Goal: Contribute content: Contribute content

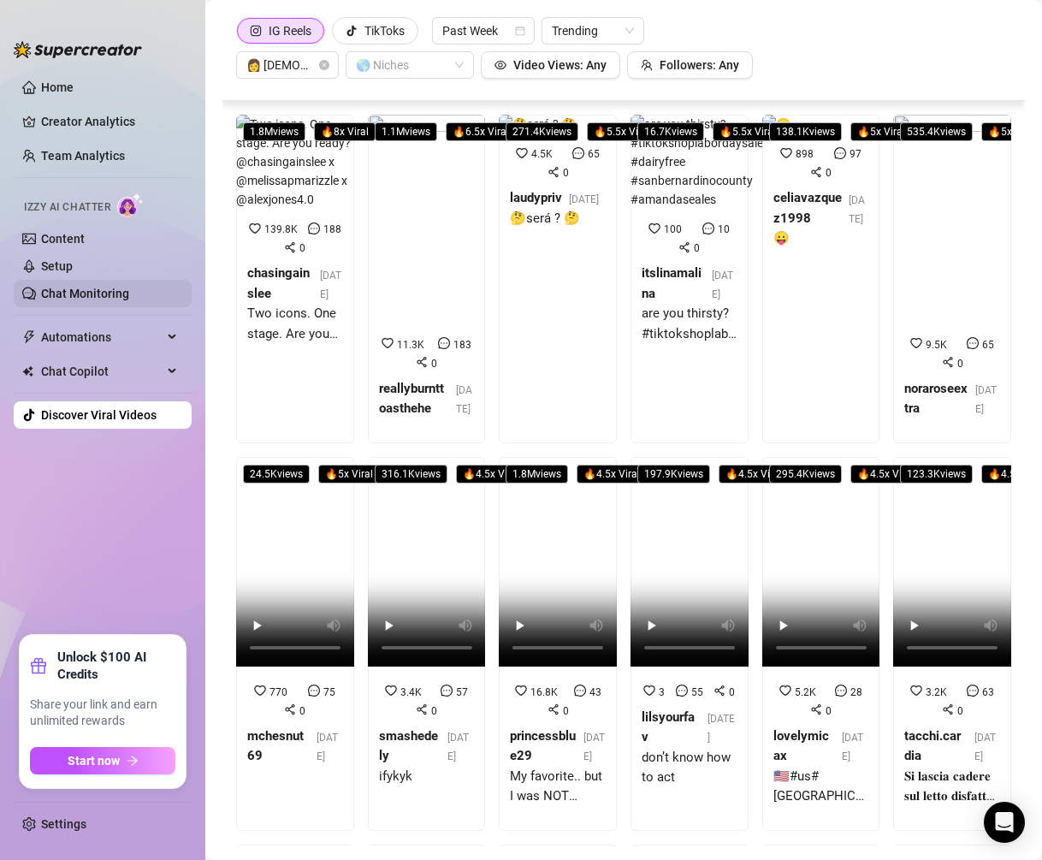
scroll to position [436, 0]
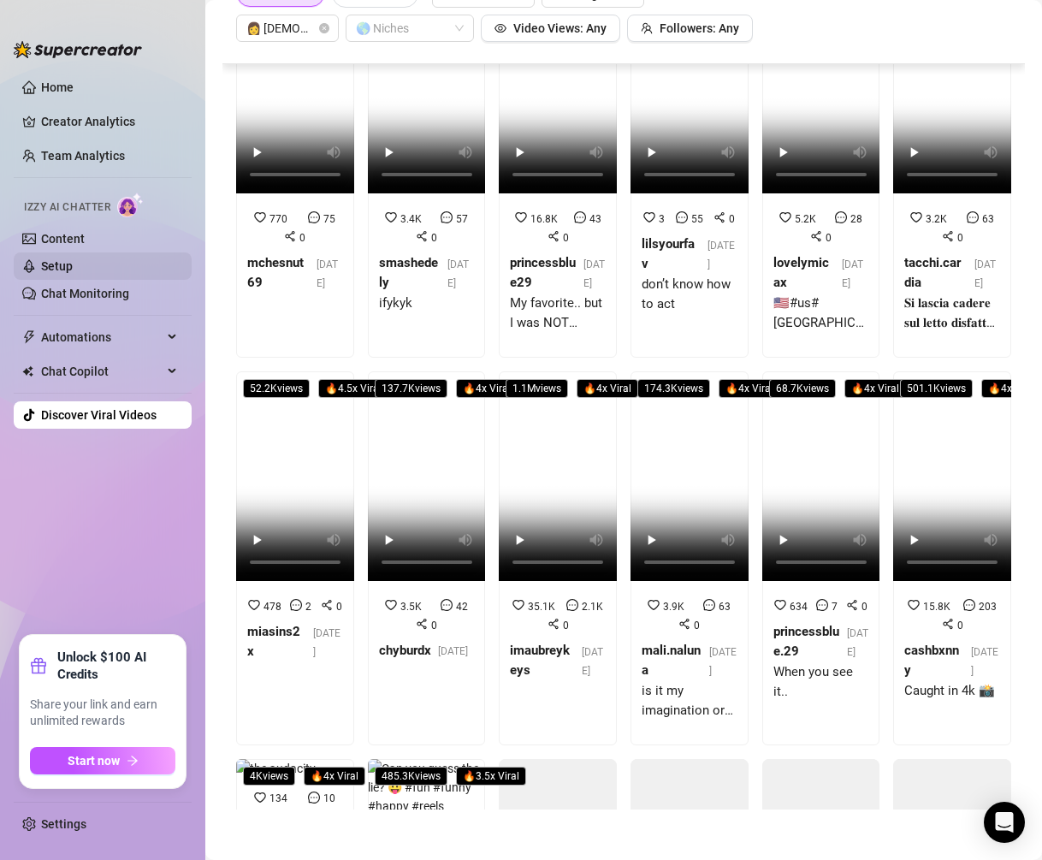
click at [66, 263] on link "Setup" at bounding box center [57, 266] width 32 height 14
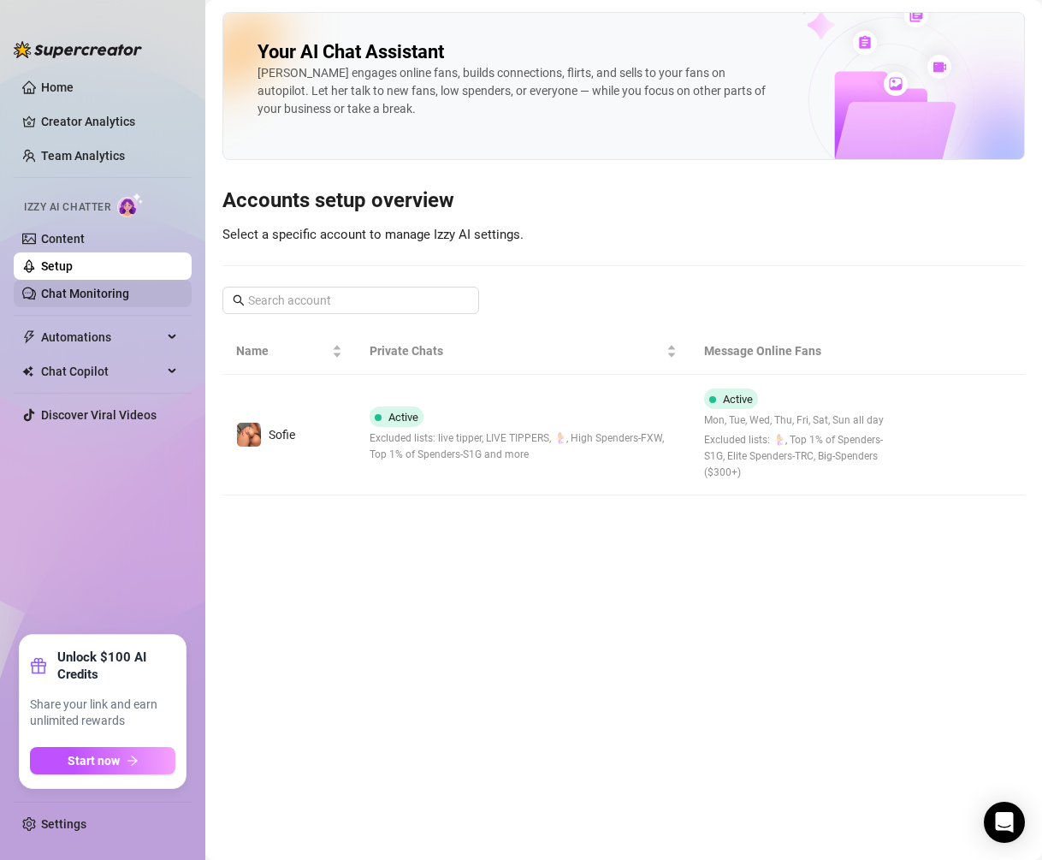
click at [64, 288] on link "Chat Monitoring" at bounding box center [85, 294] width 88 height 14
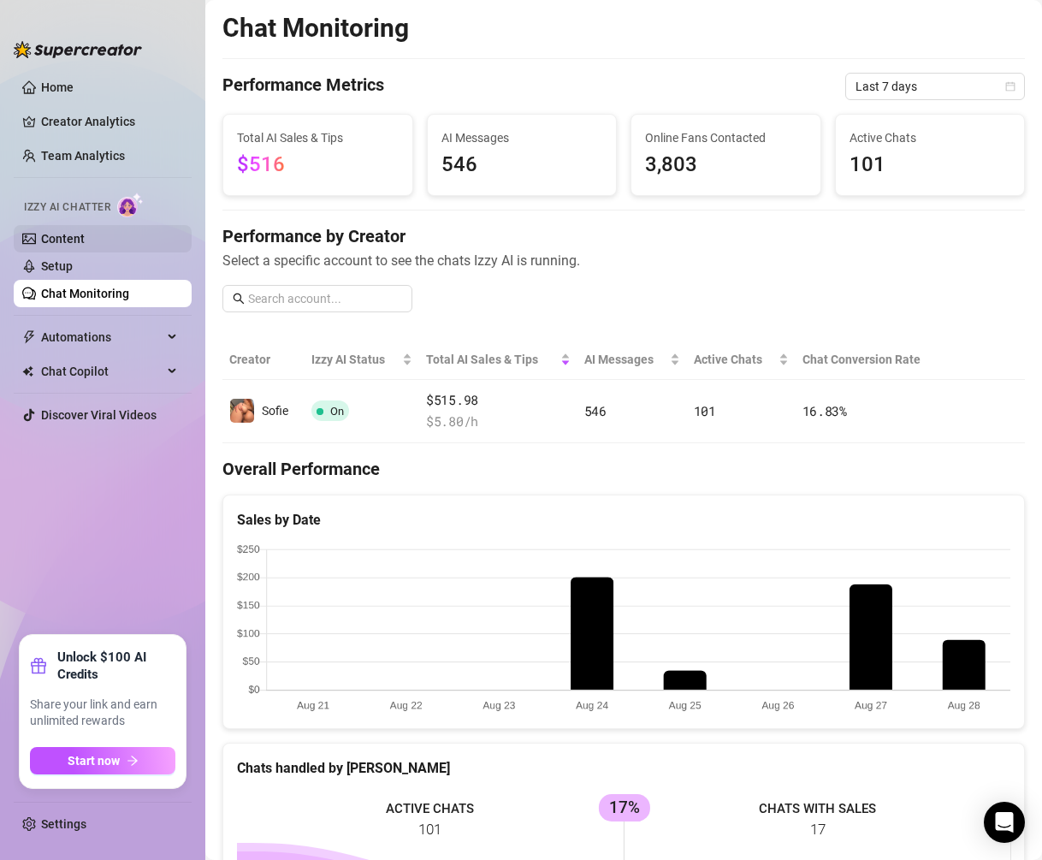
click at [85, 237] on link "Content" at bounding box center [63, 239] width 44 height 14
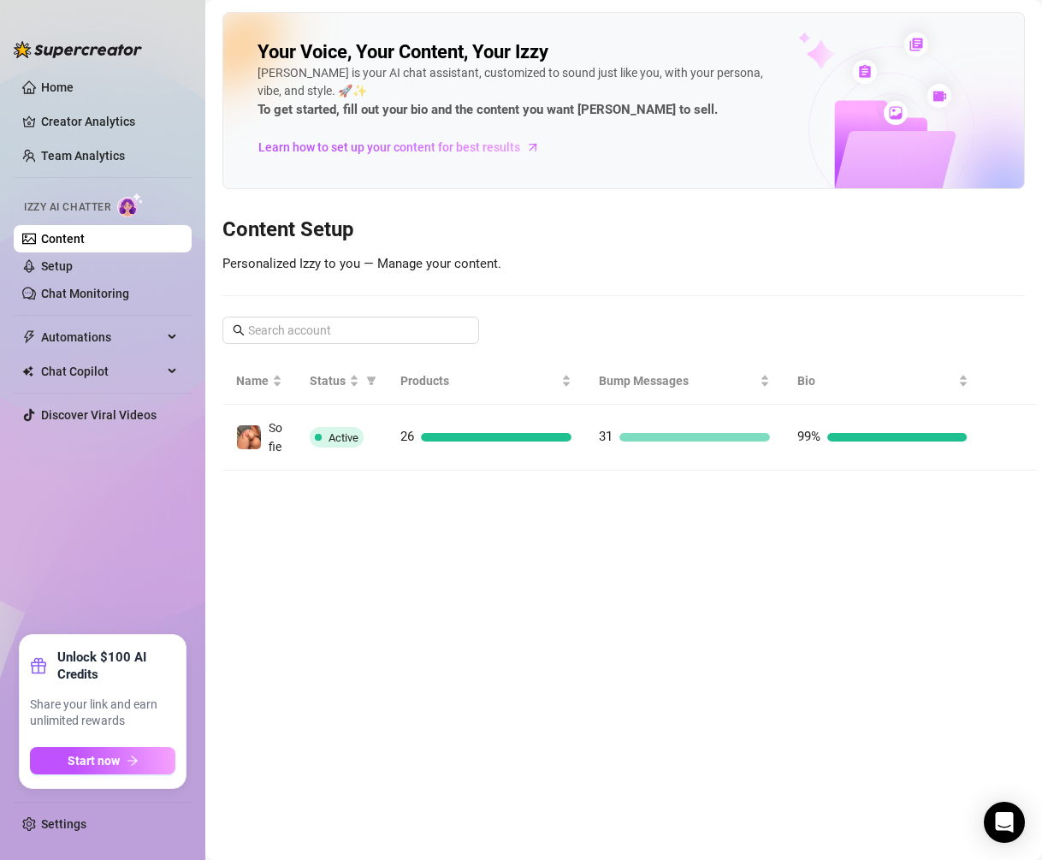
click at [909, 609] on main "Your Voice, Your Content, Your [PERSON_NAME] is your AI chat assistant, customi…" at bounding box center [623, 430] width 837 height 860
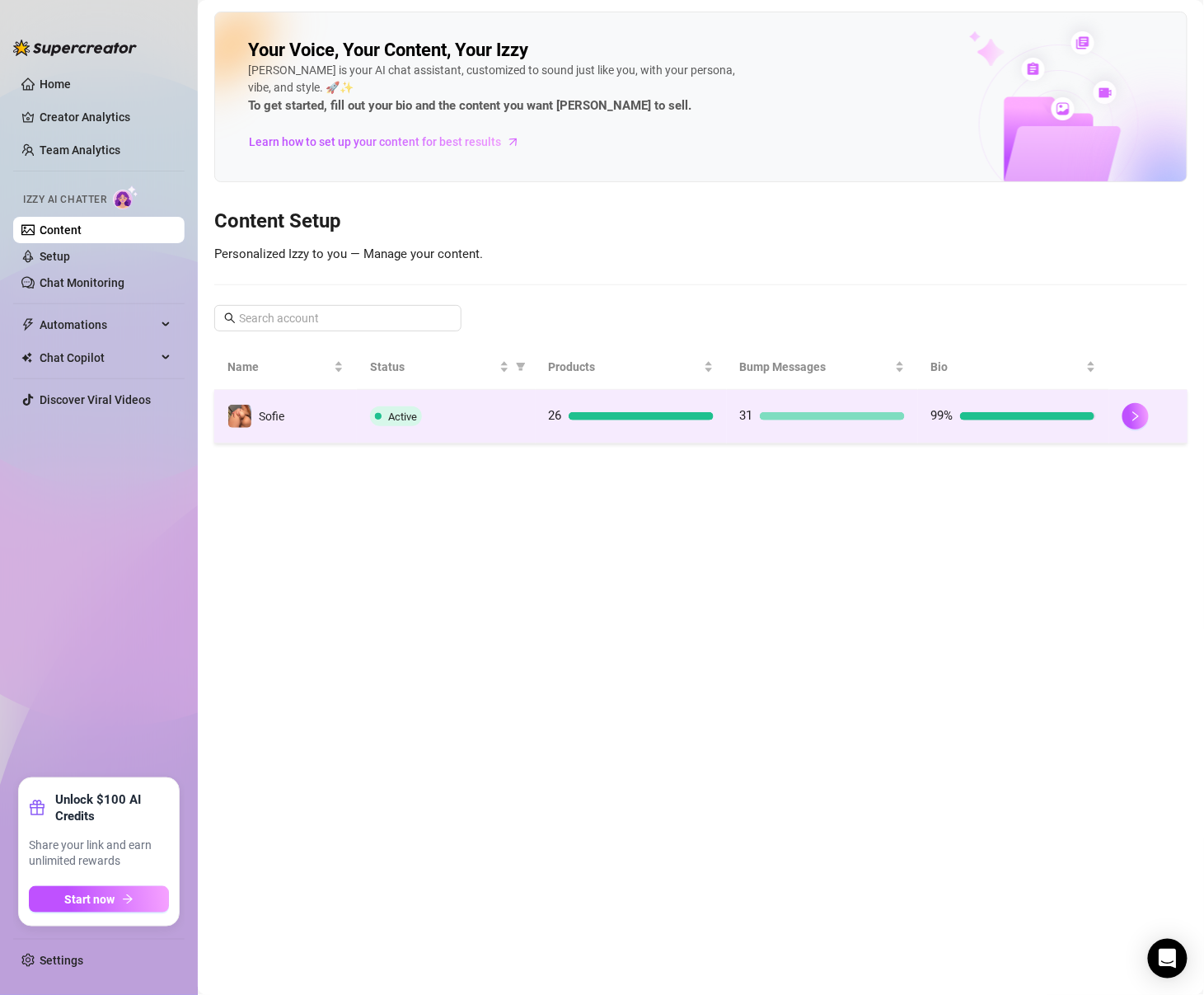
click at [615, 418] on div at bounding box center [641, 416] width 145 height 9
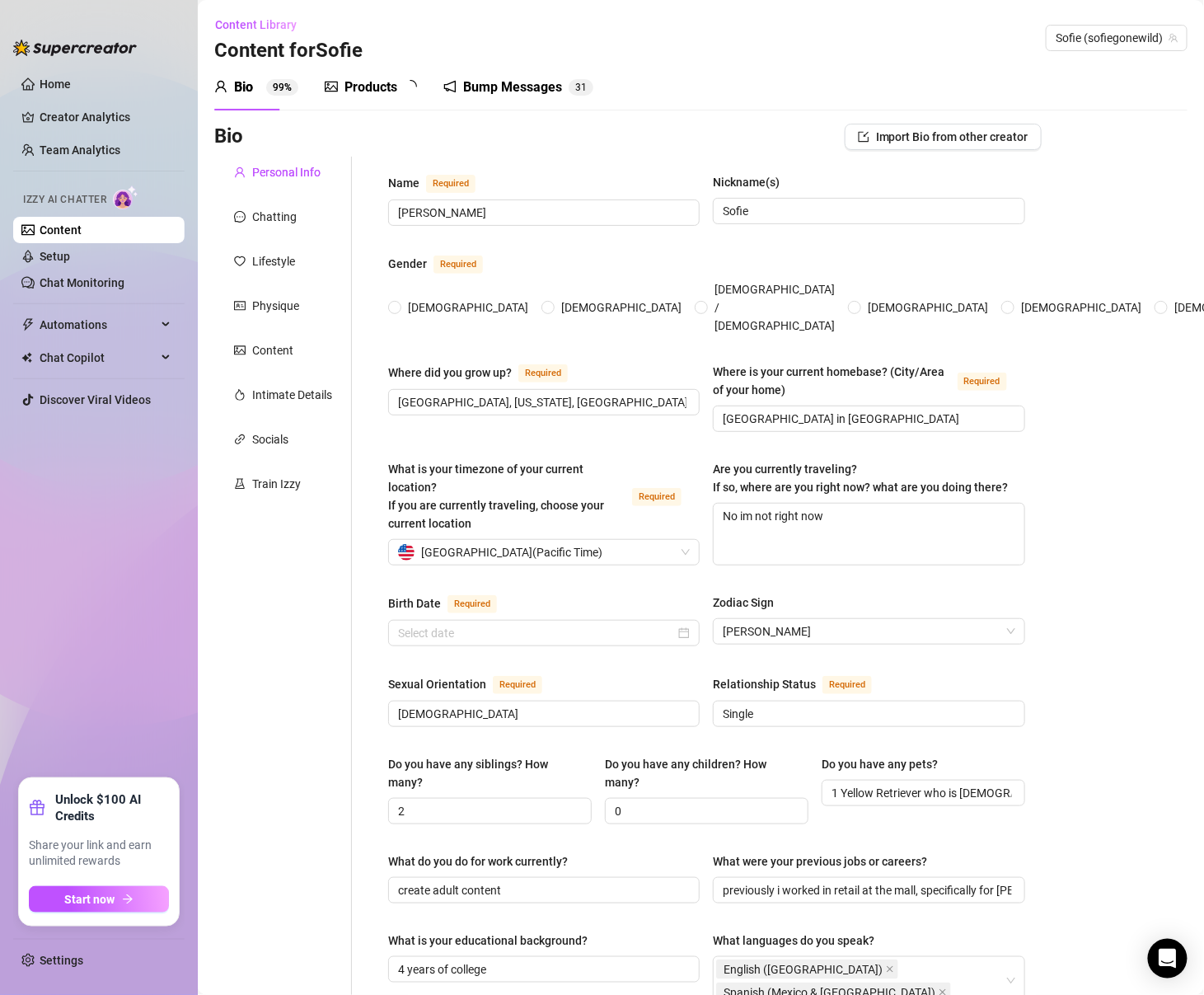
radio input "true"
type input "[DATE]"
click at [406, 87] on sup "2 6" at bounding box center [416, 87] width 25 height 16
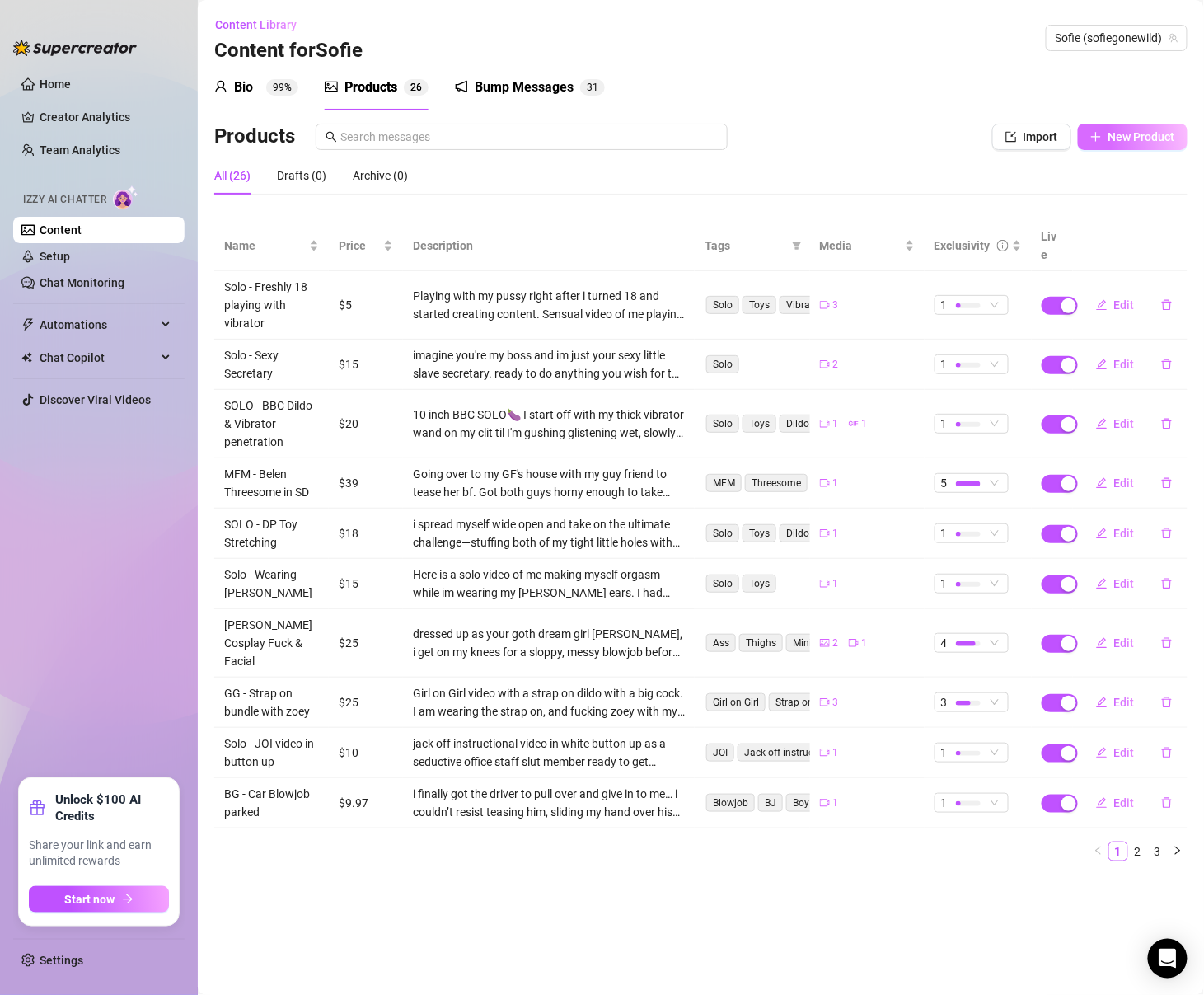
click at [1004, 137] on span "New Product" at bounding box center [1141, 137] width 66 height 13
type textarea "Type your message here..."
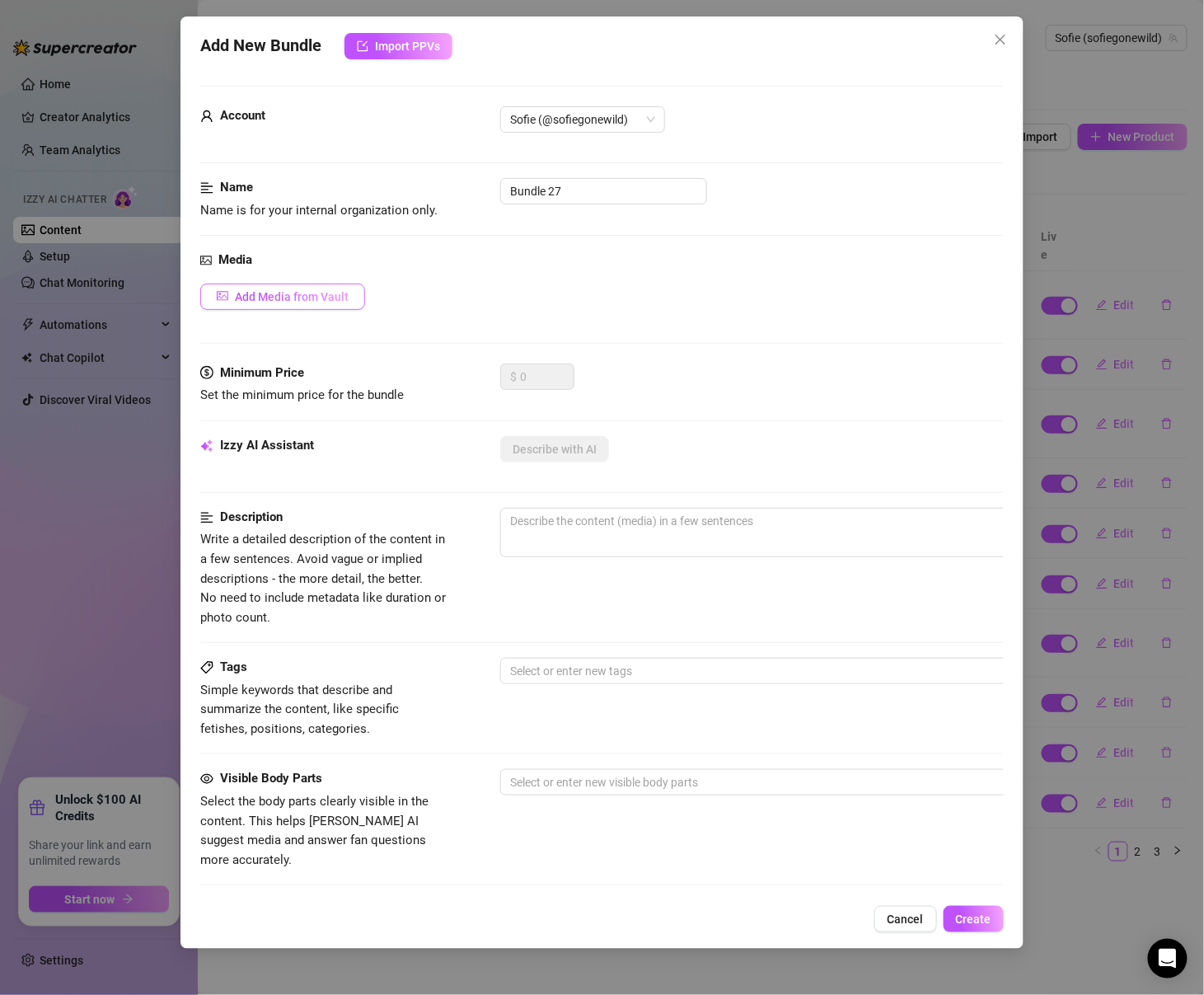
click at [298, 306] on button "Add Media from Vault" at bounding box center [282, 296] width 165 height 26
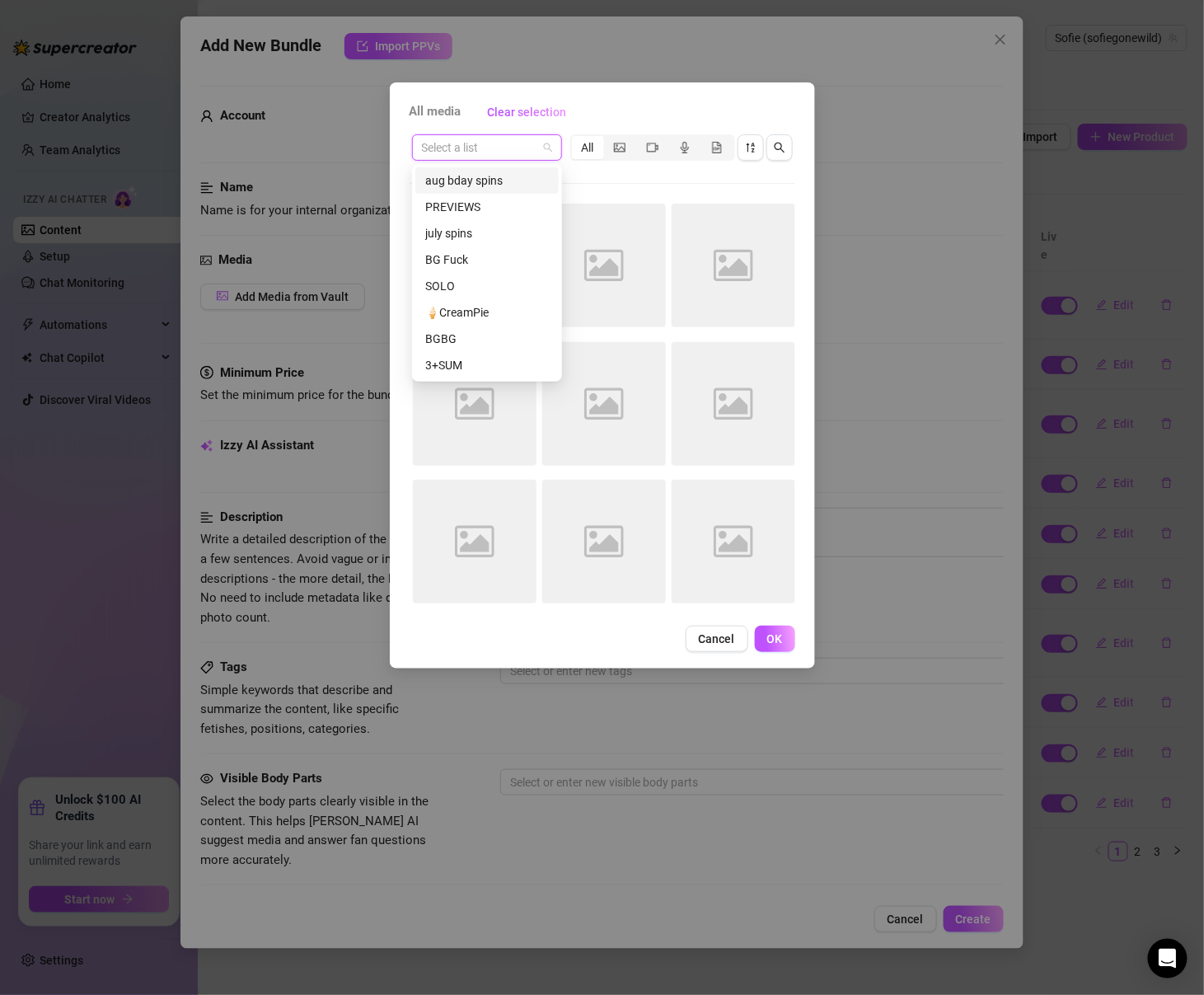
click at [511, 151] on input "search" at bounding box center [480, 147] width 116 height 25
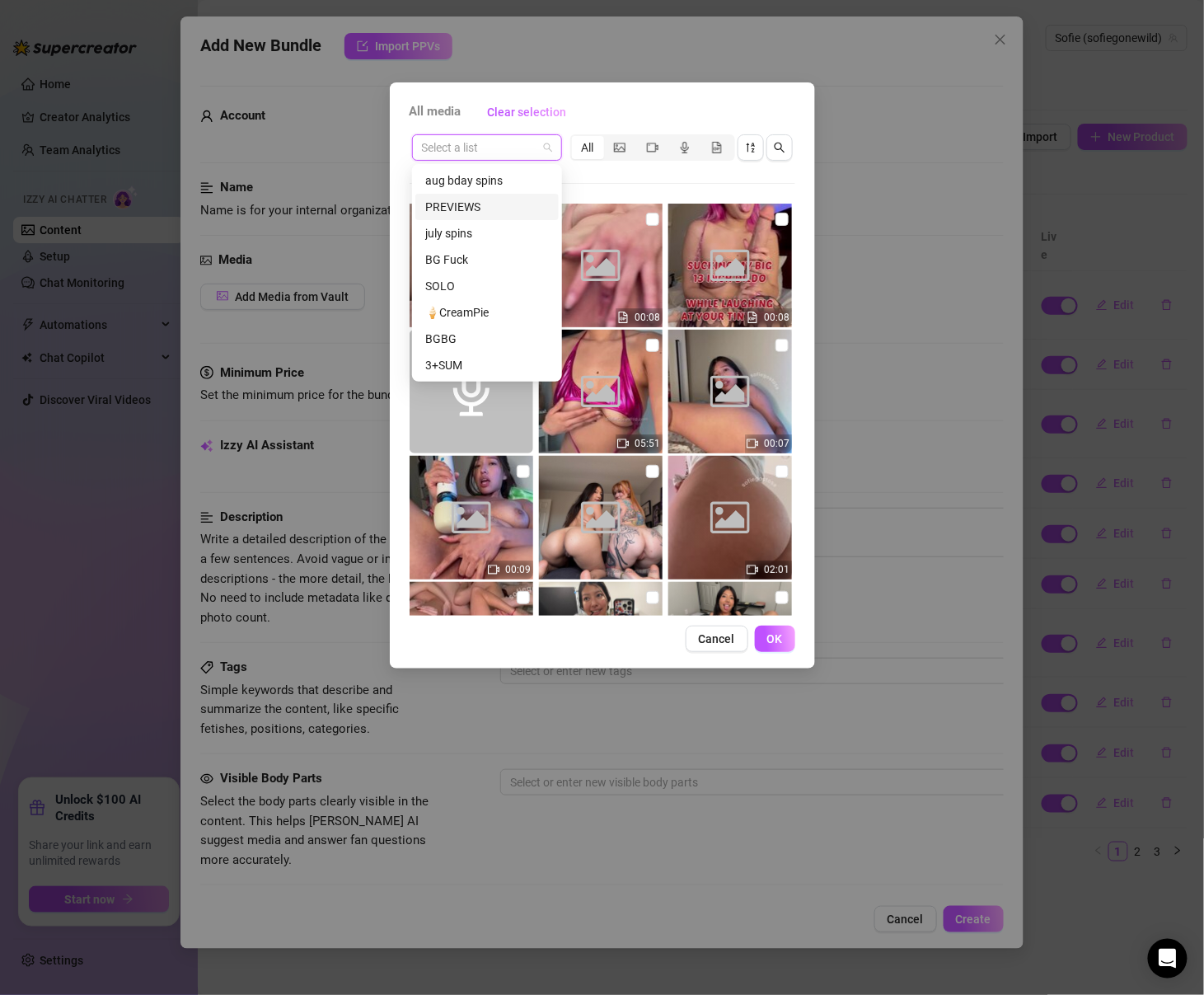
click at [495, 211] on div "PREVIEWS" at bounding box center [487, 206] width 123 height 18
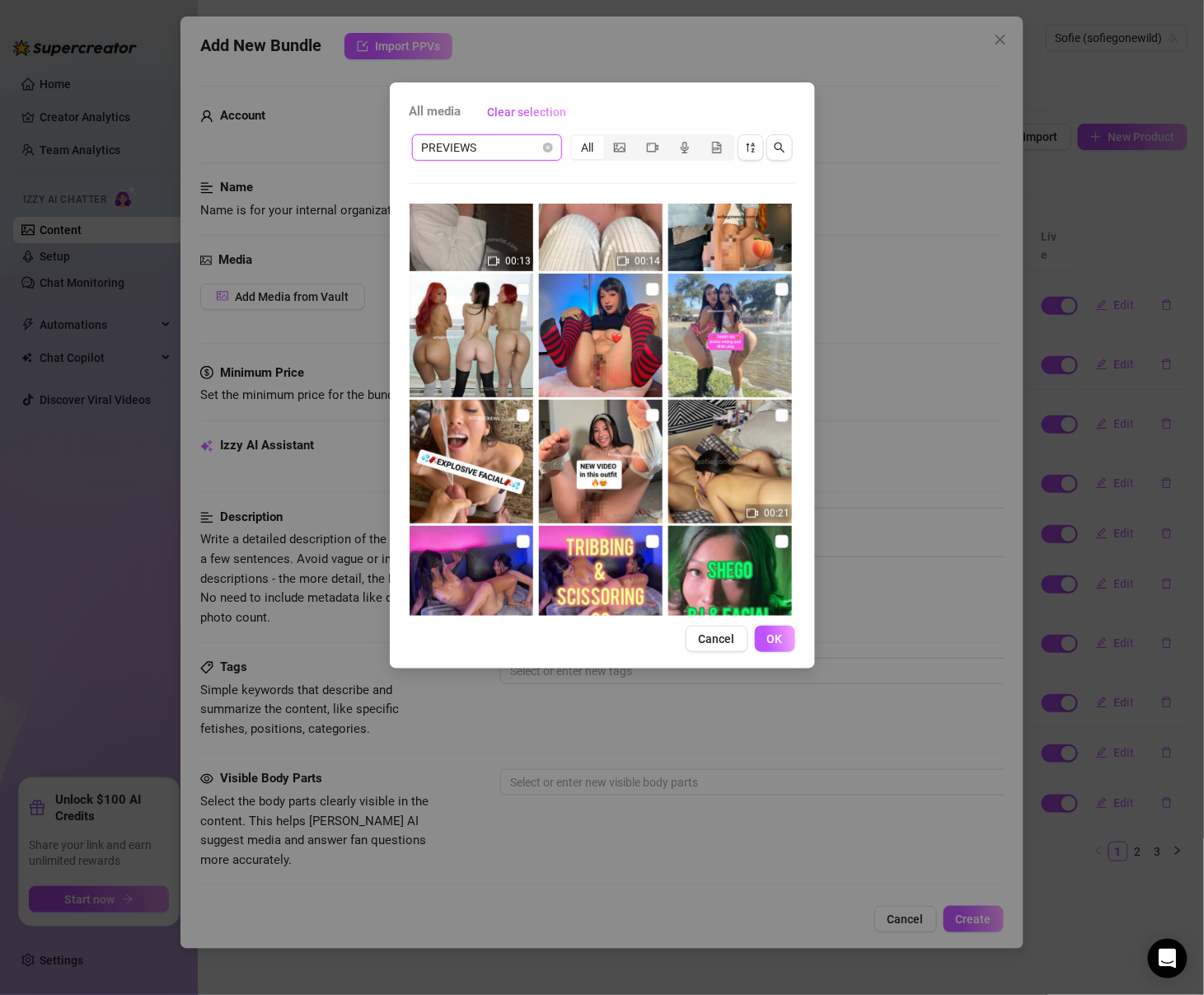
scroll to position [834, 0]
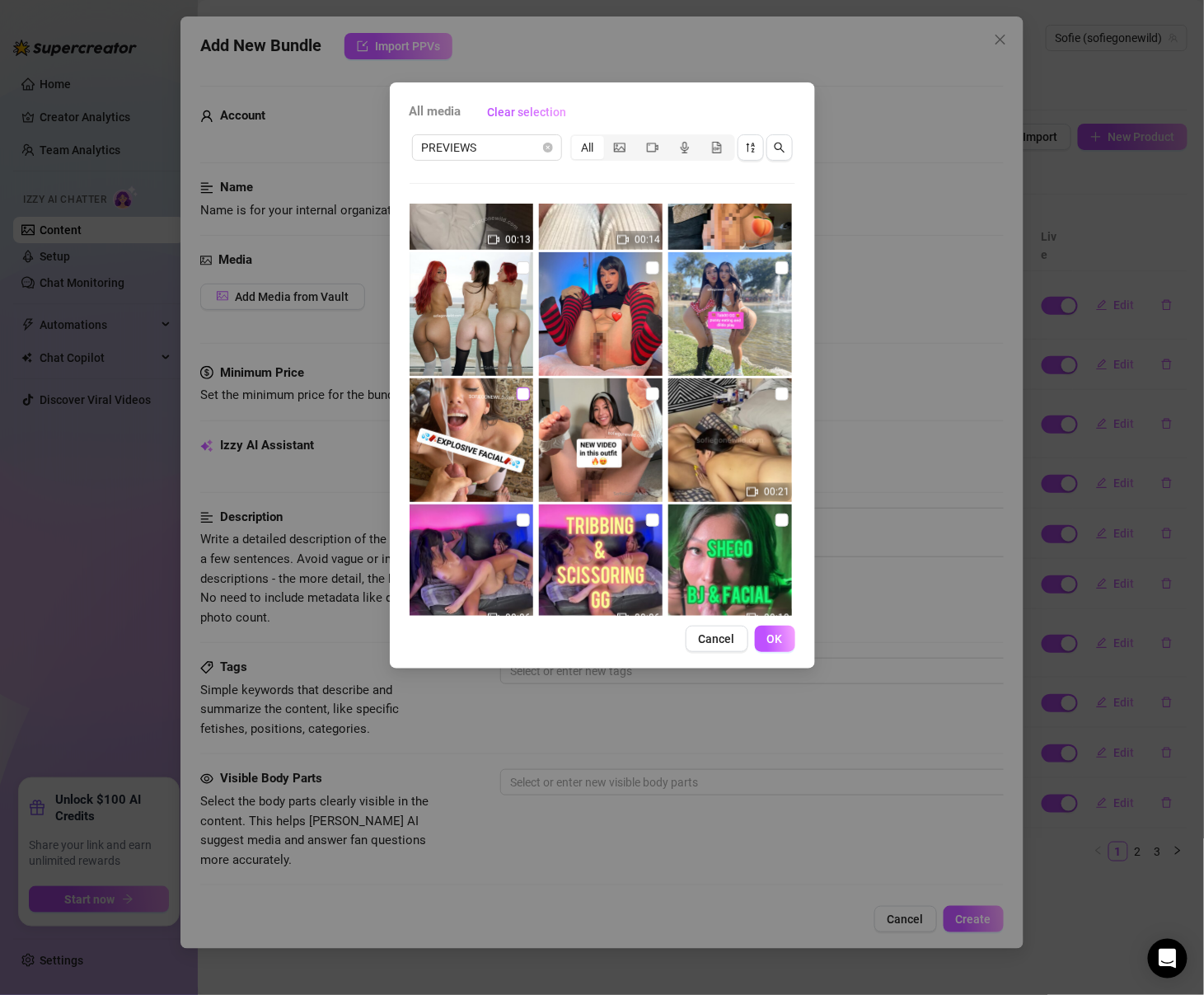
click at [519, 391] on input "checkbox" at bounding box center [524, 394] width 13 height 13
click at [515, 393] on img at bounding box center [471, 440] width 123 height 123
click at [519, 395] on input "checkbox" at bounding box center [524, 394] width 13 height 13
checkbox input "false"
click at [774, 520] on img at bounding box center [730, 566] width 123 height 123
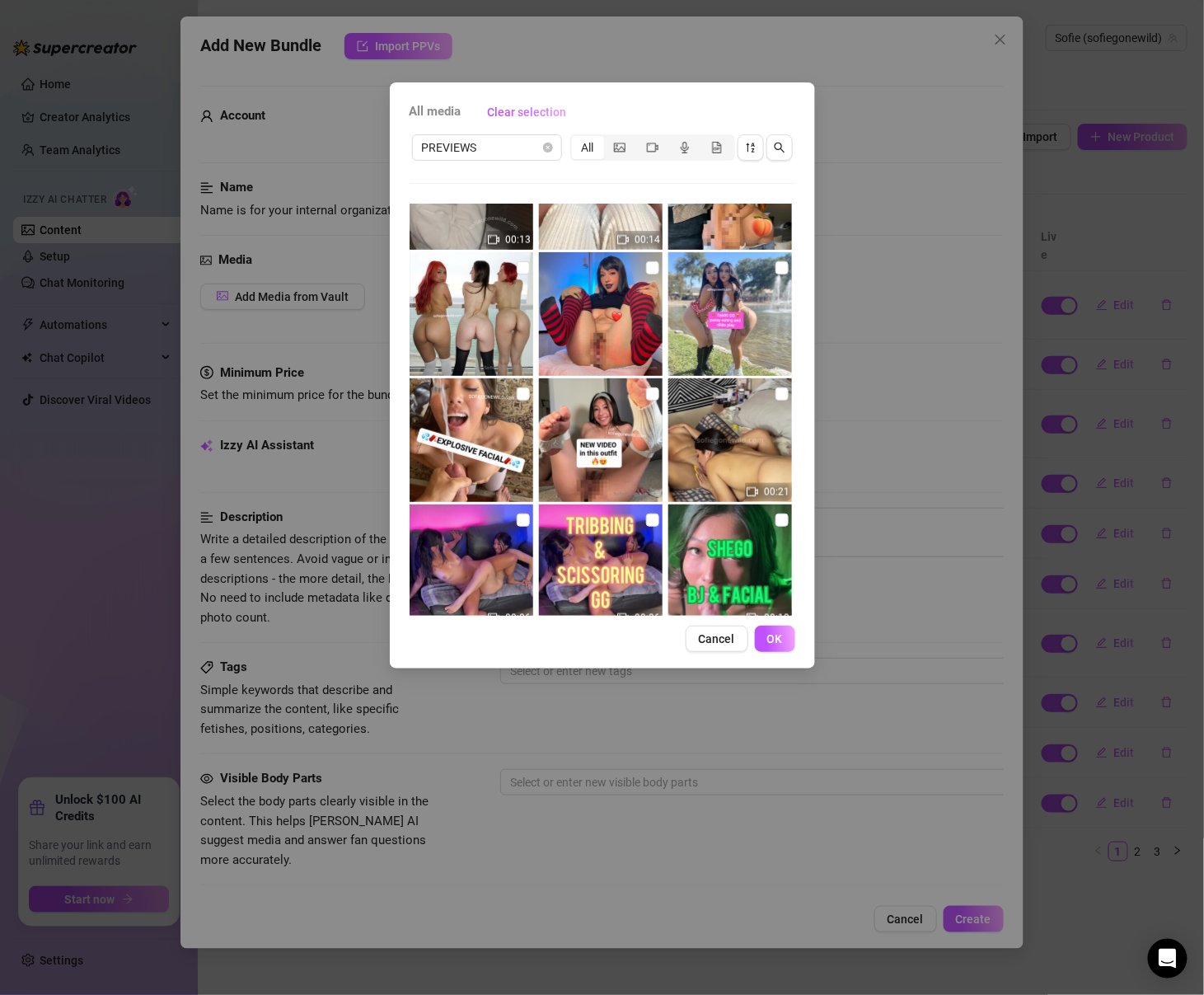
click at [774, 520] on img at bounding box center [730, 566] width 123 height 123
click at [787, 522] on input "checkbox" at bounding box center [782, 520] width 13 height 13
checkbox input "true"
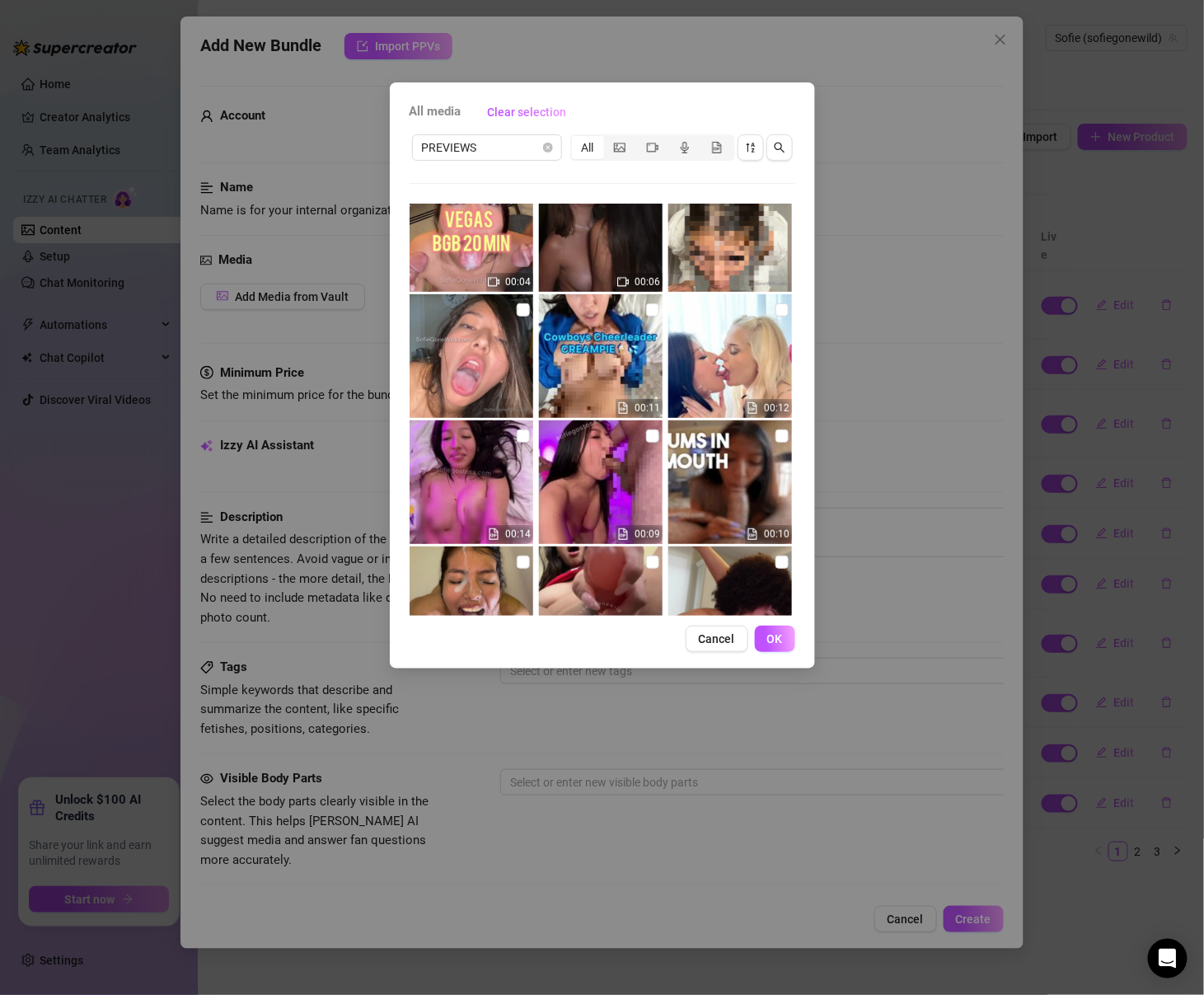
scroll to position [68, 0]
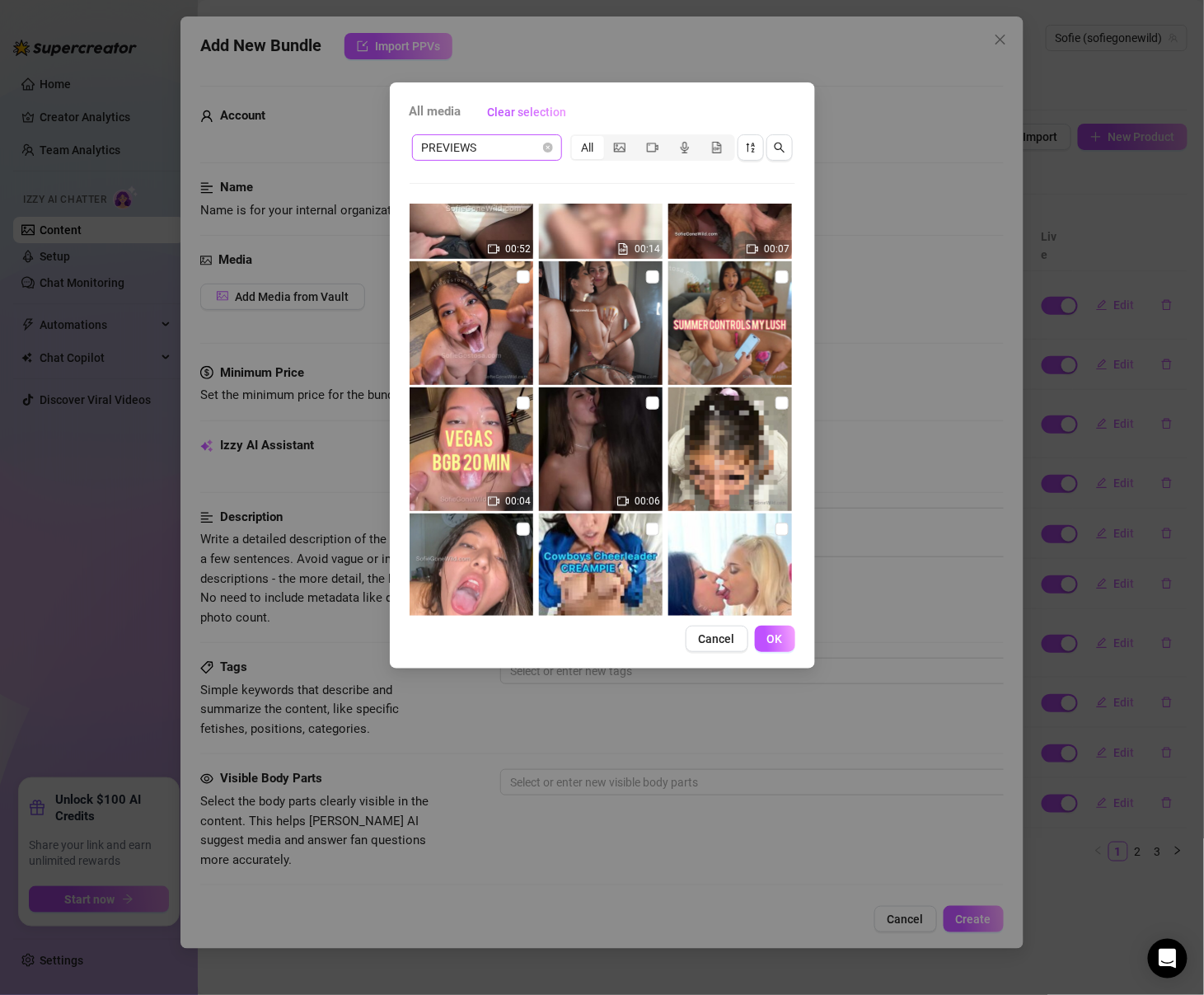
click at [506, 151] on span "PREVIEWS" at bounding box center [486, 147] width 130 height 25
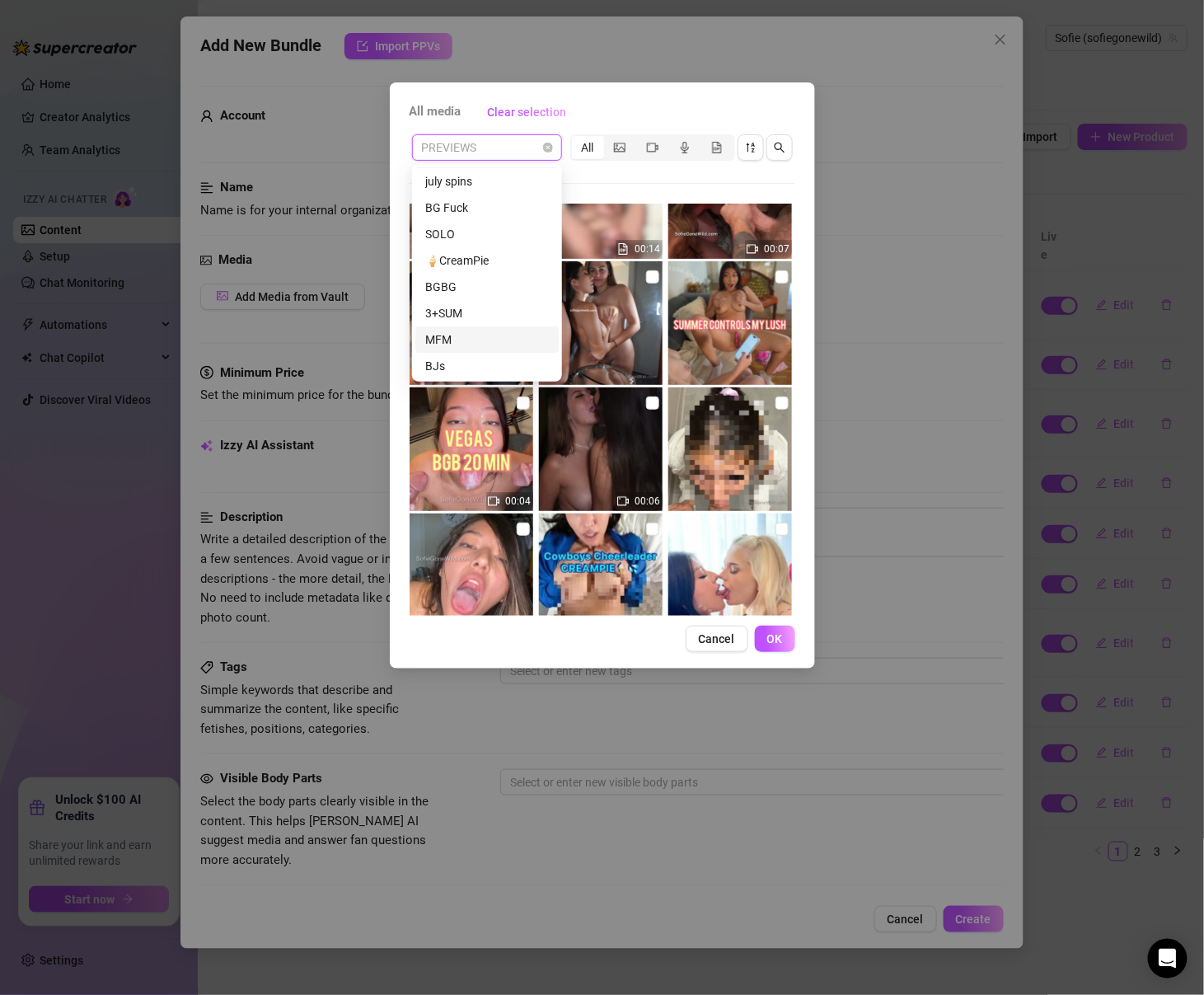
scroll to position [65, 0]
click at [478, 366] on div "Facials" at bounding box center [486, 379] width 144 height 26
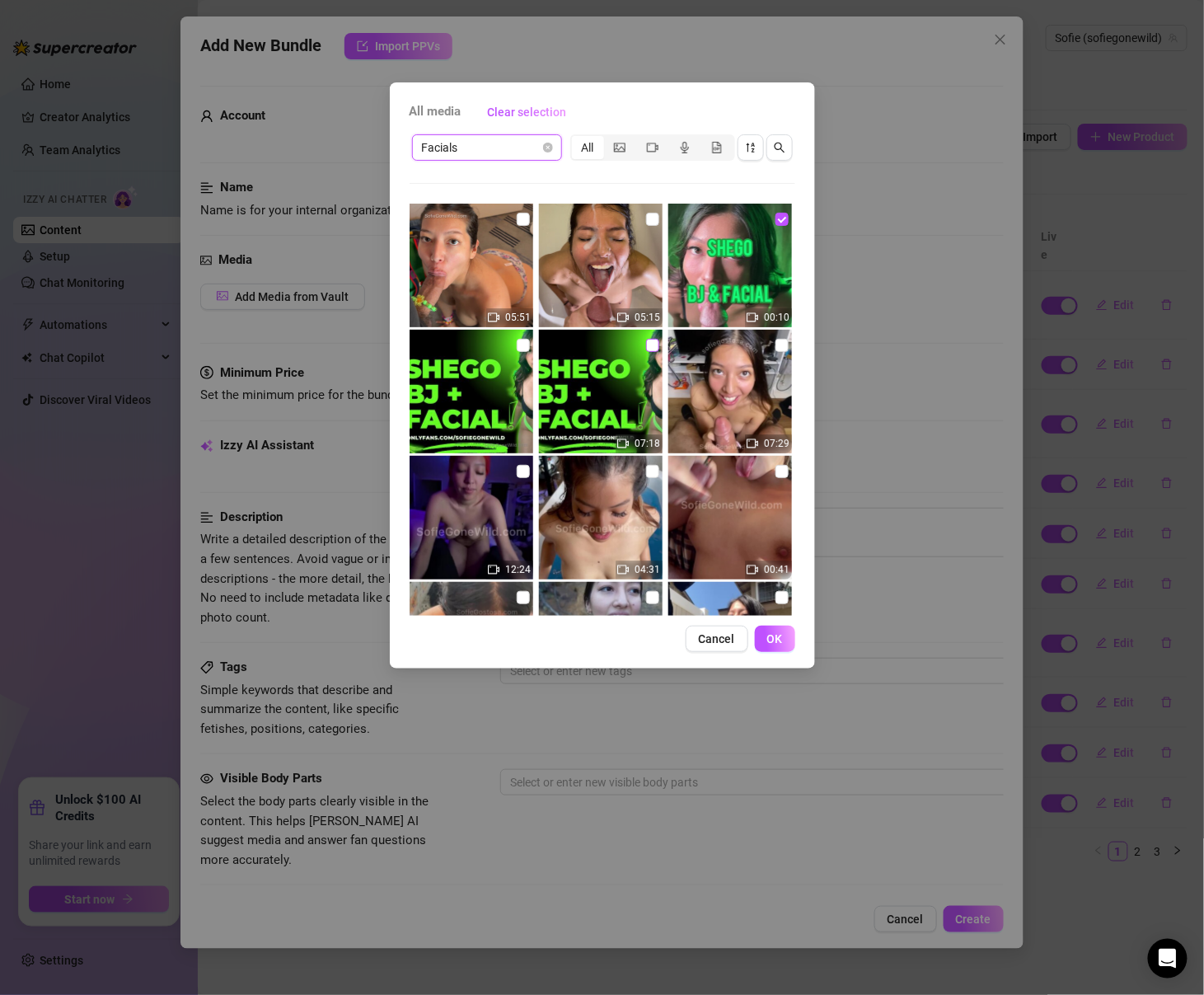
click at [653, 342] on input "checkbox" at bounding box center [653, 346] width 13 height 13
checkbox input "true"
click at [787, 633] on button "OK" at bounding box center [775, 639] width 40 height 26
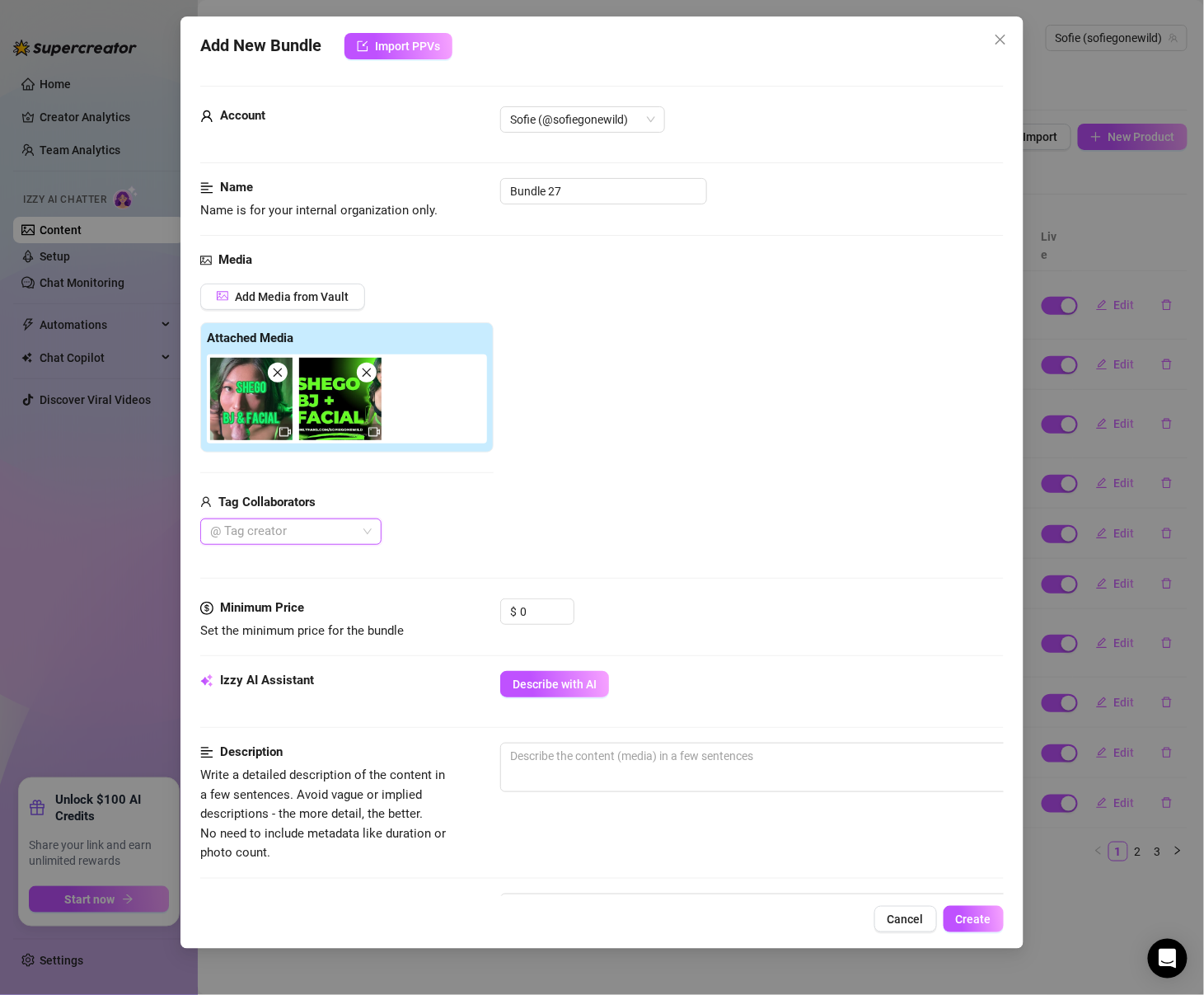
click at [339, 425] on img at bounding box center [341, 399] width 83 height 83
click at [535, 617] on input "0" at bounding box center [547, 612] width 54 height 25
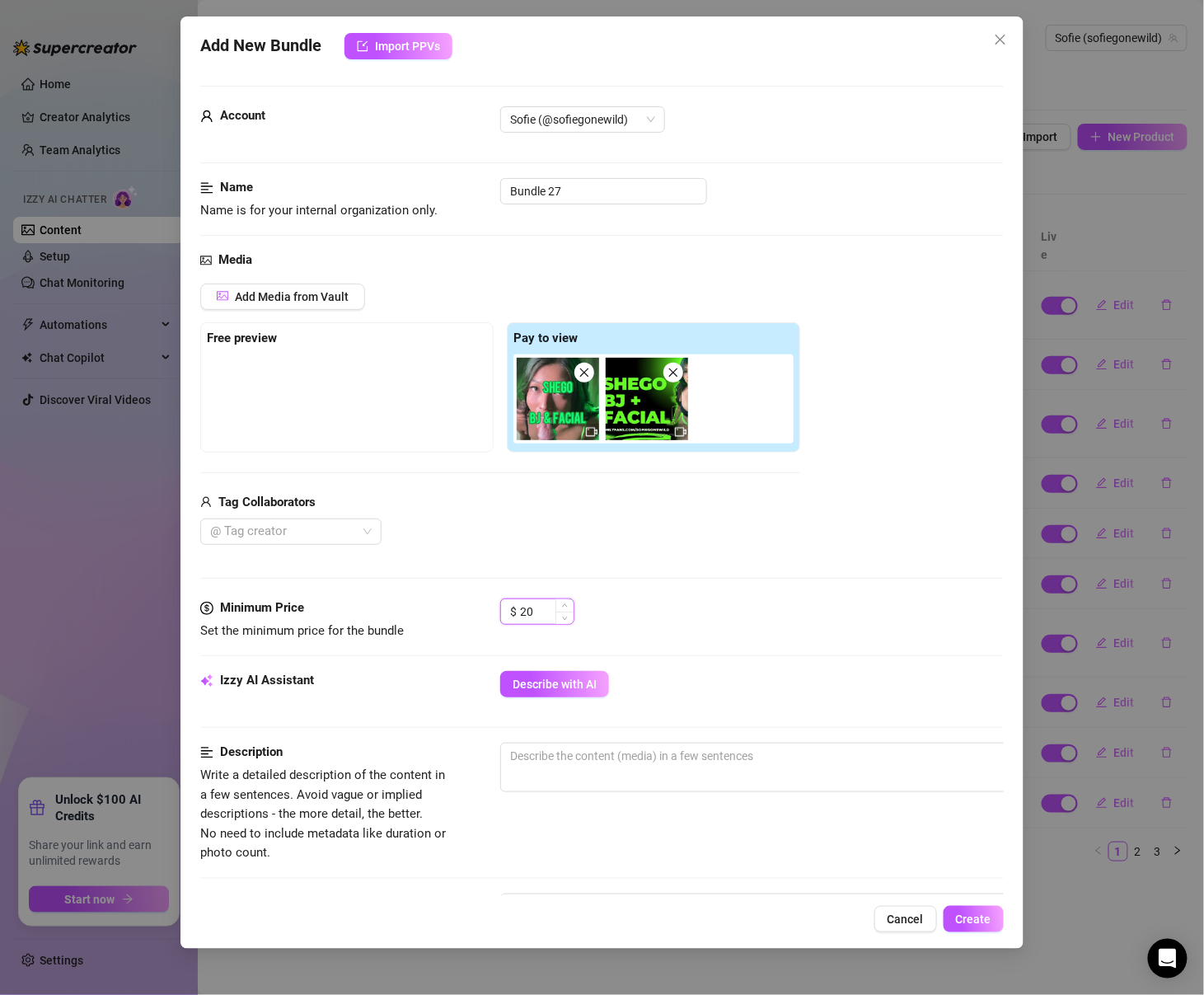
type input "2"
click at [554, 429] on img at bounding box center [559, 399] width 83 height 83
click at [632, 424] on img at bounding box center [647, 399] width 83 height 83
click at [591, 427] on icon "video-camera" at bounding box center [592, 432] width 12 height 12
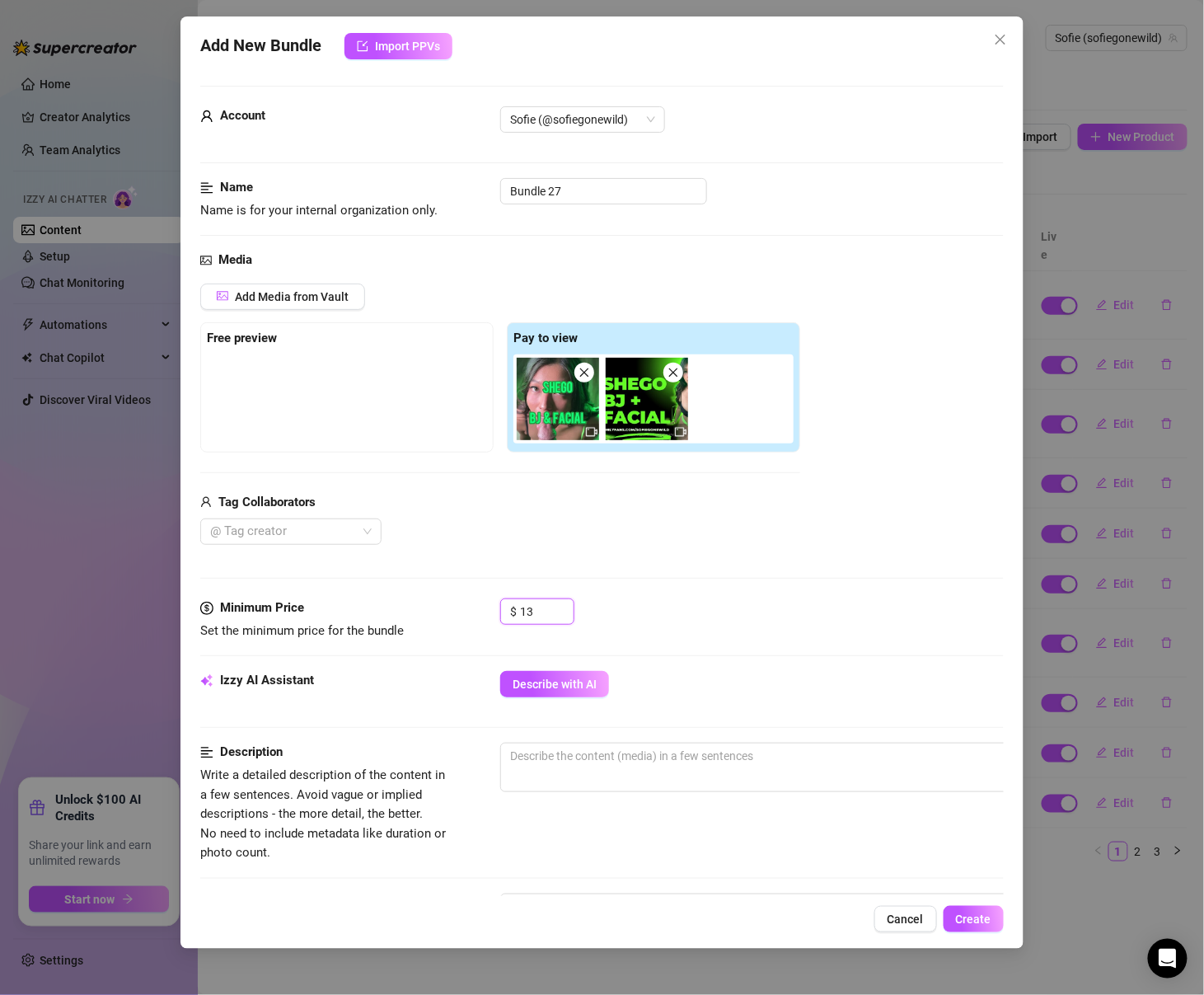
click at [591, 435] on icon "video-camera" at bounding box center [592, 432] width 12 height 12
click at [643, 407] on img at bounding box center [647, 399] width 83 height 83
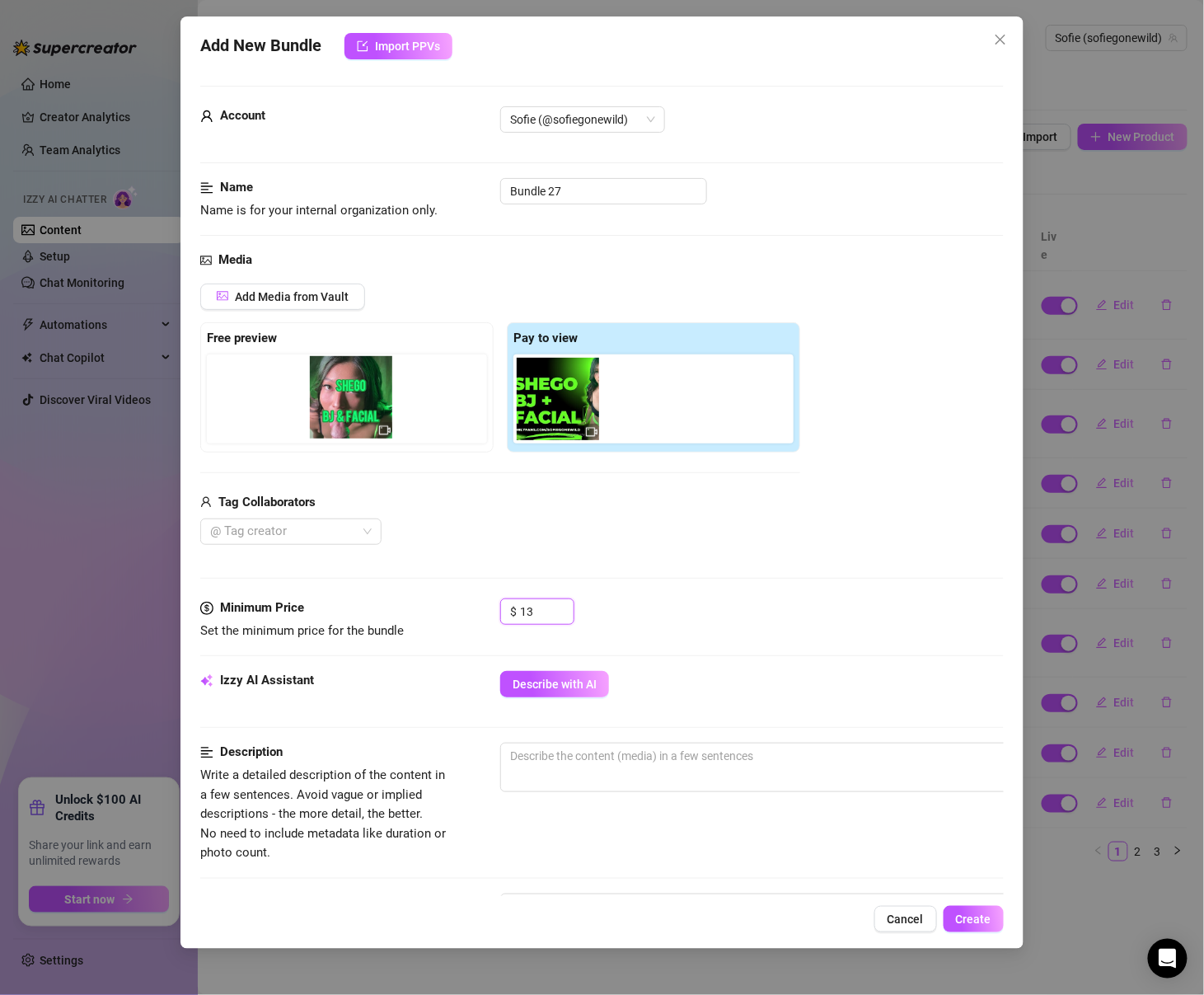
drag, startPoint x: 558, startPoint y: 411, endPoint x: 342, endPoint y: 410, distance: 216.0
click at [342, 410] on div "Free preview Pay to view" at bounding box center [500, 387] width 600 height 130
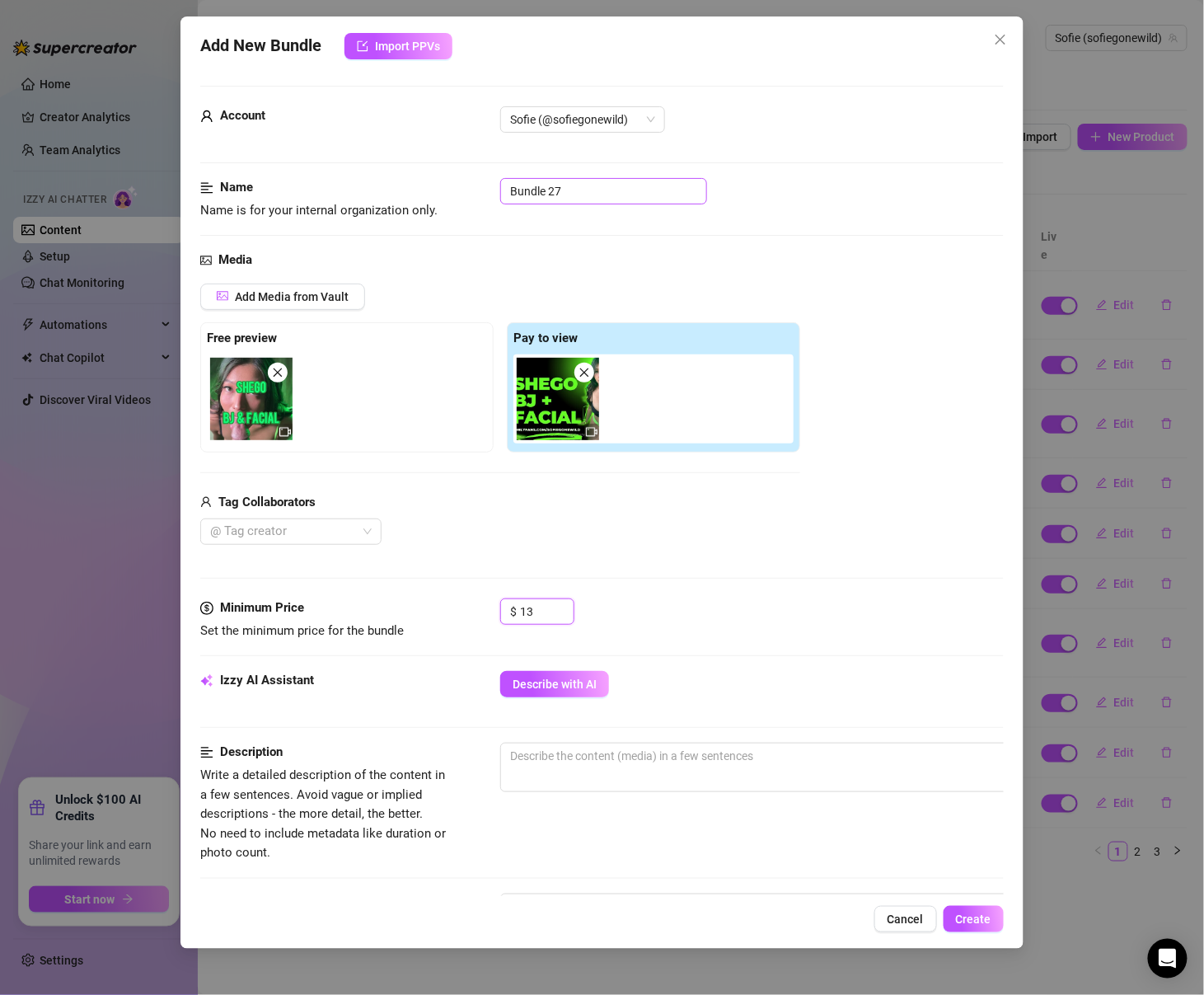
type input "13"
click at [566, 196] on input "Bundle 27" at bounding box center [603, 191] width 207 height 26
click at [535, 189] on input "B/G - BJ & Facial" at bounding box center [603, 191] width 207 height 26
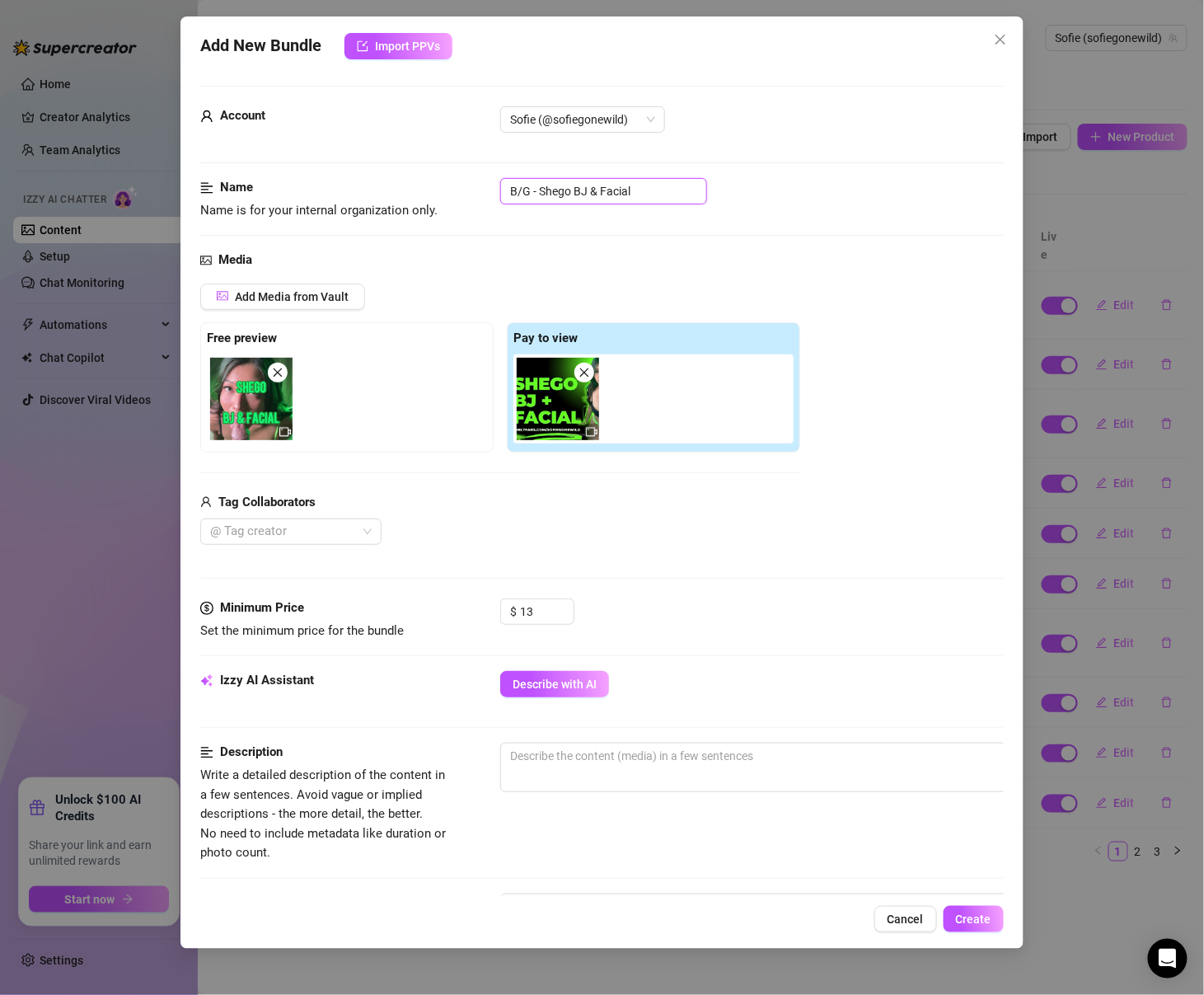
click at [681, 185] on input "B/G - Shego BJ & Facial" at bounding box center [603, 191] width 207 height 26
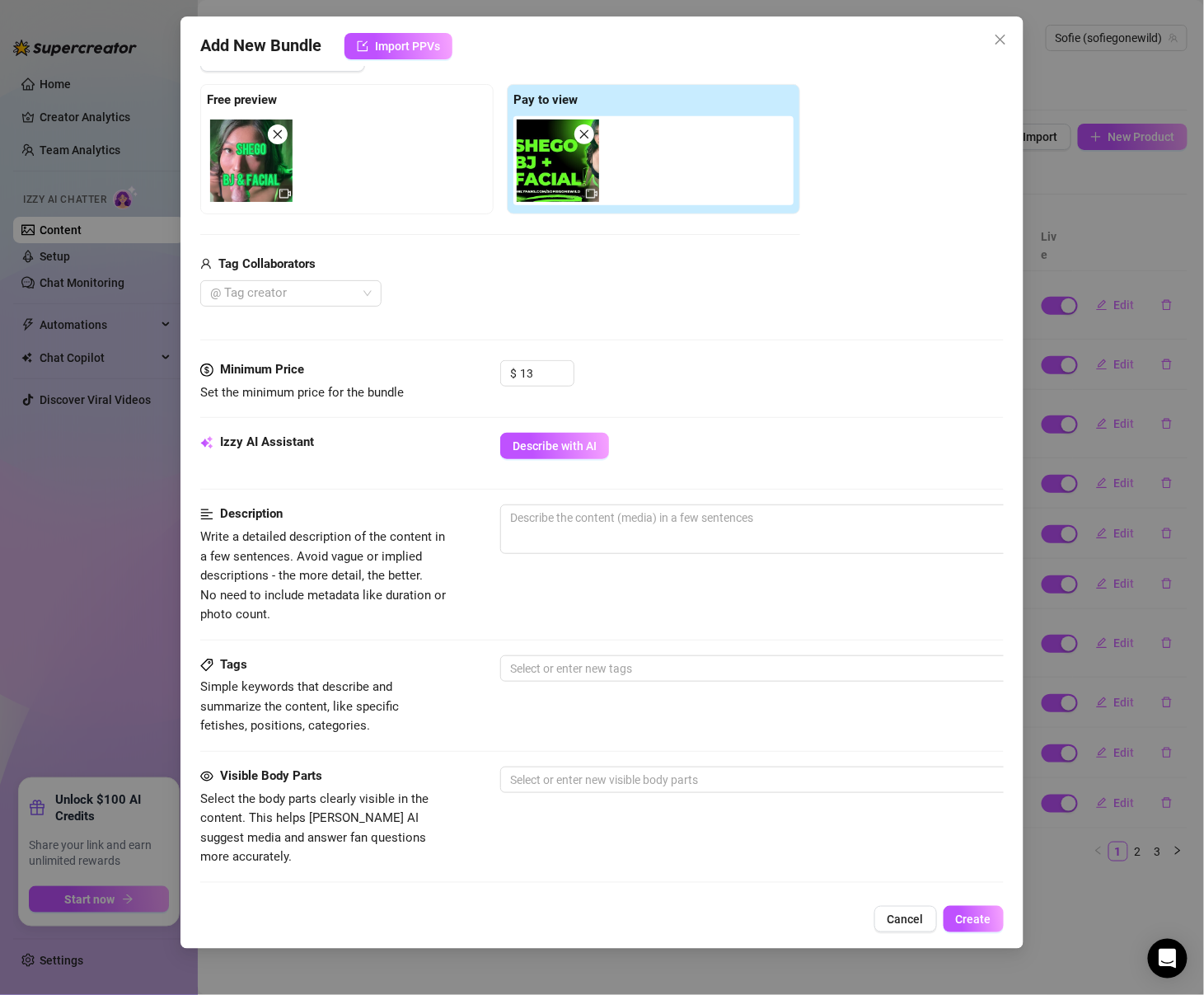
scroll to position [248, 0]
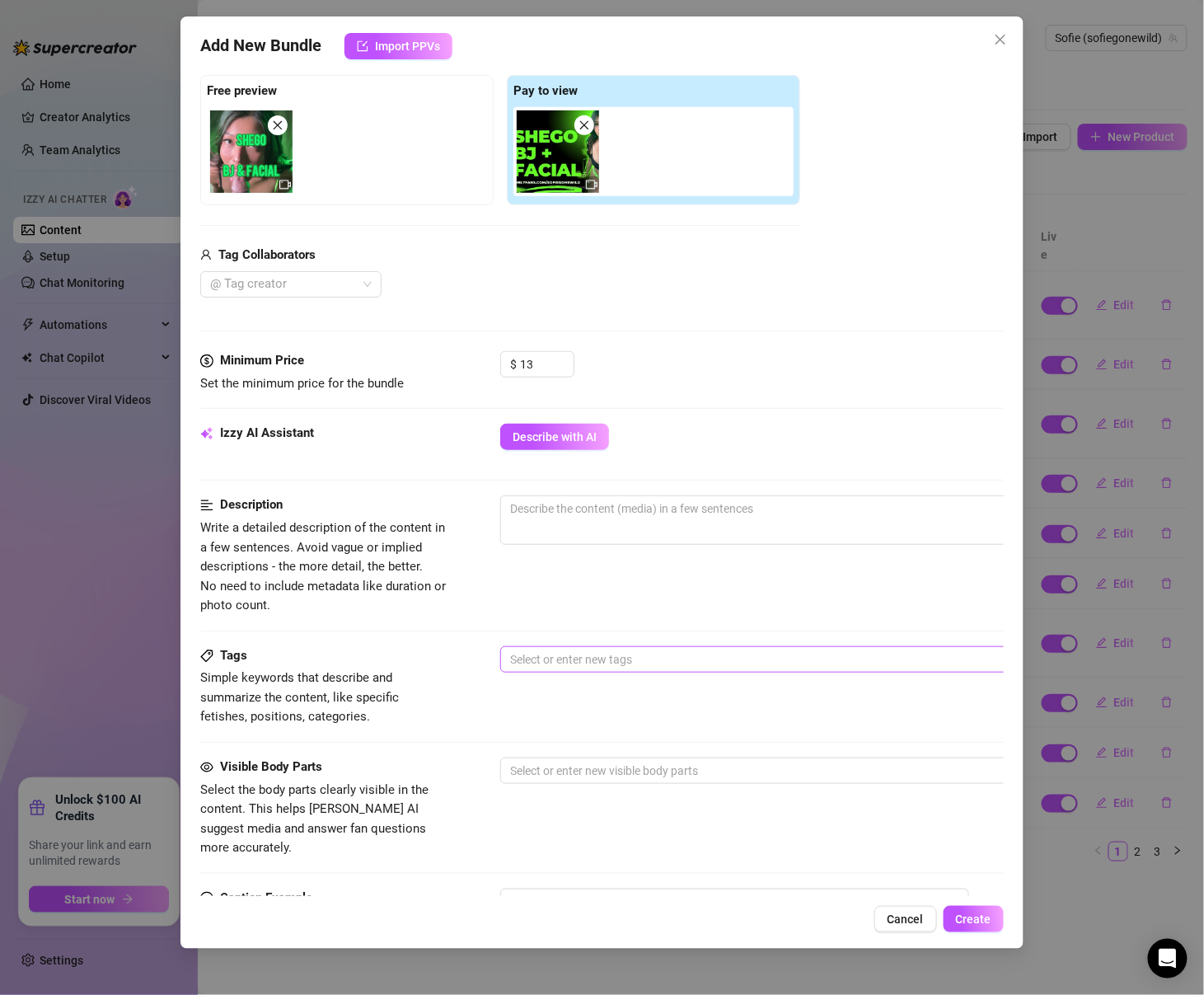
click at [581, 660] on div at bounding box center [780, 660] width 553 height 23
type input "B/G - Shego BJ & Facial Cosplay"
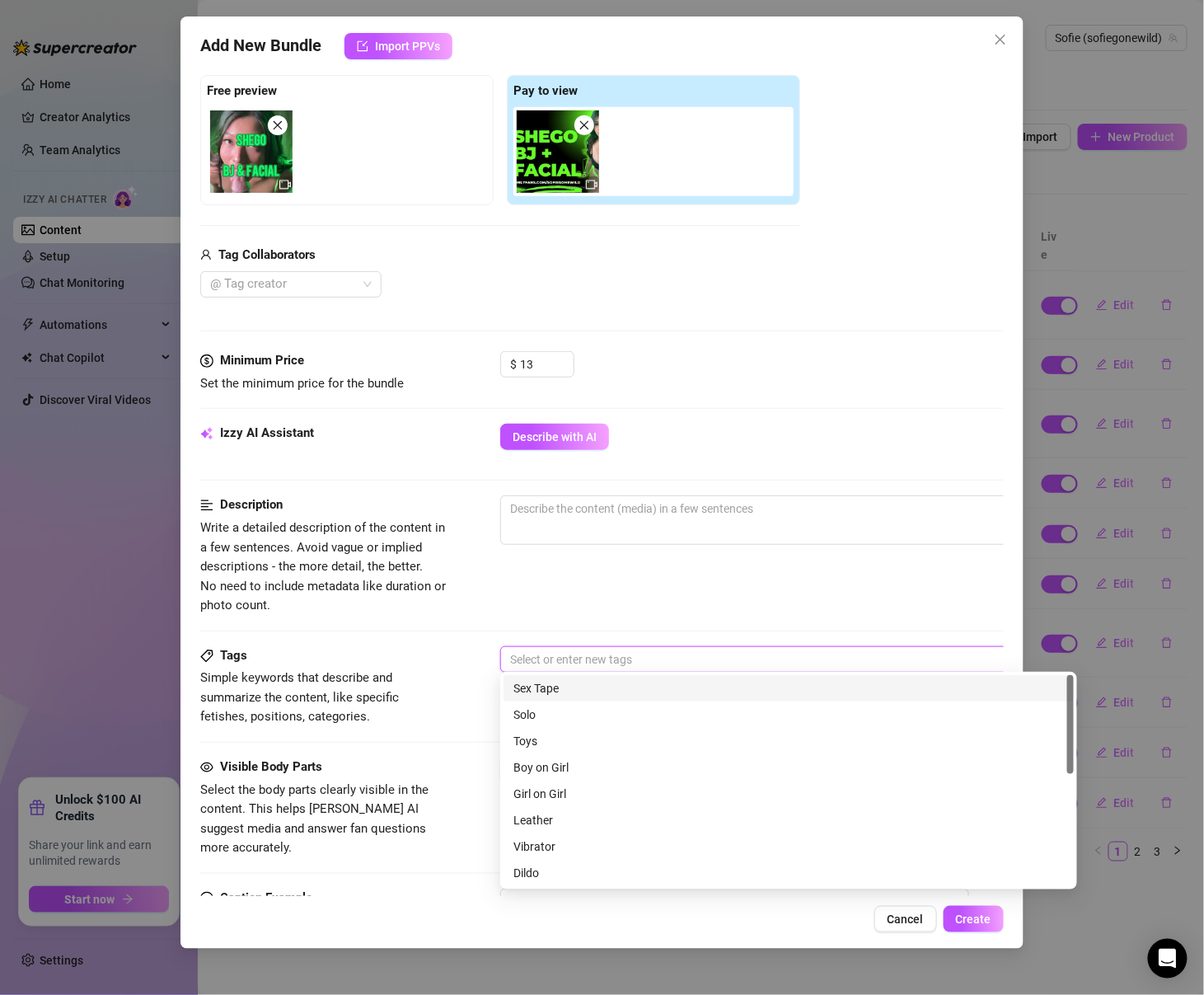
type input "c"
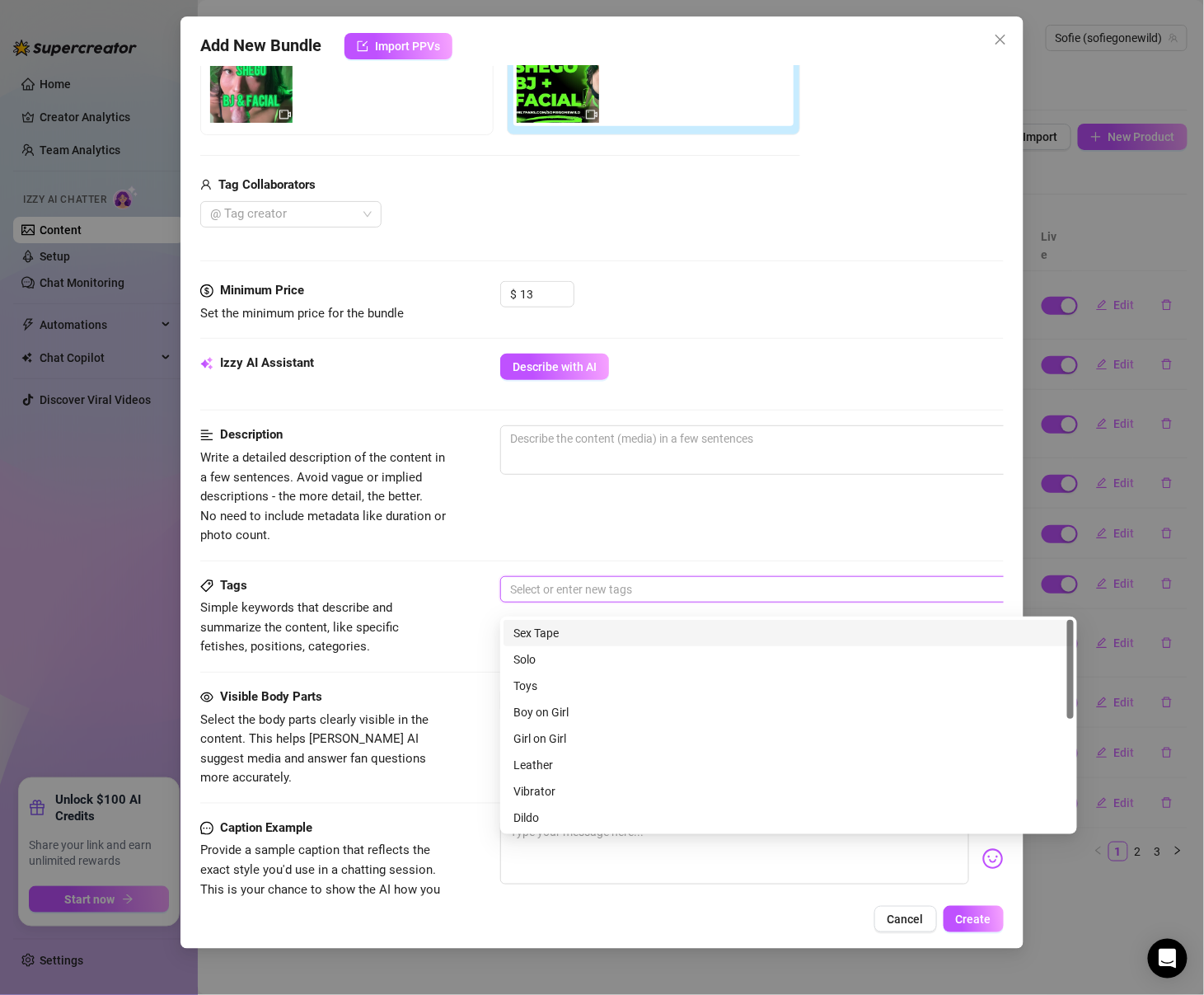
scroll to position [320, 0]
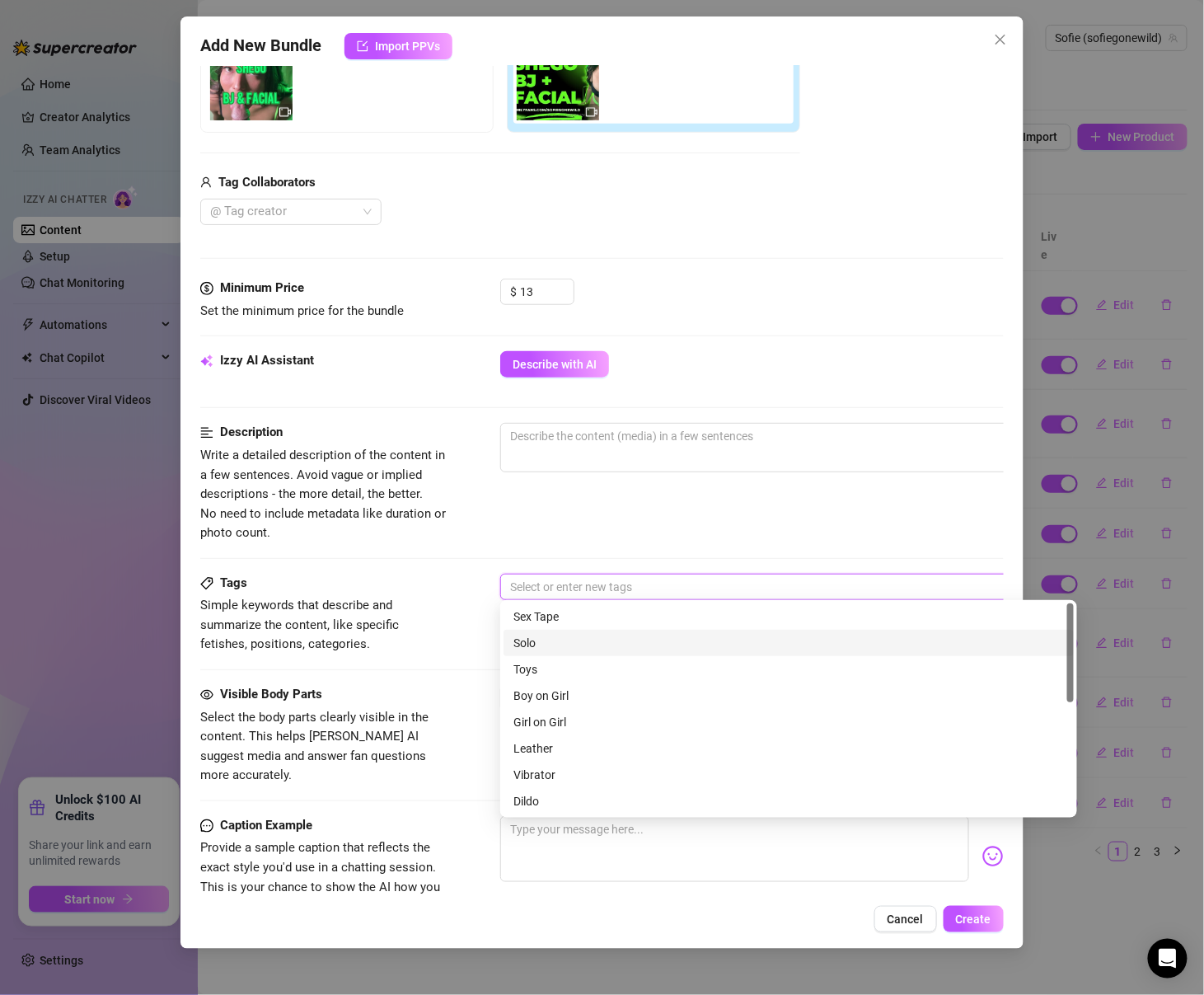
click at [579, 641] on div "Solo" at bounding box center [789, 642] width 551 height 18
click at [651, 640] on div "Solo" at bounding box center [783, 642] width 539 height 18
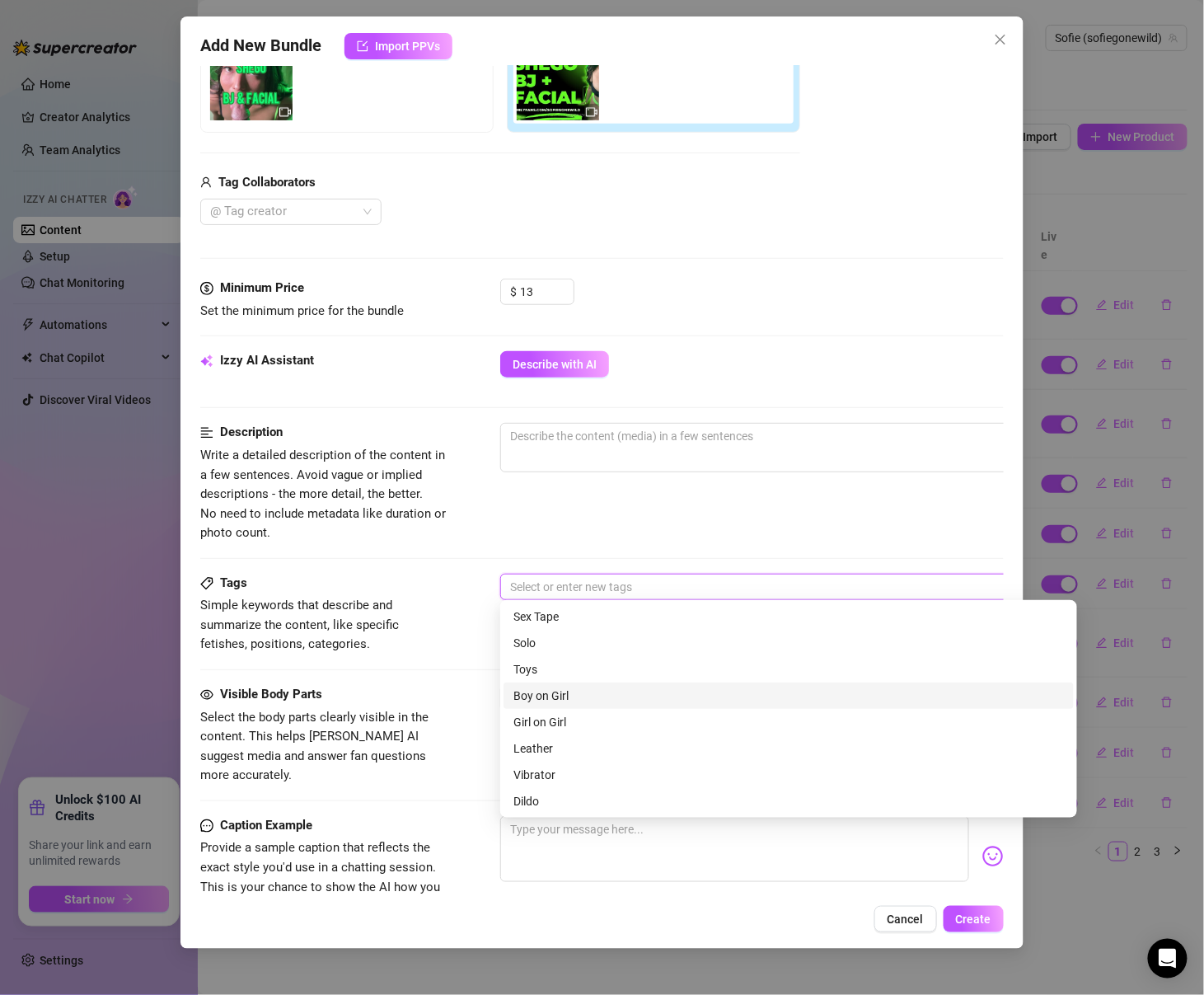
click at [607, 698] on div "Boy on Girl" at bounding box center [789, 695] width 551 height 18
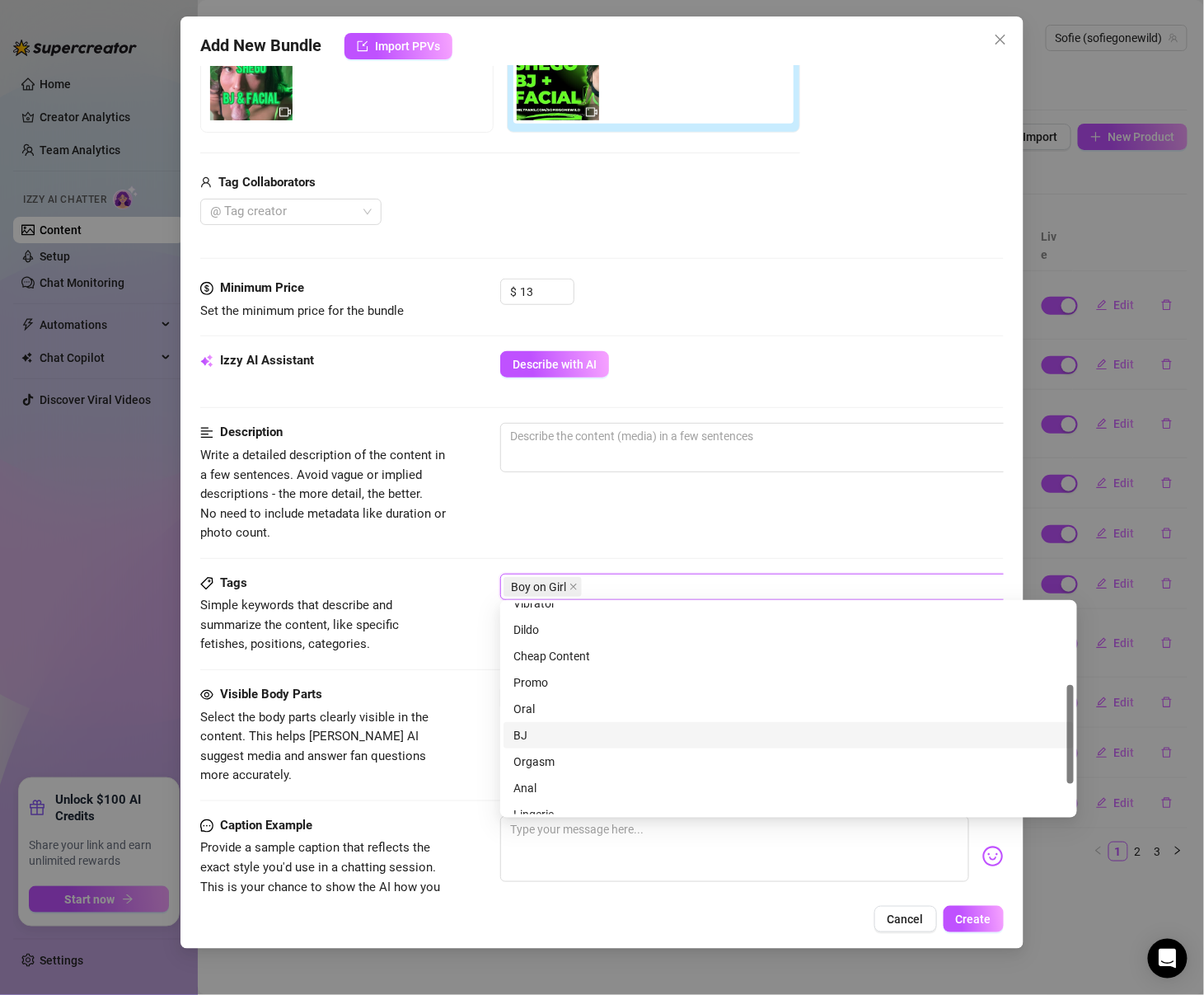
click at [569, 734] on div "BJ" at bounding box center [789, 735] width 551 height 18
click at [569, 734] on div "BJ" at bounding box center [783, 735] width 539 height 18
click at [565, 708] on div "Oral" at bounding box center [789, 709] width 551 height 18
click at [557, 736] on div "BJ" at bounding box center [789, 735] width 551 height 18
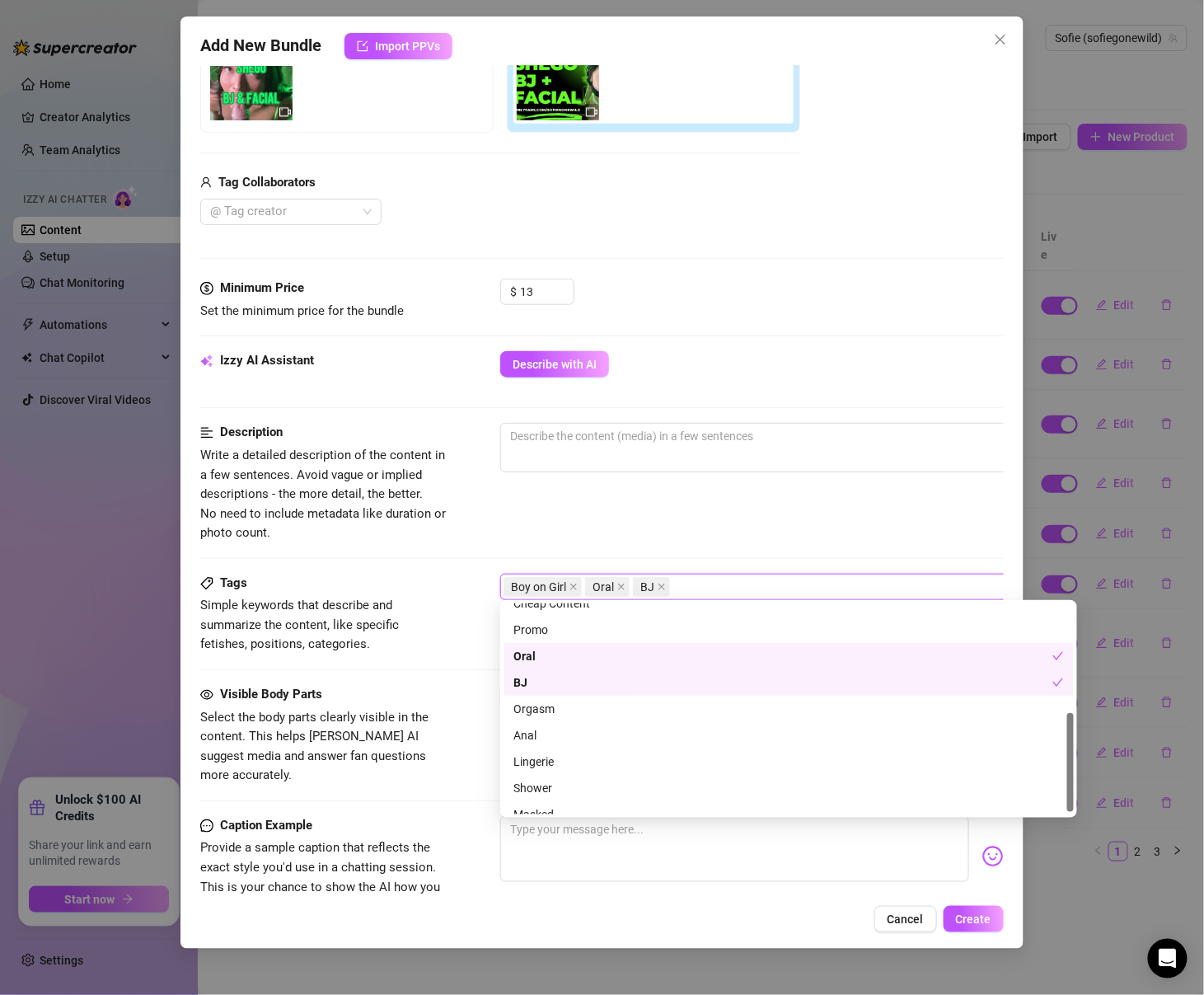
scroll to position [237, 0]
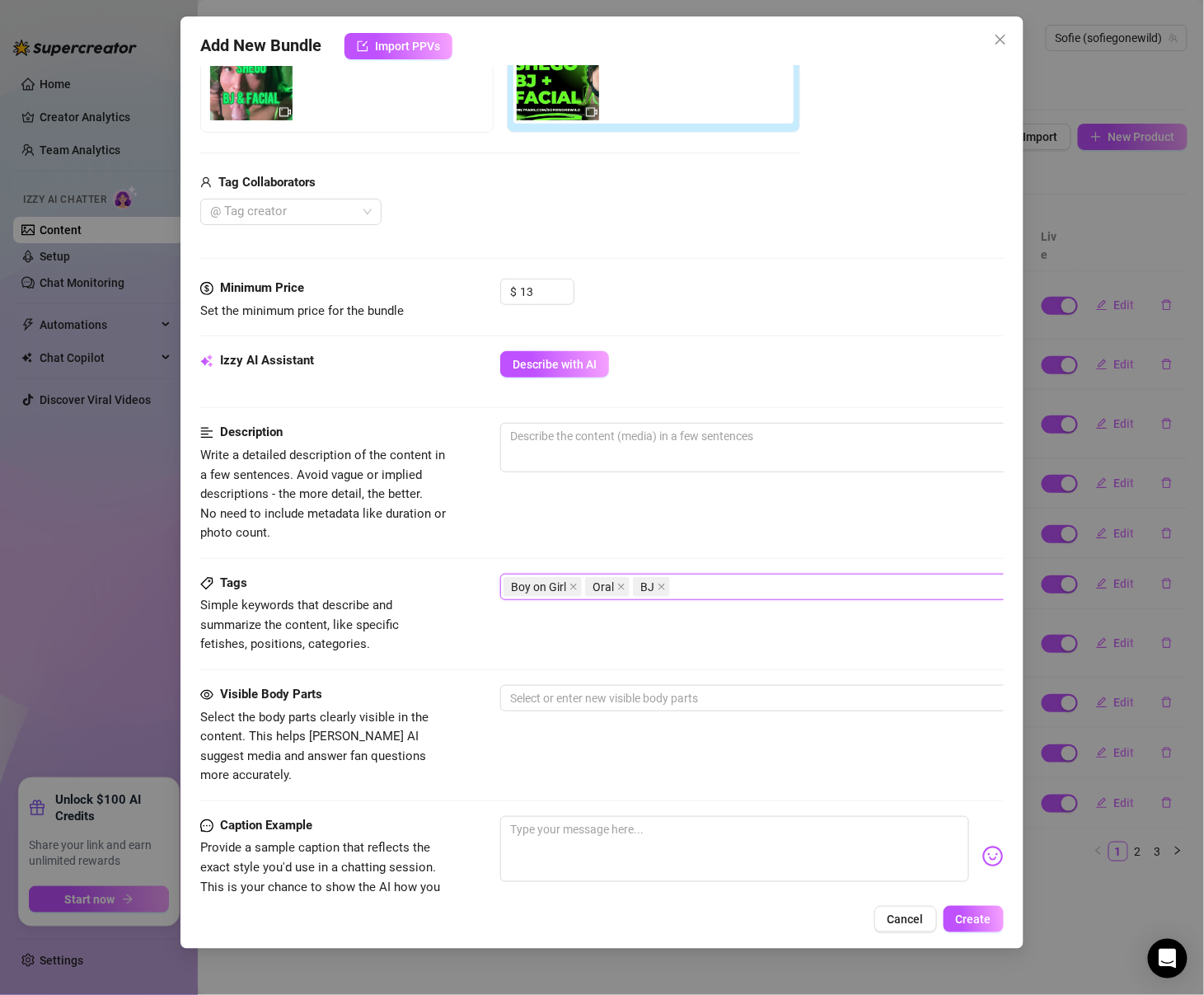
click at [746, 574] on div "Boy on Girl Oral BJ" at bounding box center [788, 587] width 577 height 26
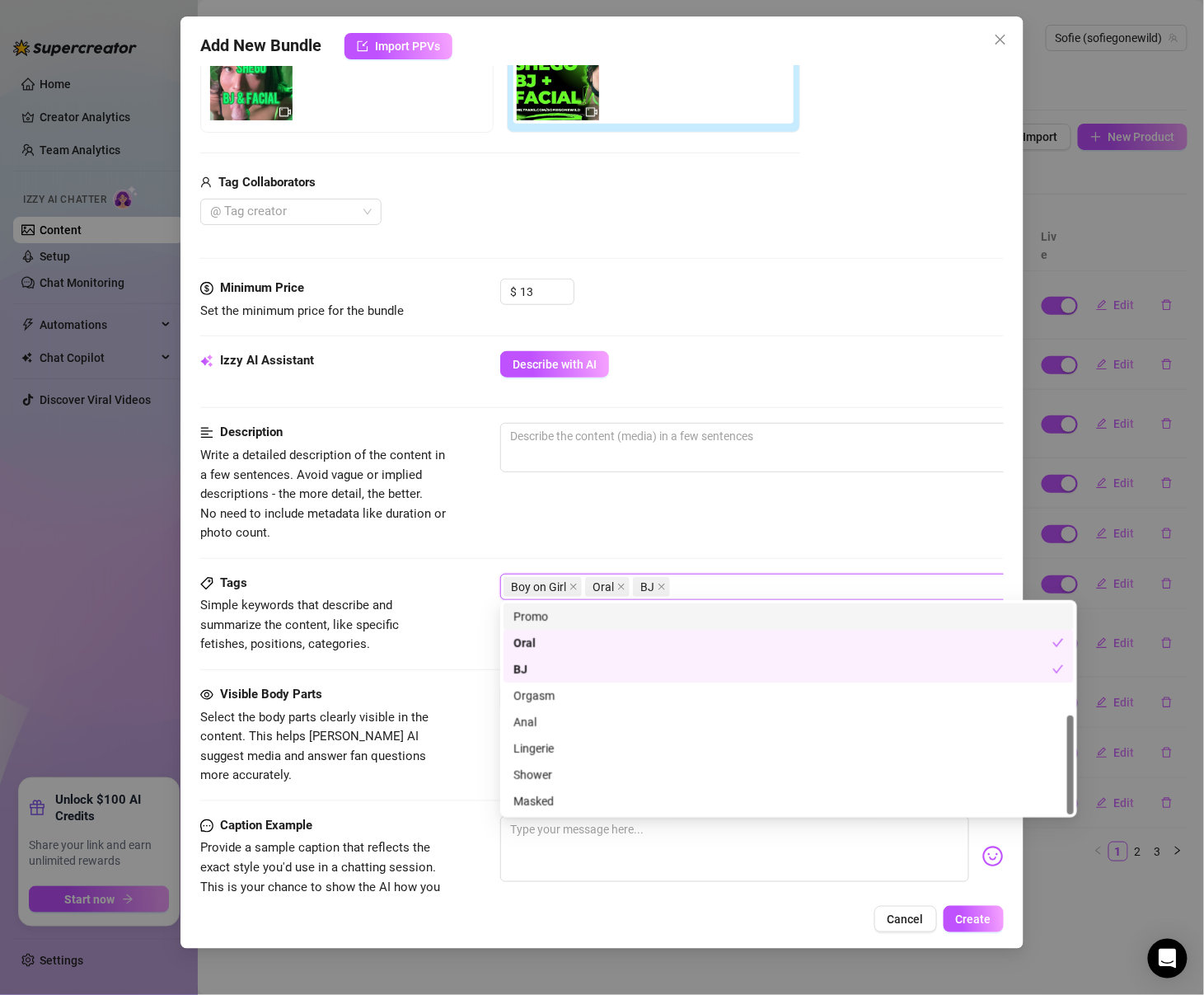
click at [738, 584] on div "Boy on Girl Oral BJ" at bounding box center [780, 587] width 553 height 23
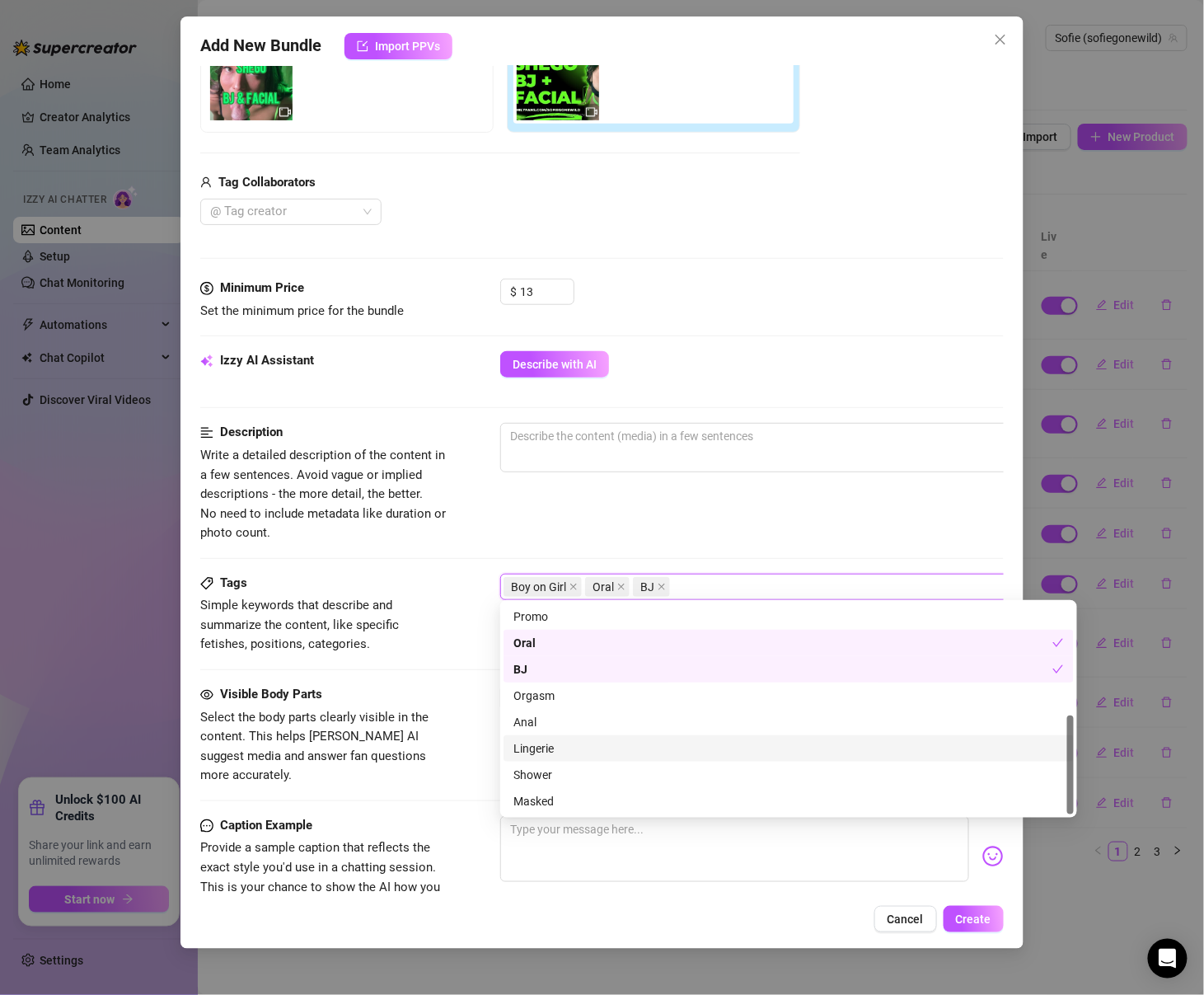
click at [648, 750] on div "Lingerie" at bounding box center [789, 748] width 551 height 18
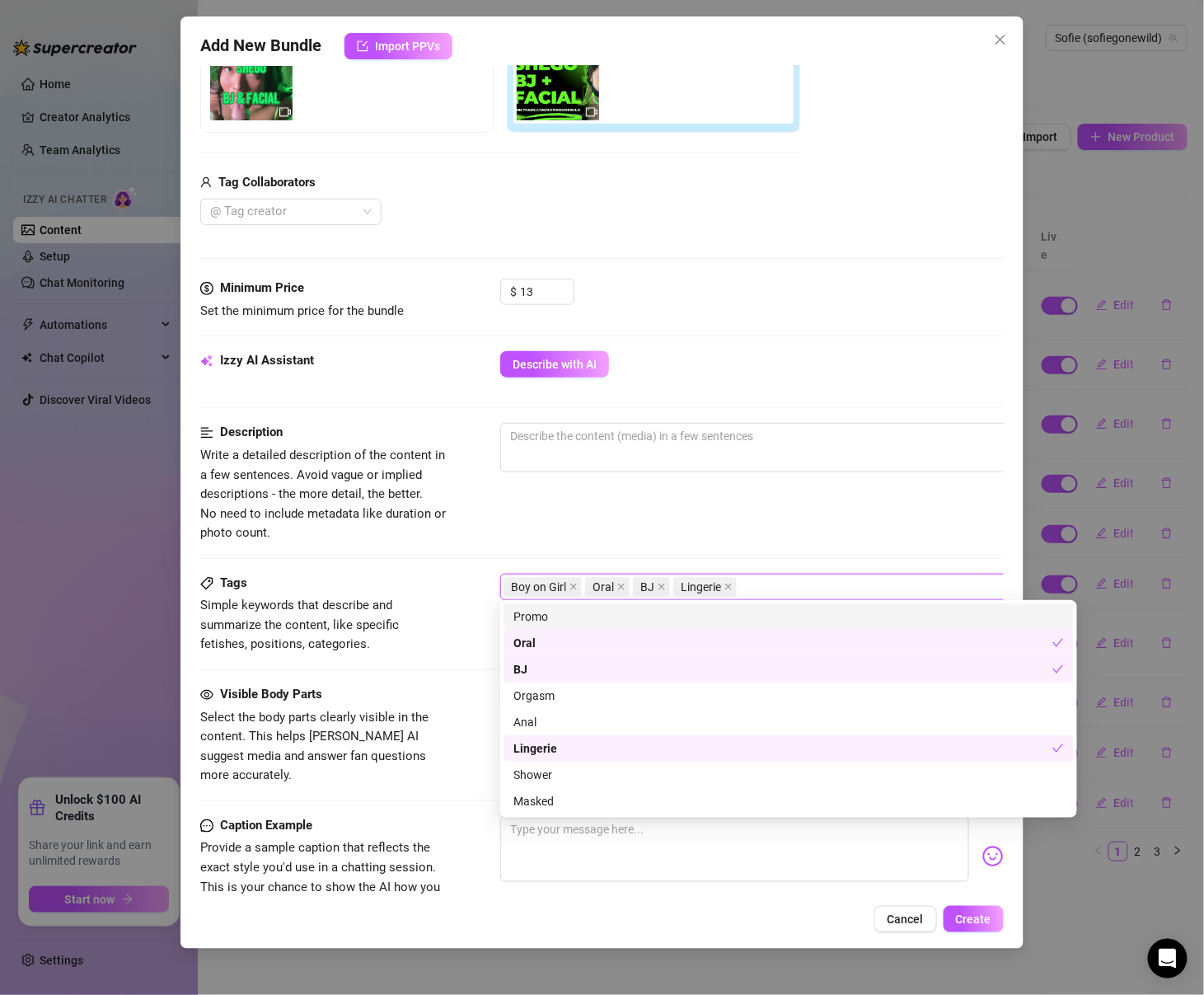
click at [790, 576] on div "Boy on Girl Oral BJ Lingerie" at bounding box center [780, 587] width 553 height 23
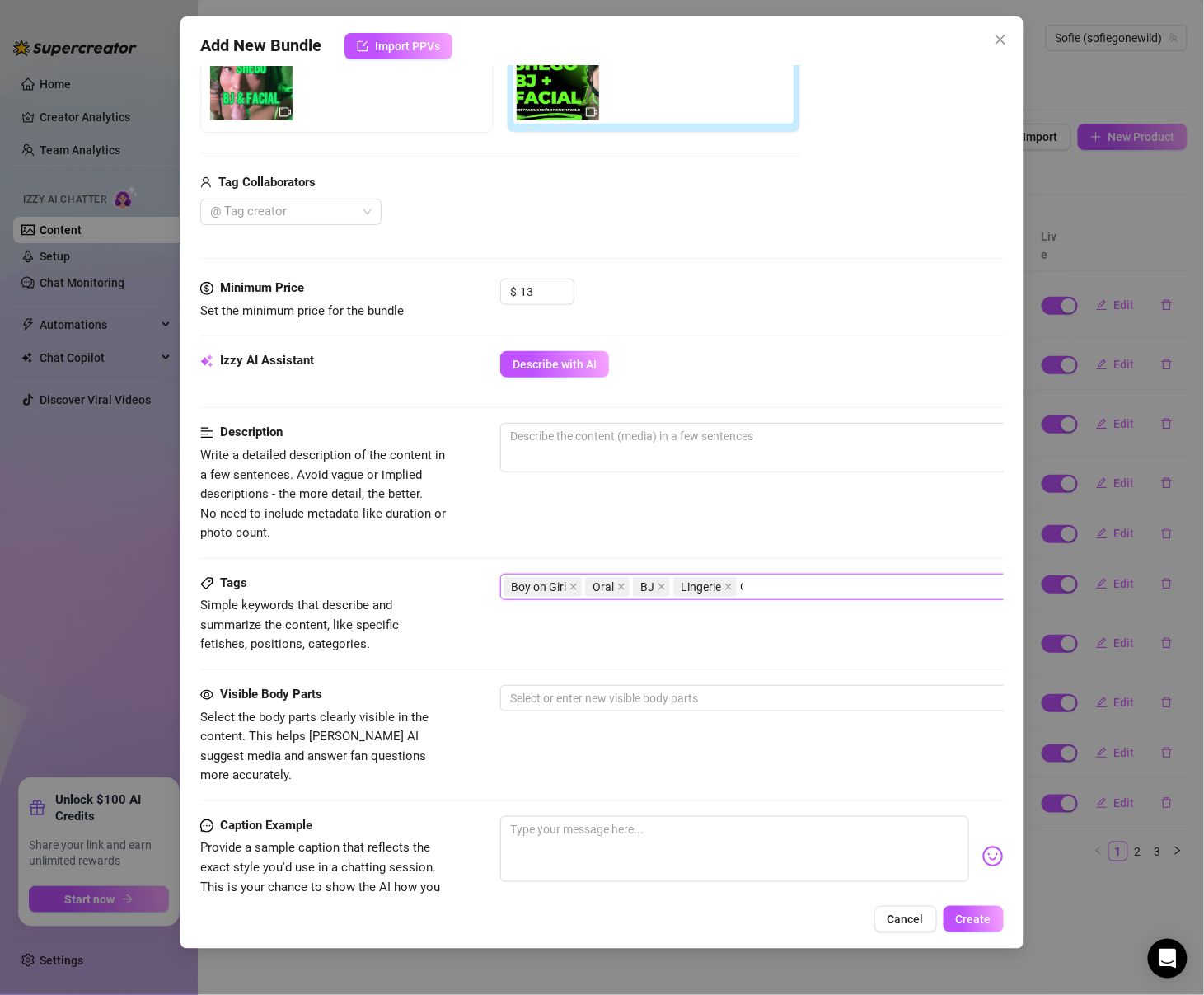
scroll to position [0, 0]
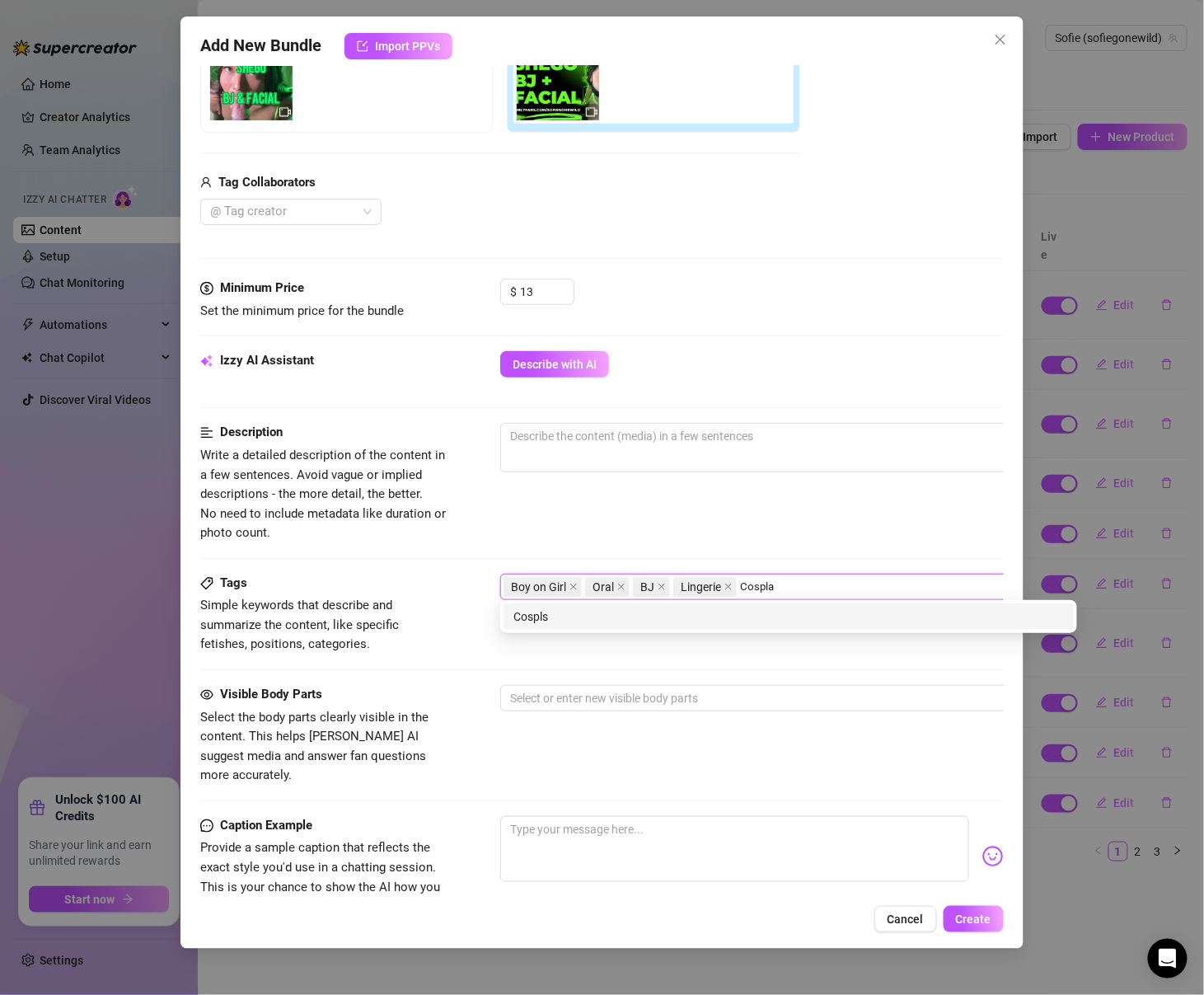
type input "Cosplay"
type input "Facial"
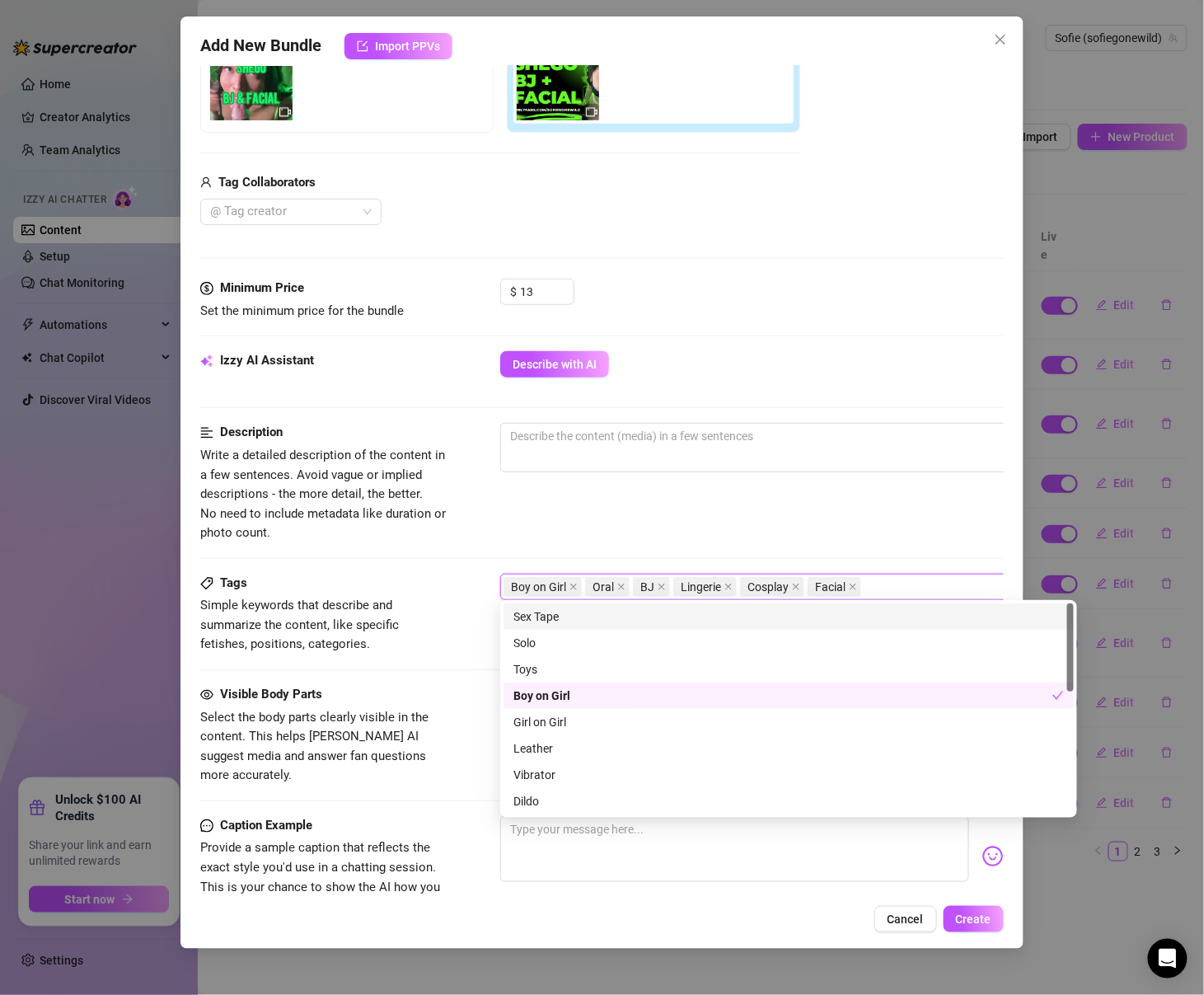
click at [497, 508] on div "Description Write a detailed description of the content in a few sentences. Avo…" at bounding box center [602, 483] width 803 height 119
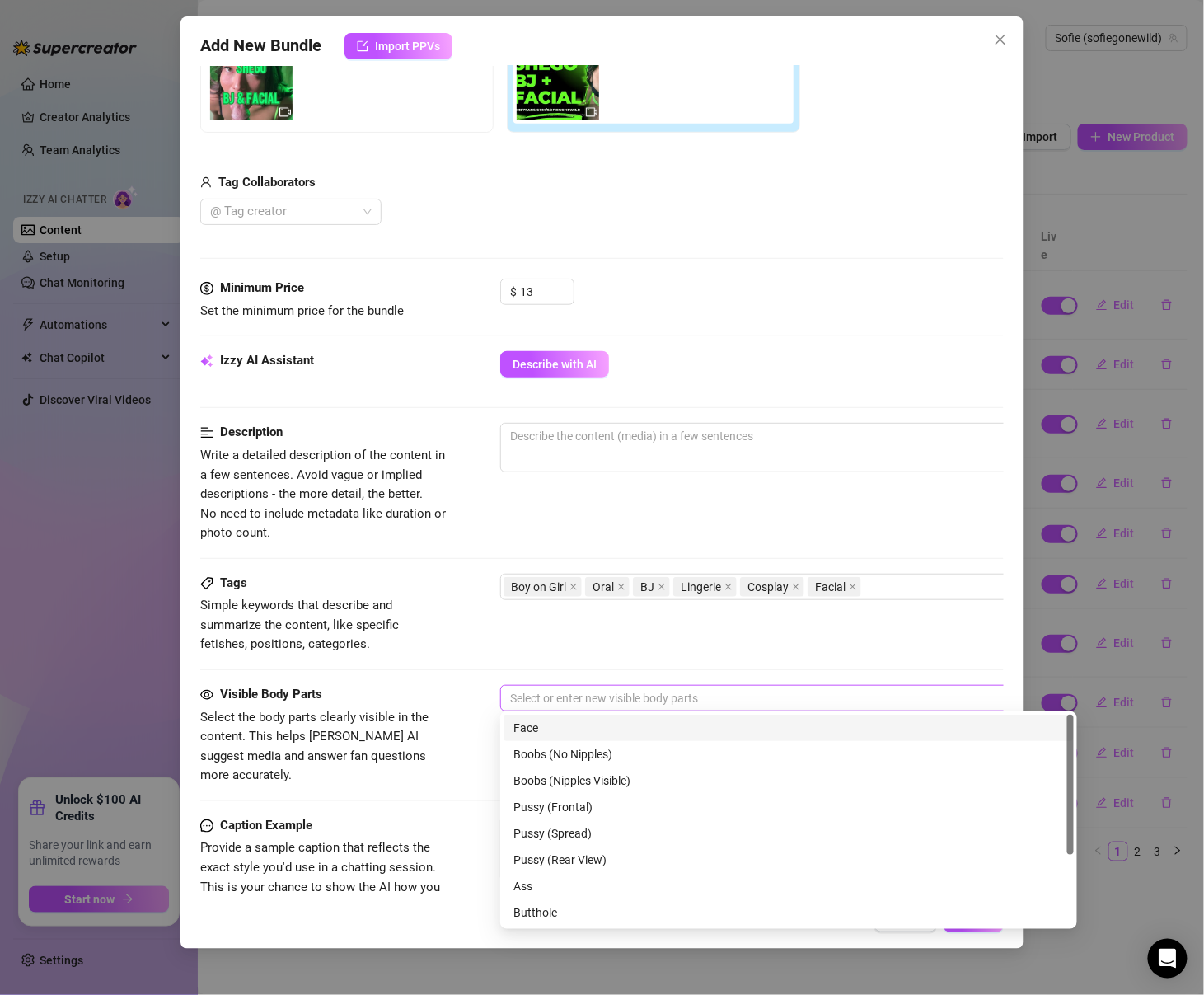
click at [525, 688] on div at bounding box center [780, 698] width 553 height 23
click at [555, 754] on div "Boobs (No Nipples)" at bounding box center [789, 754] width 551 height 18
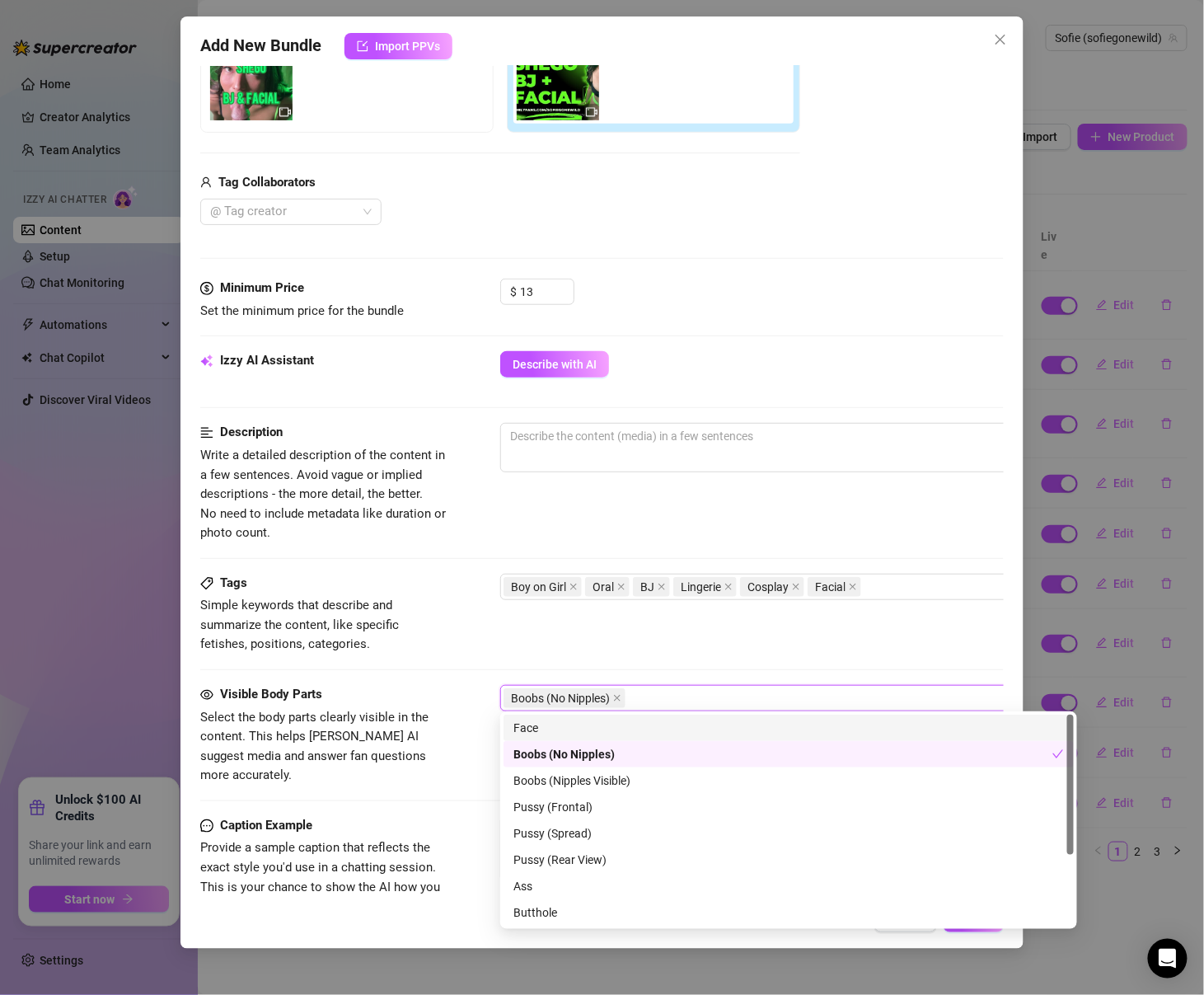
click at [550, 732] on div "Face" at bounding box center [789, 727] width 551 height 18
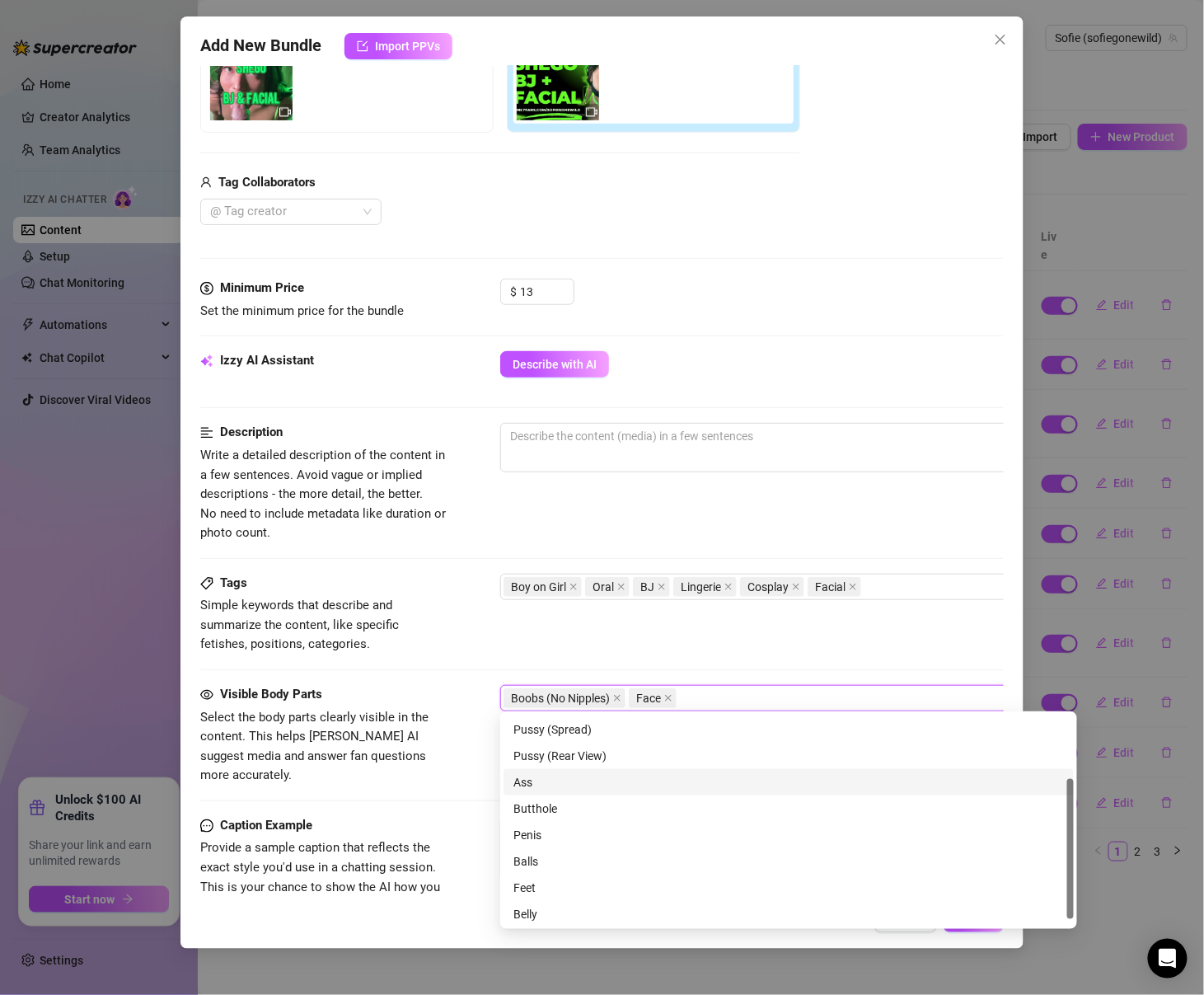
scroll to position [105, 0]
click at [557, 827] on div "Penis" at bounding box center [789, 834] width 551 height 18
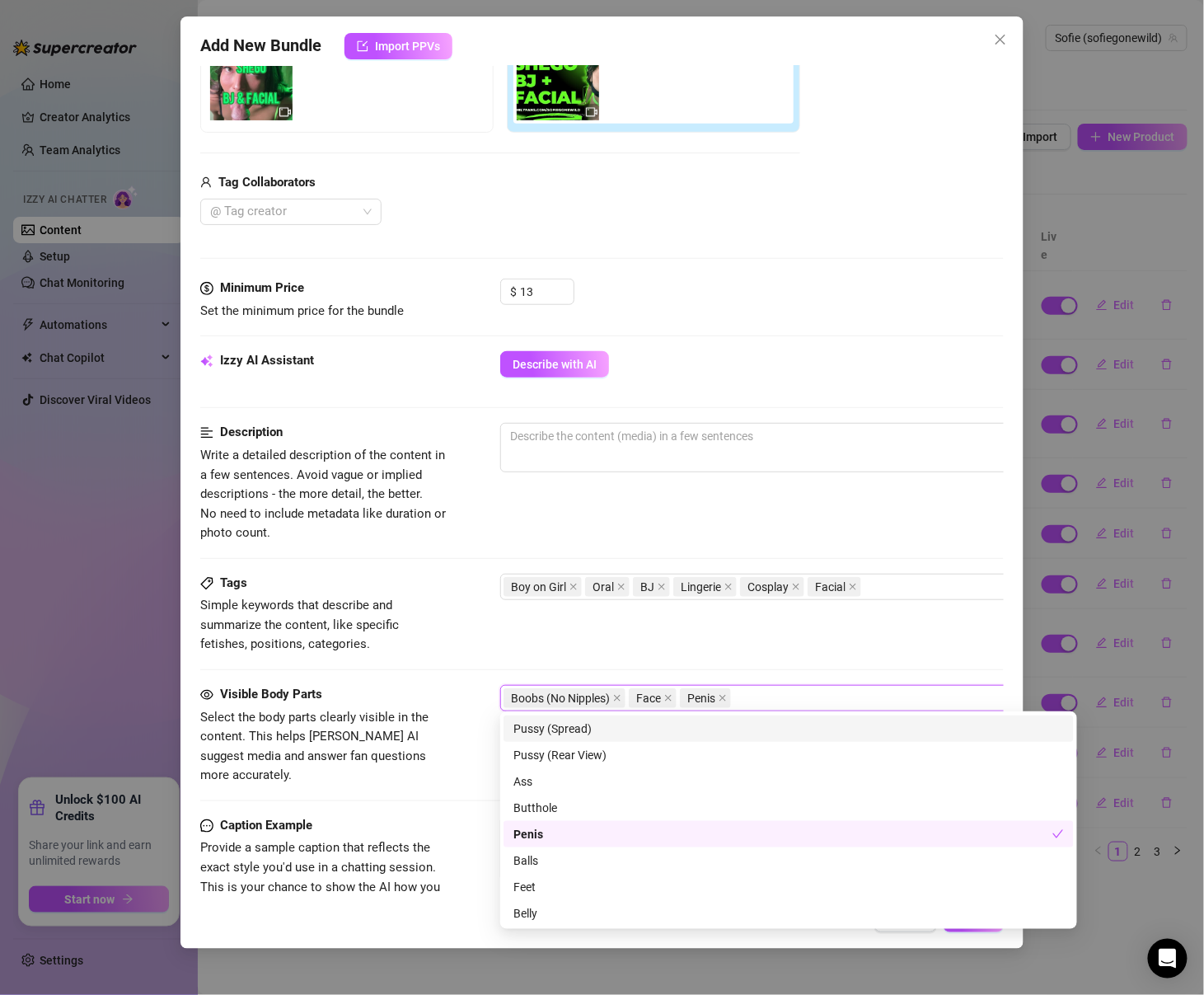
click at [594, 628] on div "Tags Simple keywords that describe and summarize the content, like specific fet…" at bounding box center [602, 615] width 803 height 81
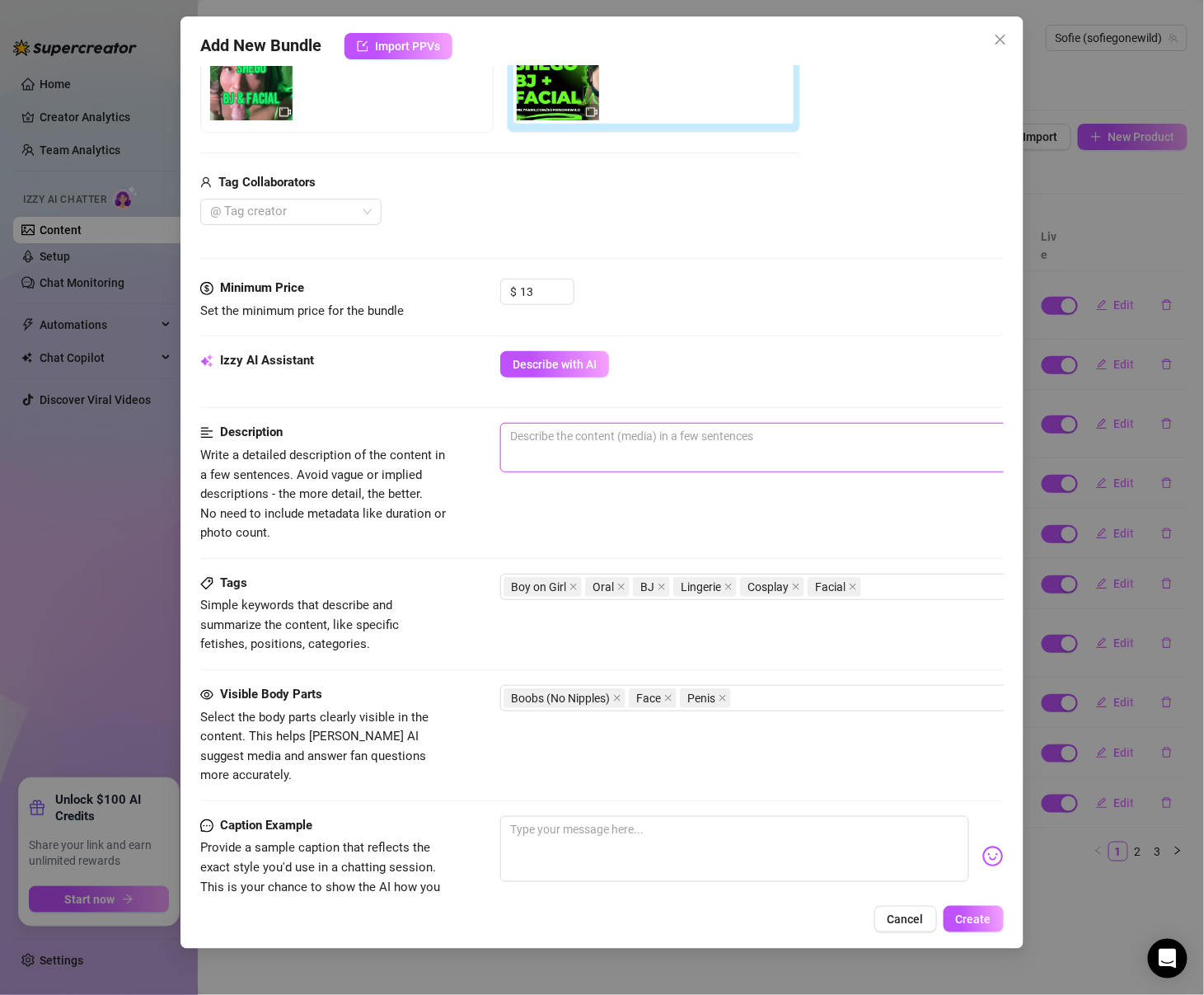
click at [711, 440] on textarea at bounding box center [788, 436] width 575 height 25
paste textarea "dressed up as shego from [PERSON_NAME], i get on my knees and turn into your na…"
type textarea "dressed up as shego from [PERSON_NAME], i get on my knees and turn into your na…"
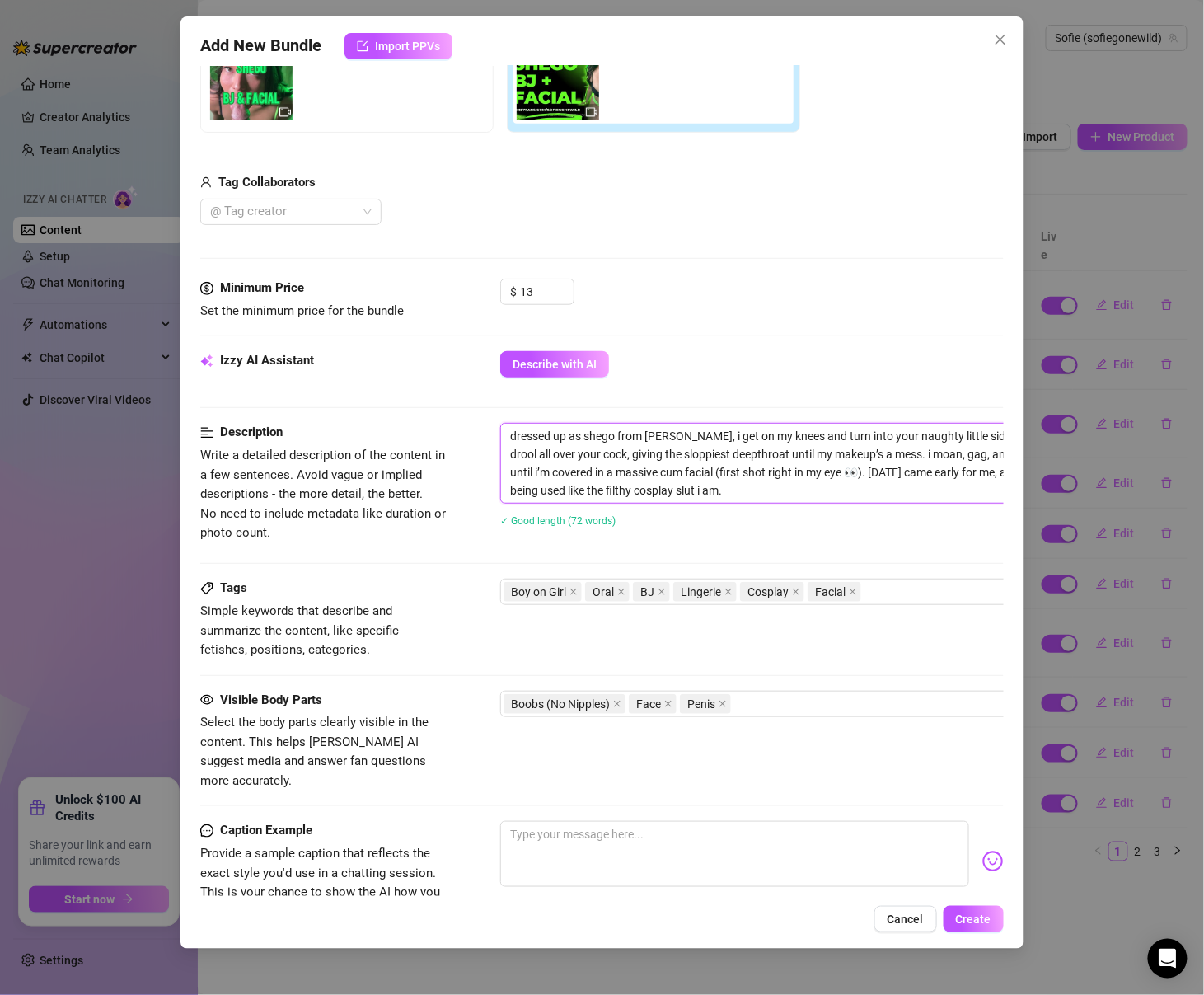
scroll to position [0, 0]
click at [983, 468] on textarea "dressed up as shego from [PERSON_NAME], i get on my knees and turn into your na…" at bounding box center [788, 463] width 575 height 79
type textarea "dressed up as shego from [PERSON_NAME], i get on my knees and turn into your na…"
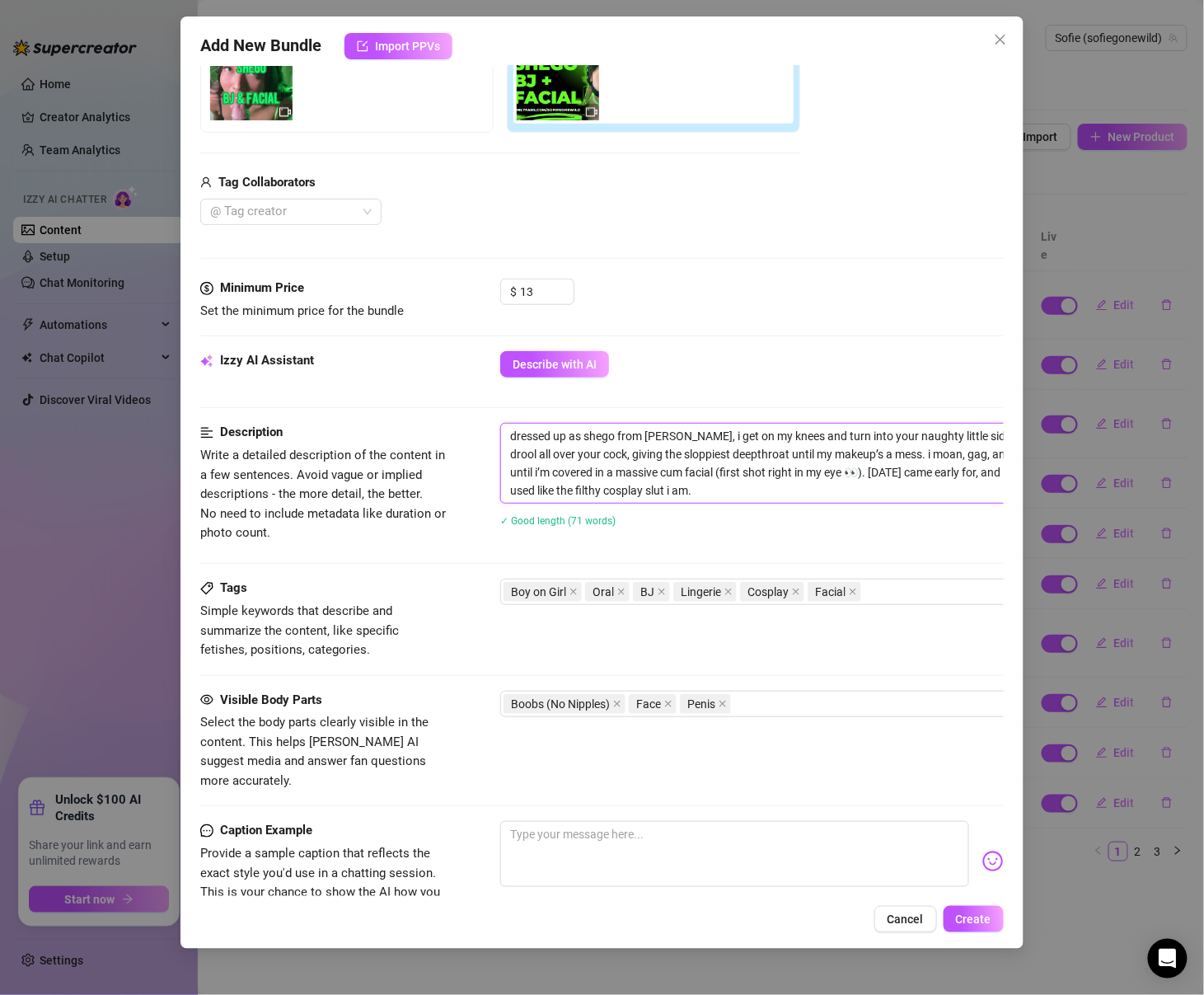
type textarea "dressed up as shego from [PERSON_NAME], i get on my knees and turn into your na…"
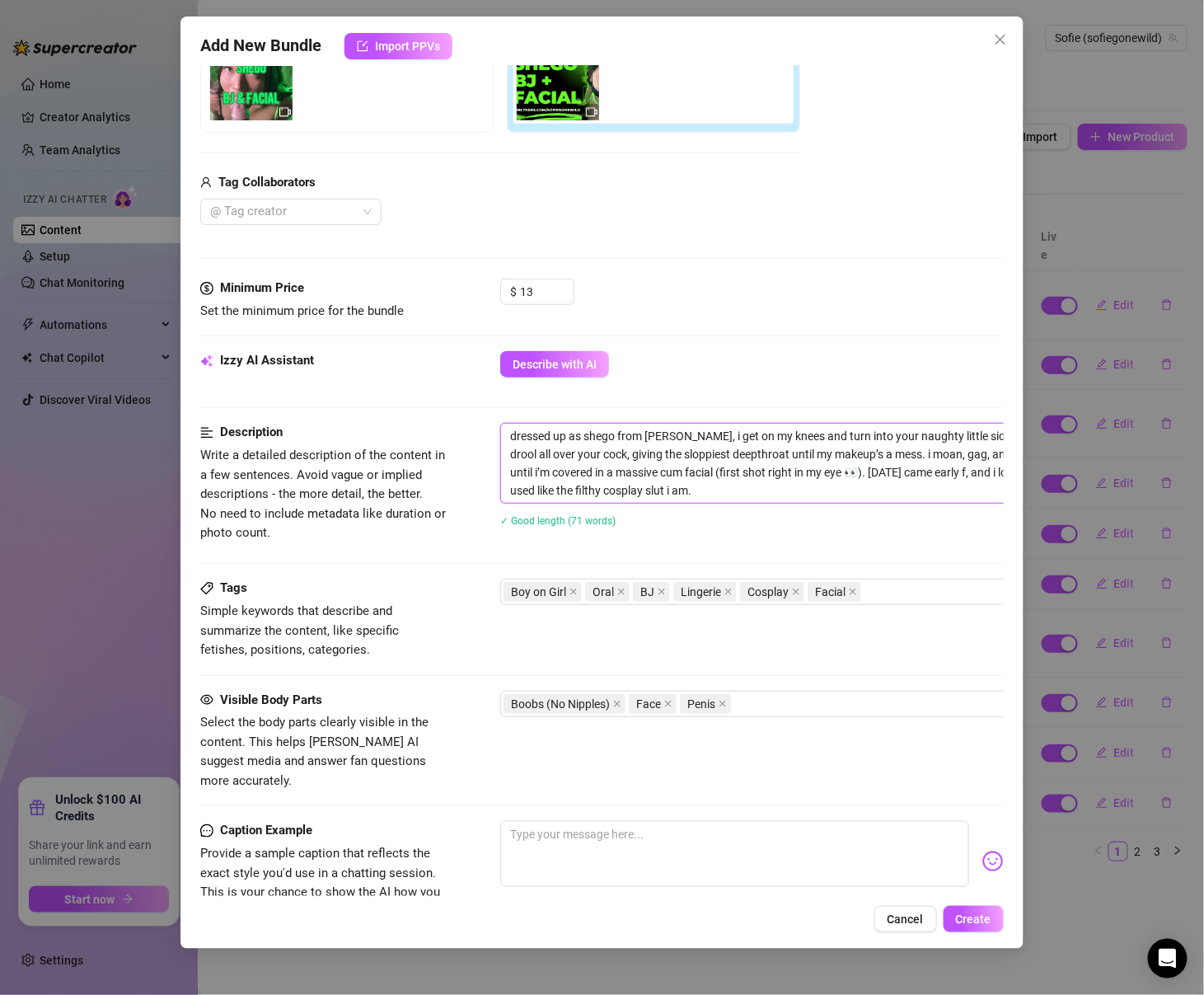
type textarea "dressed up as shego from [PERSON_NAME], i get on my knees and turn into your na…"
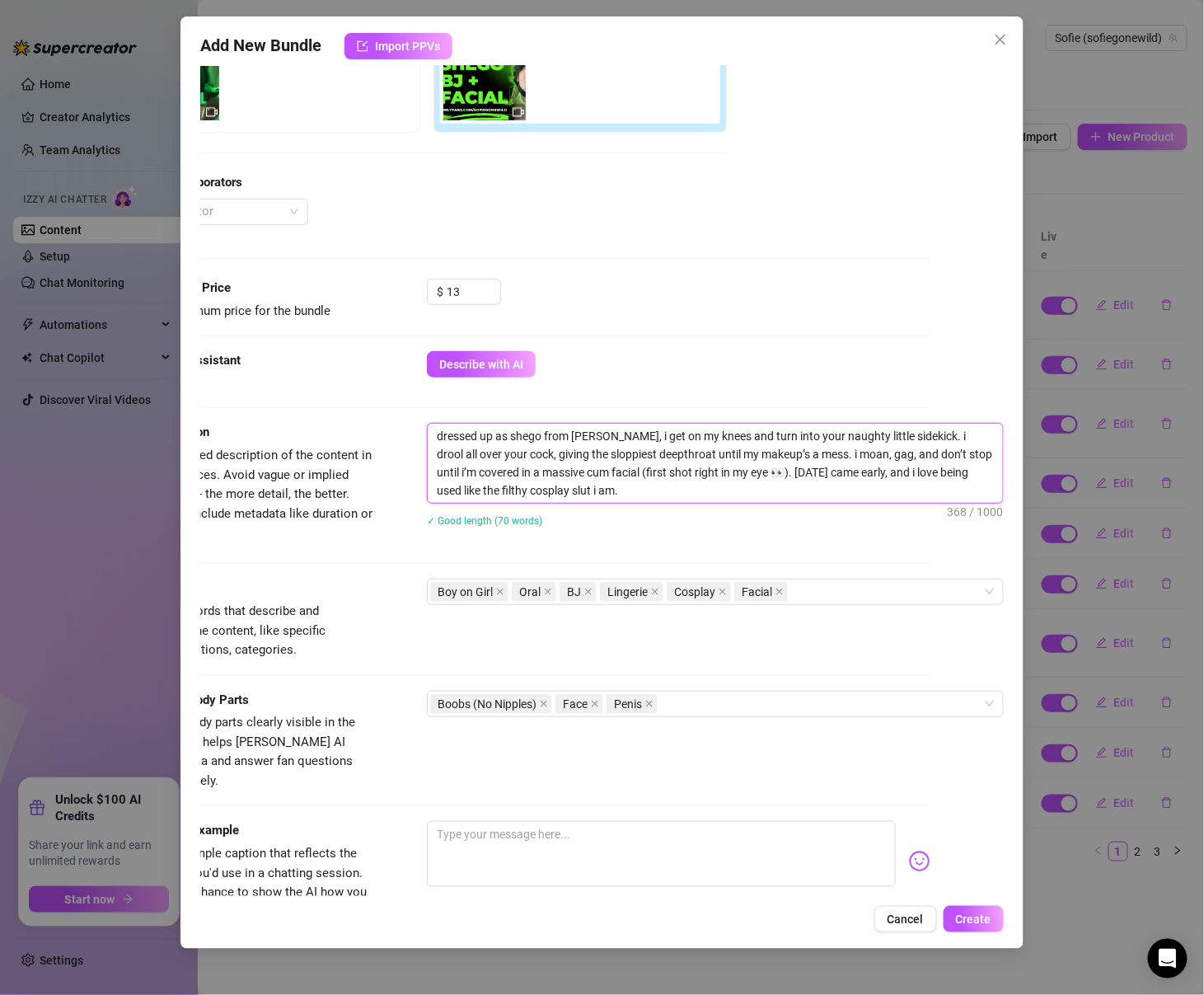
drag, startPoint x: 994, startPoint y: 473, endPoint x: 1069, endPoint y: 465, distance: 75.4
click at [1004, 465] on div "Add New Bundle Import PPVs Account Sofie (@sofiegonewild) Name Name is for your…" at bounding box center [602, 497] width 1204 height 995
type textarea "dressed up as shego from [PERSON_NAME], i get on my knees and turn into your na…"
click at [898, 511] on div "✓ Good length (70 words)" at bounding box center [715, 520] width 577 height 18
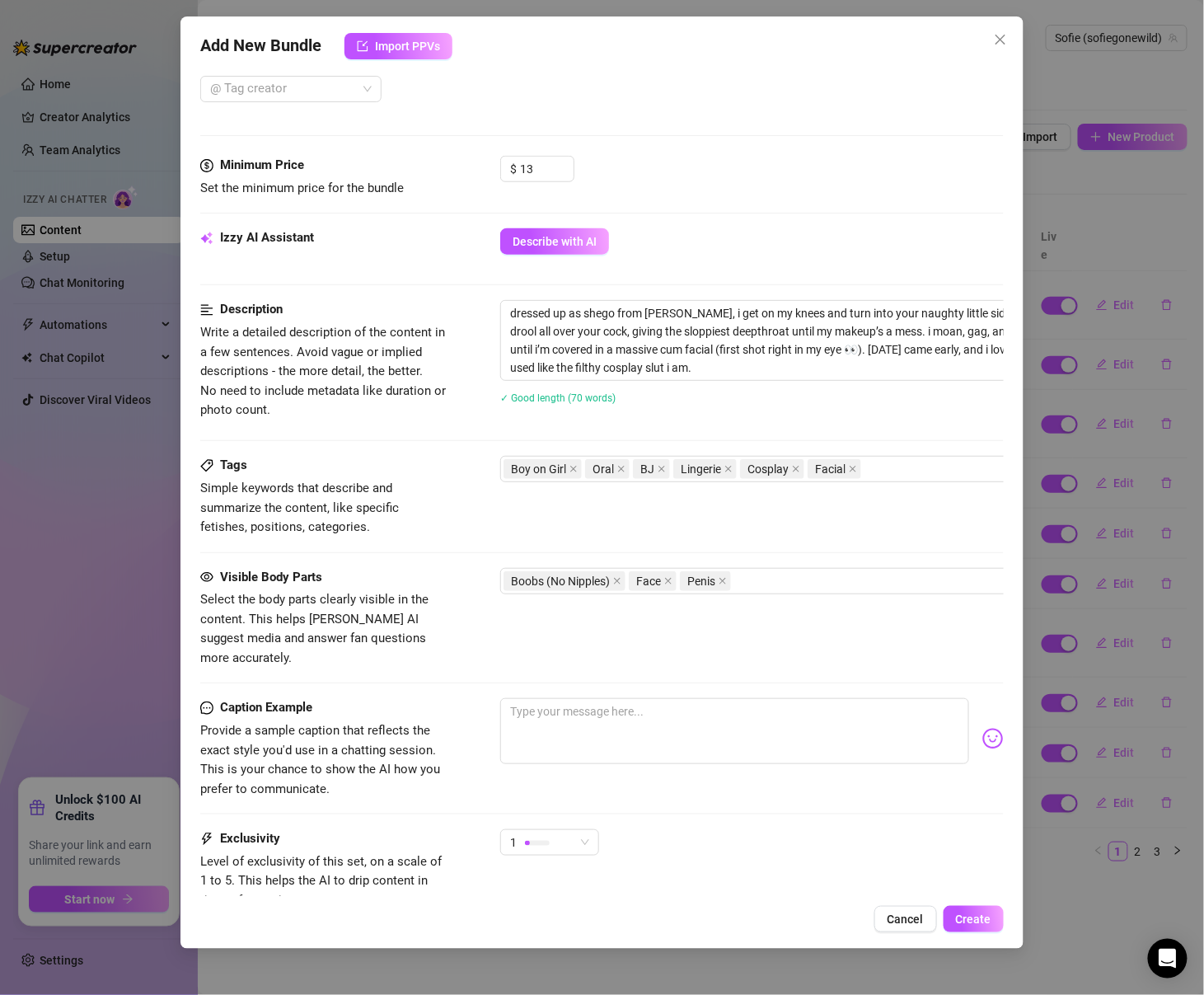
scroll to position [449, 0]
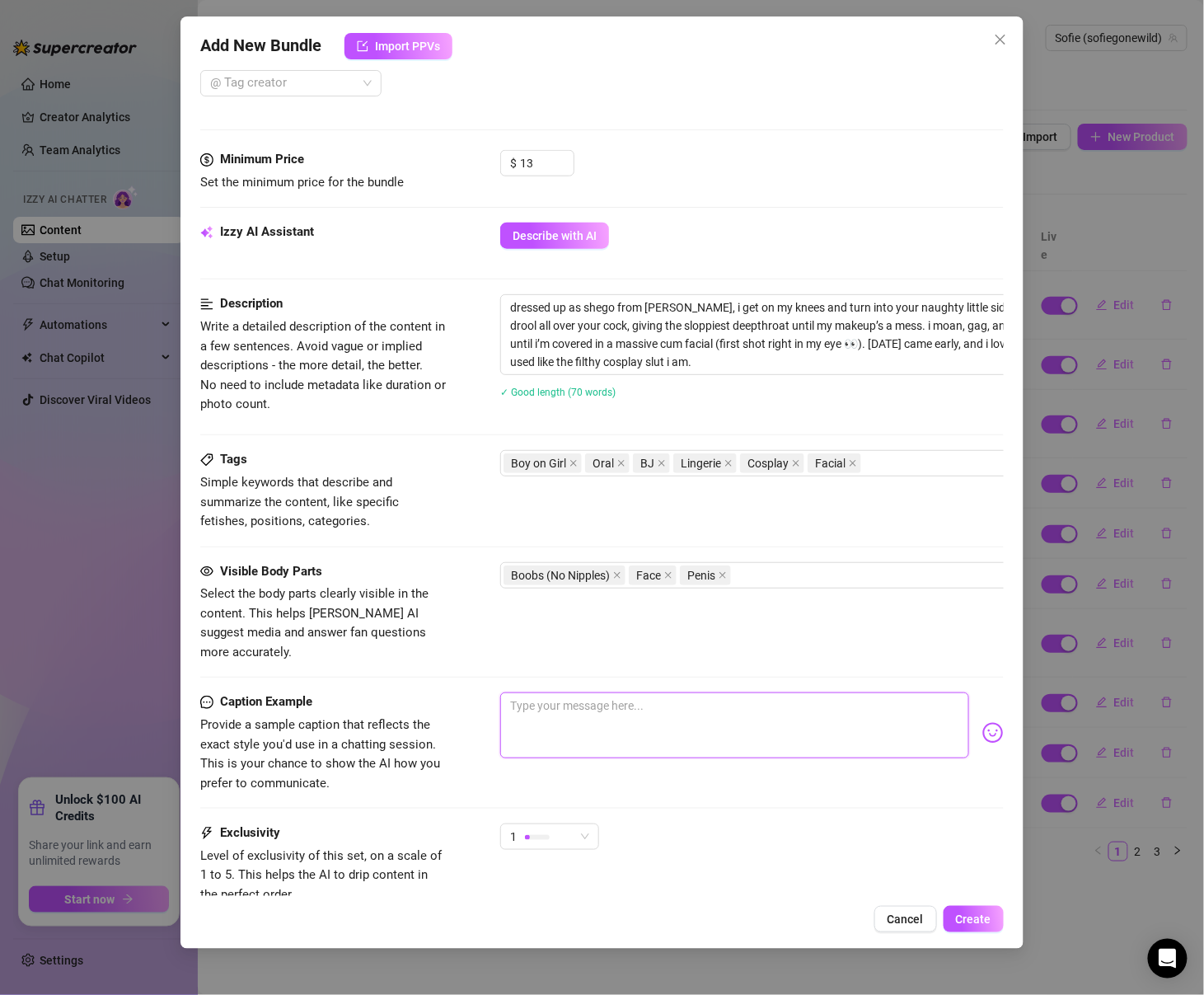
click at [699, 712] on textarea at bounding box center [734, 725] width 469 height 65
paste textarea "i was in my shego cosplay on my knees, drooling all over cock til i got a messy…"
type textarea "i was in my shego cosplay on my knees, drooling all over cock til i got a messy…"
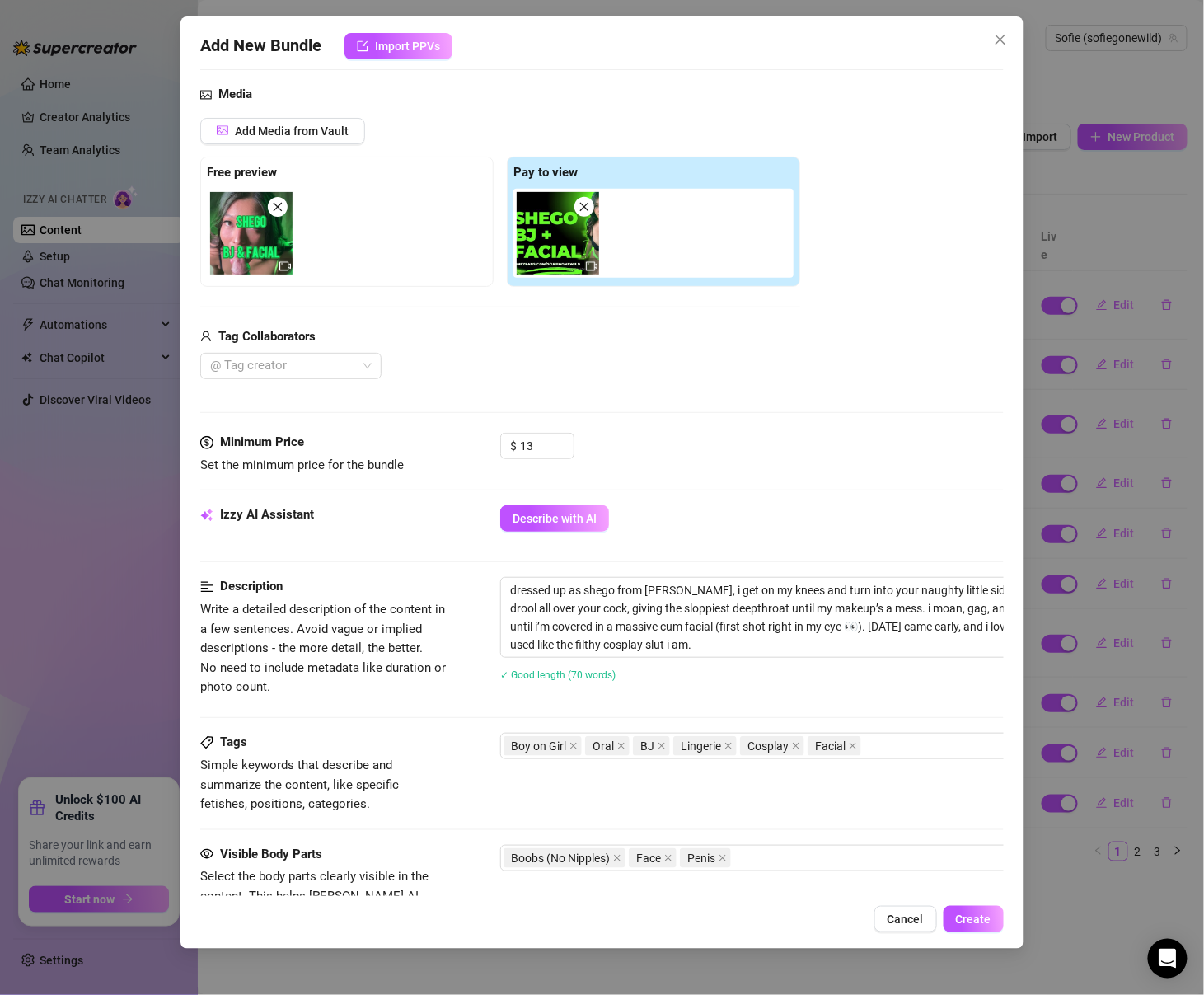
scroll to position [0, 0]
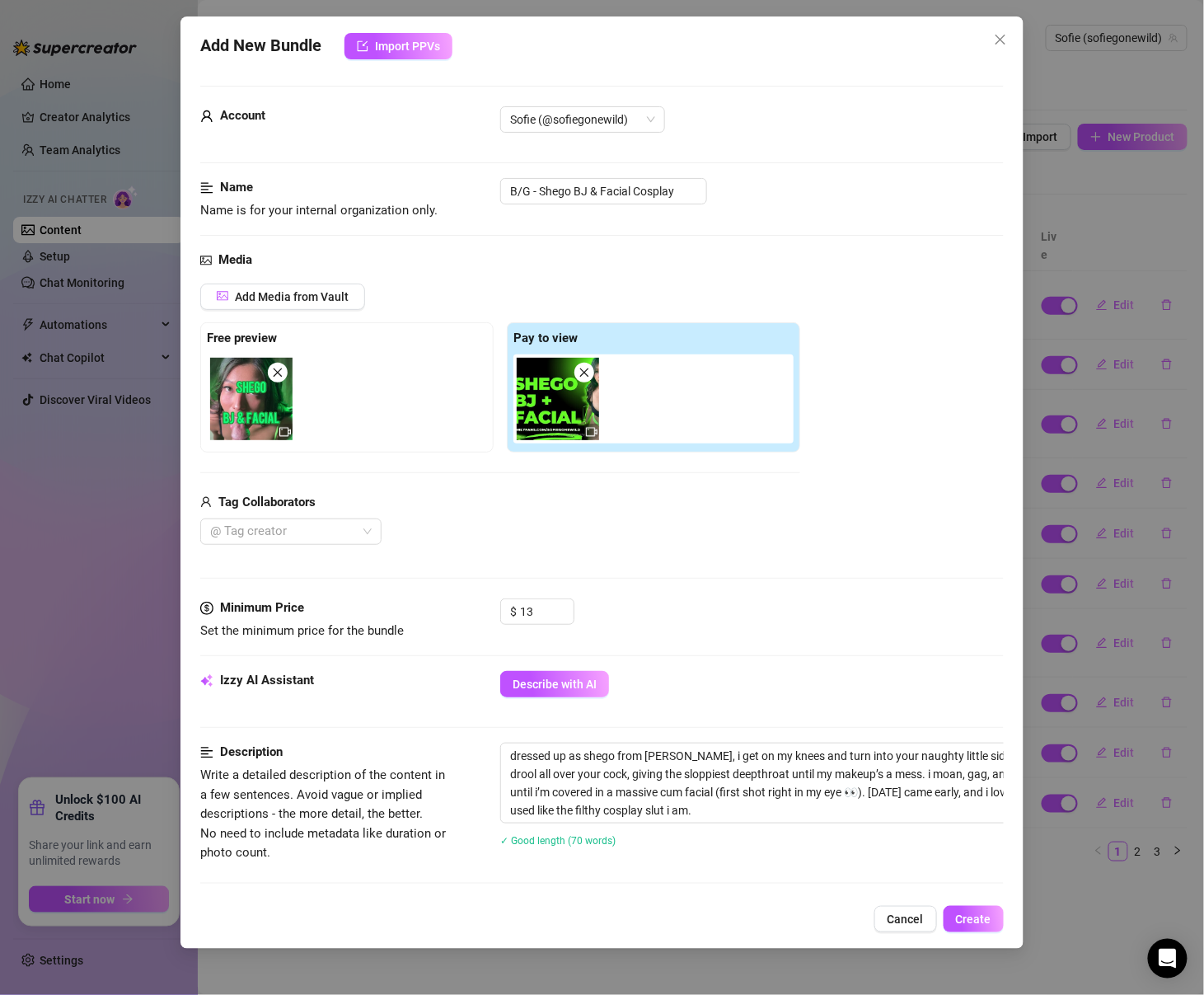
type textarea "i was in my shego cosplay on my knees, drooling all over cock til i got a messy…"
click at [297, 506] on strong "Tag Collaborators" at bounding box center [267, 502] width 97 height 14
click at [299, 526] on div at bounding box center [281, 532] width 157 height 23
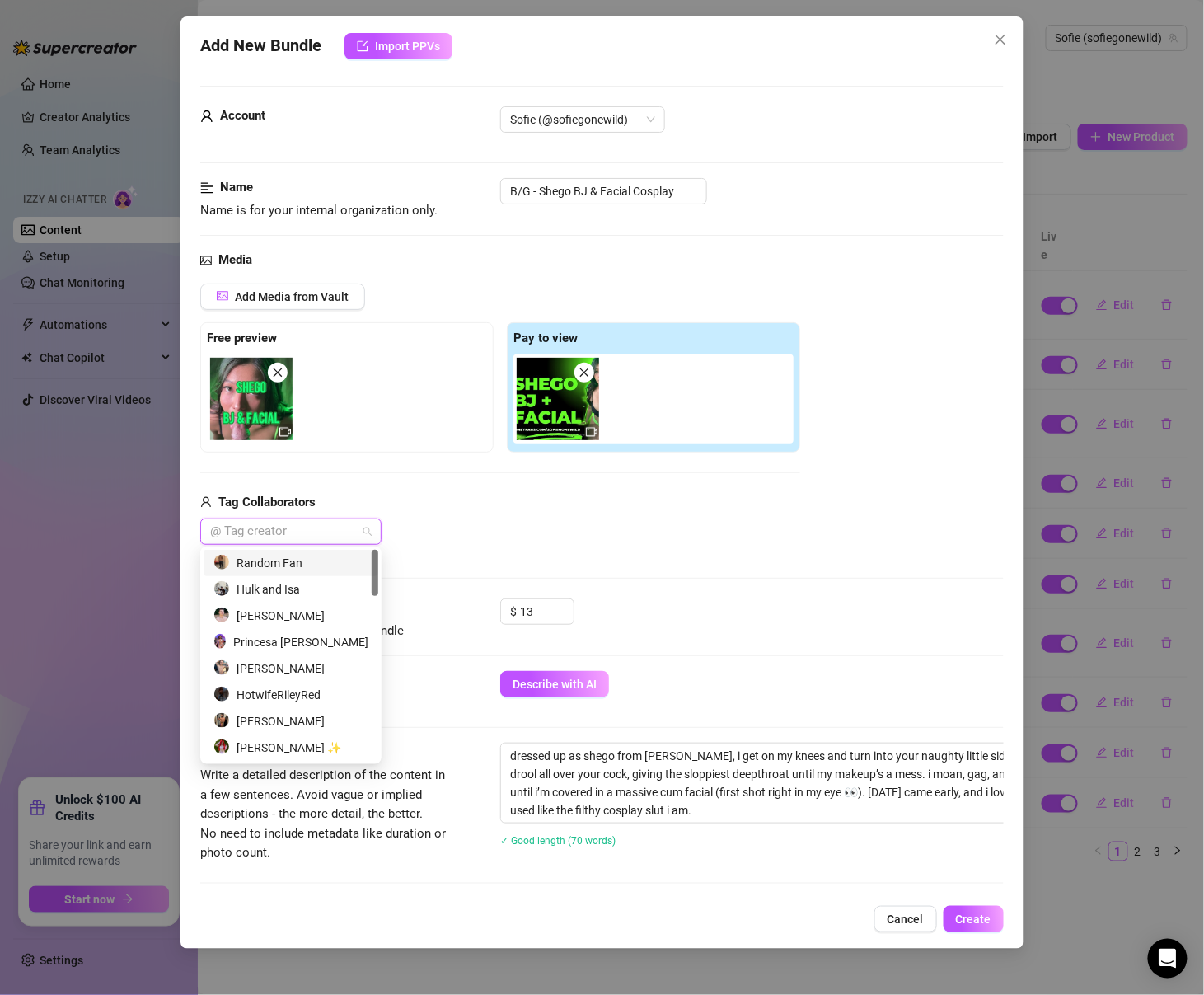
click at [309, 563] on div "Random Fan" at bounding box center [291, 563] width 155 height 18
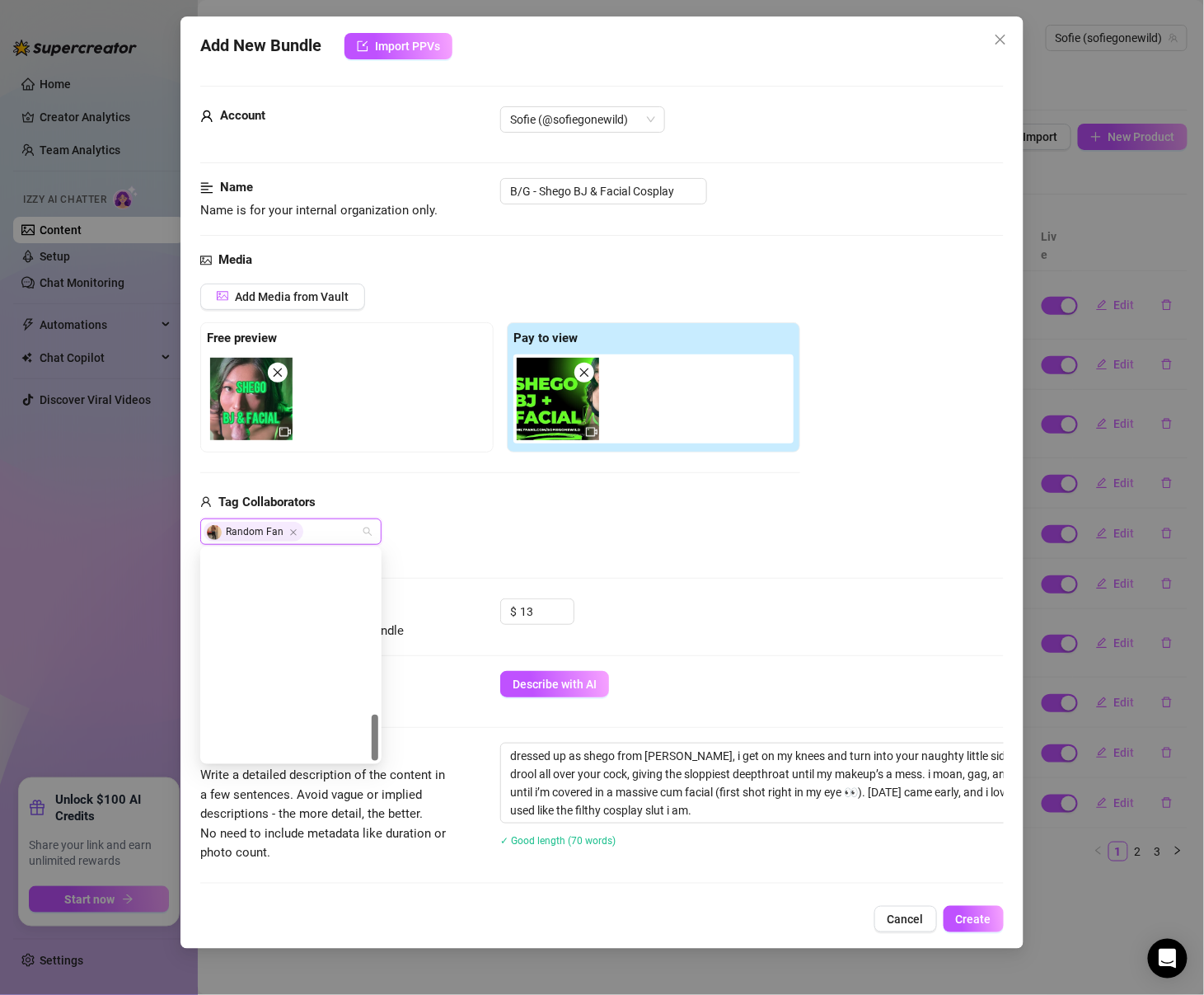
scroll to position [738, 0]
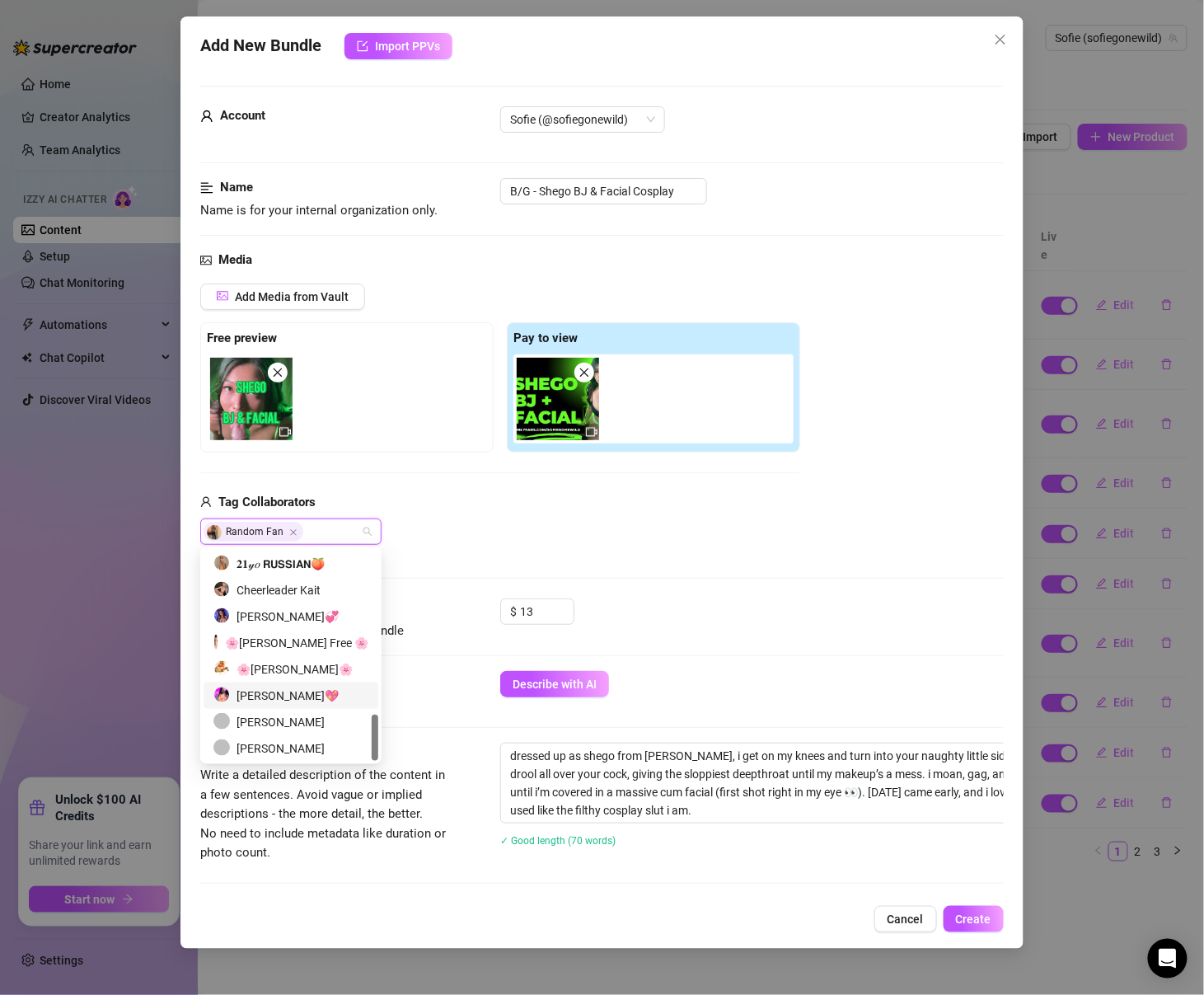
click at [313, 690] on div "[PERSON_NAME]💖" at bounding box center [291, 695] width 155 height 18
click at [352, 434] on div at bounding box center [351, 399] width 287 height 89
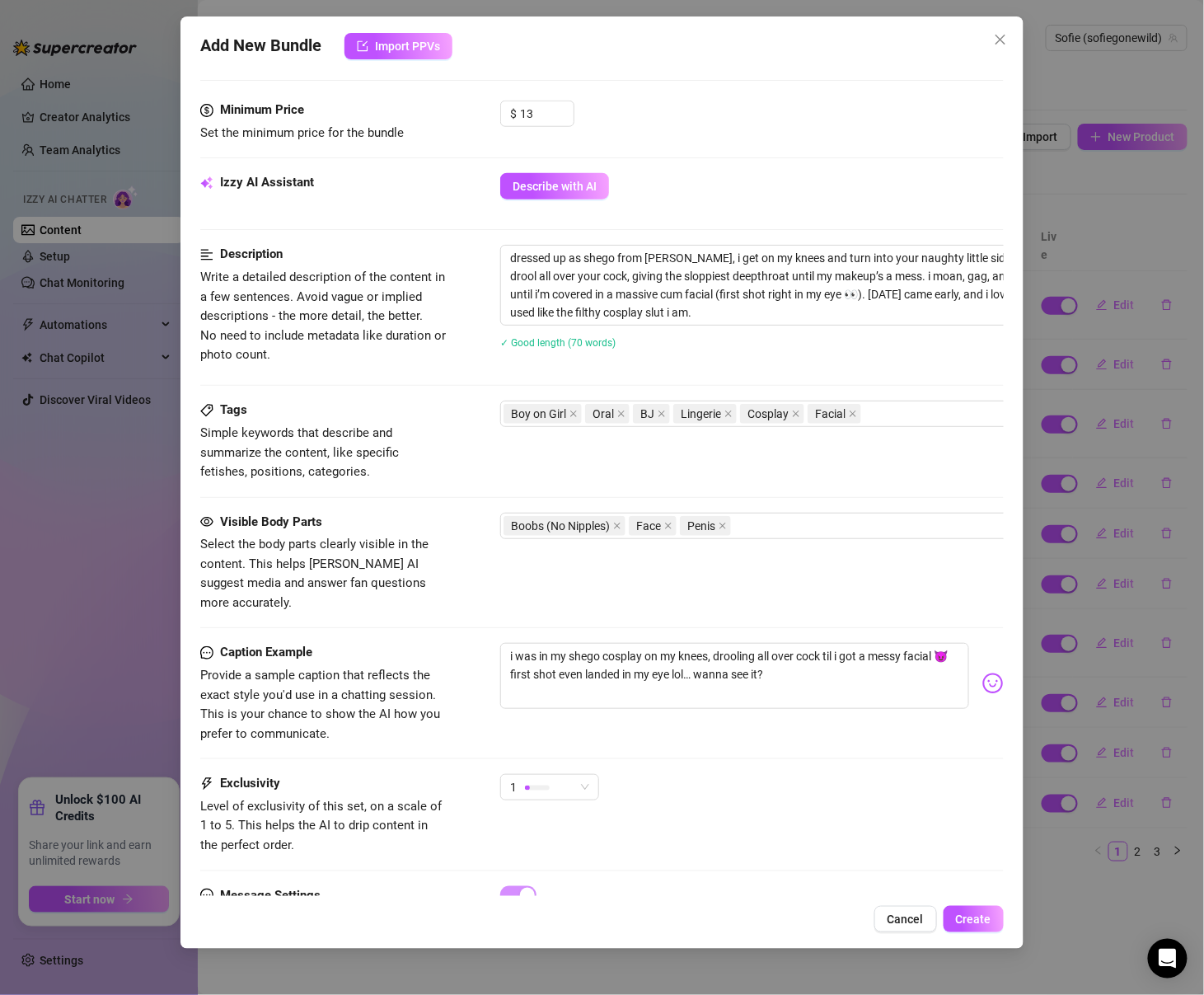
scroll to position [557, 0]
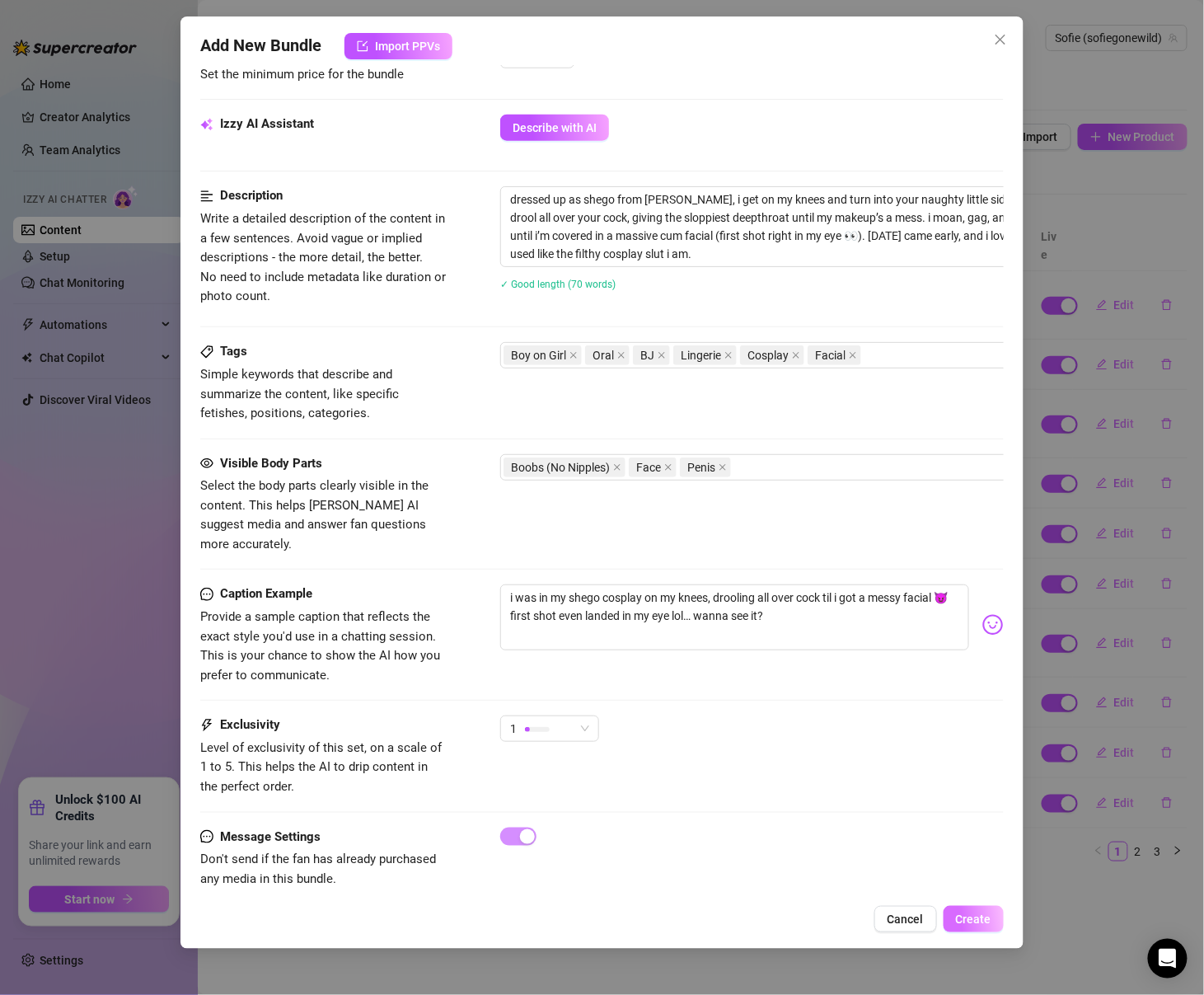
click at [983, 827] on span "Create" at bounding box center [974, 919] width 36 height 13
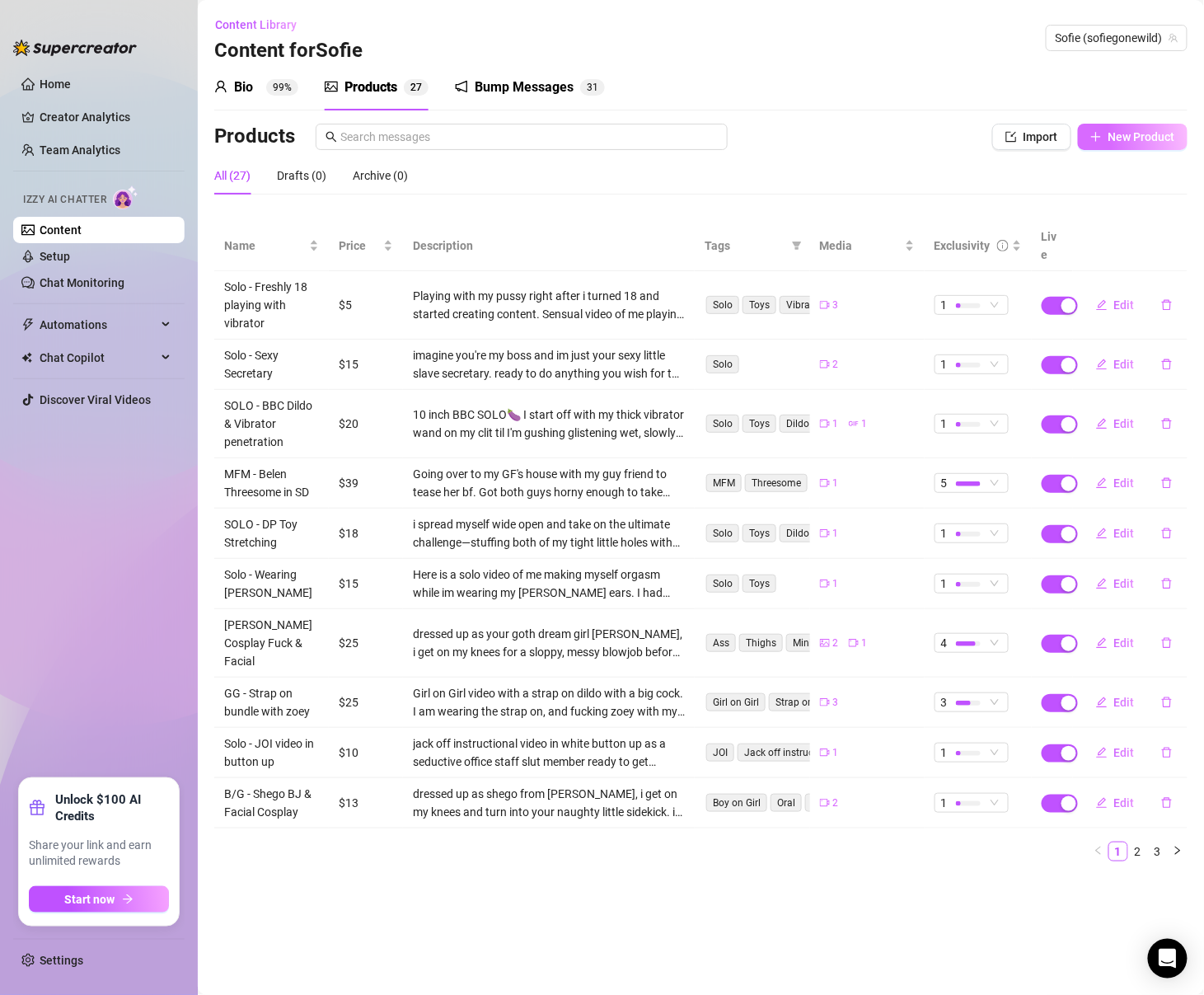
click at [1004, 144] on button "New Product" at bounding box center [1133, 136] width 110 height 26
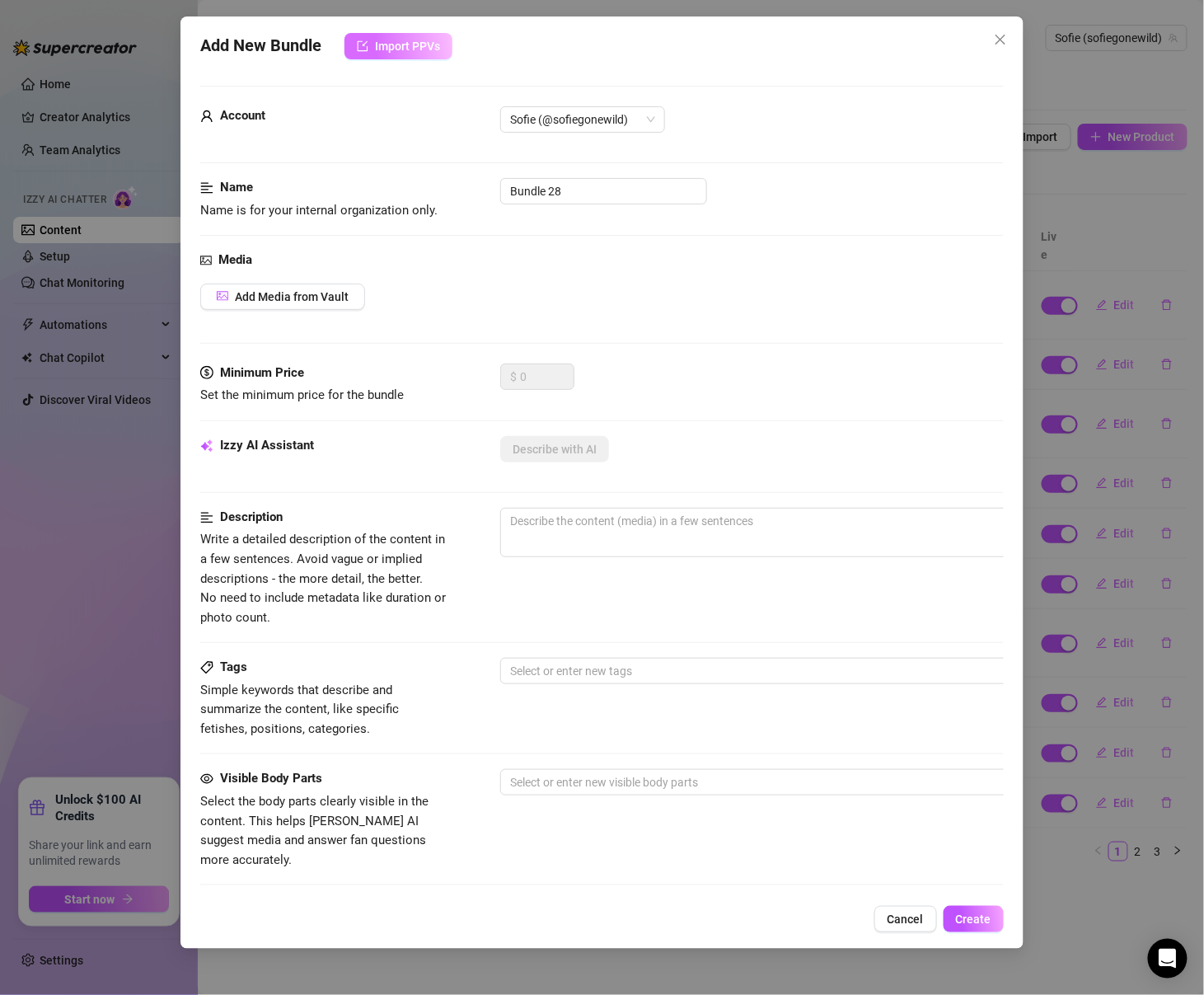
click at [417, 37] on button "Import PPVs" at bounding box center [399, 45] width 108 height 26
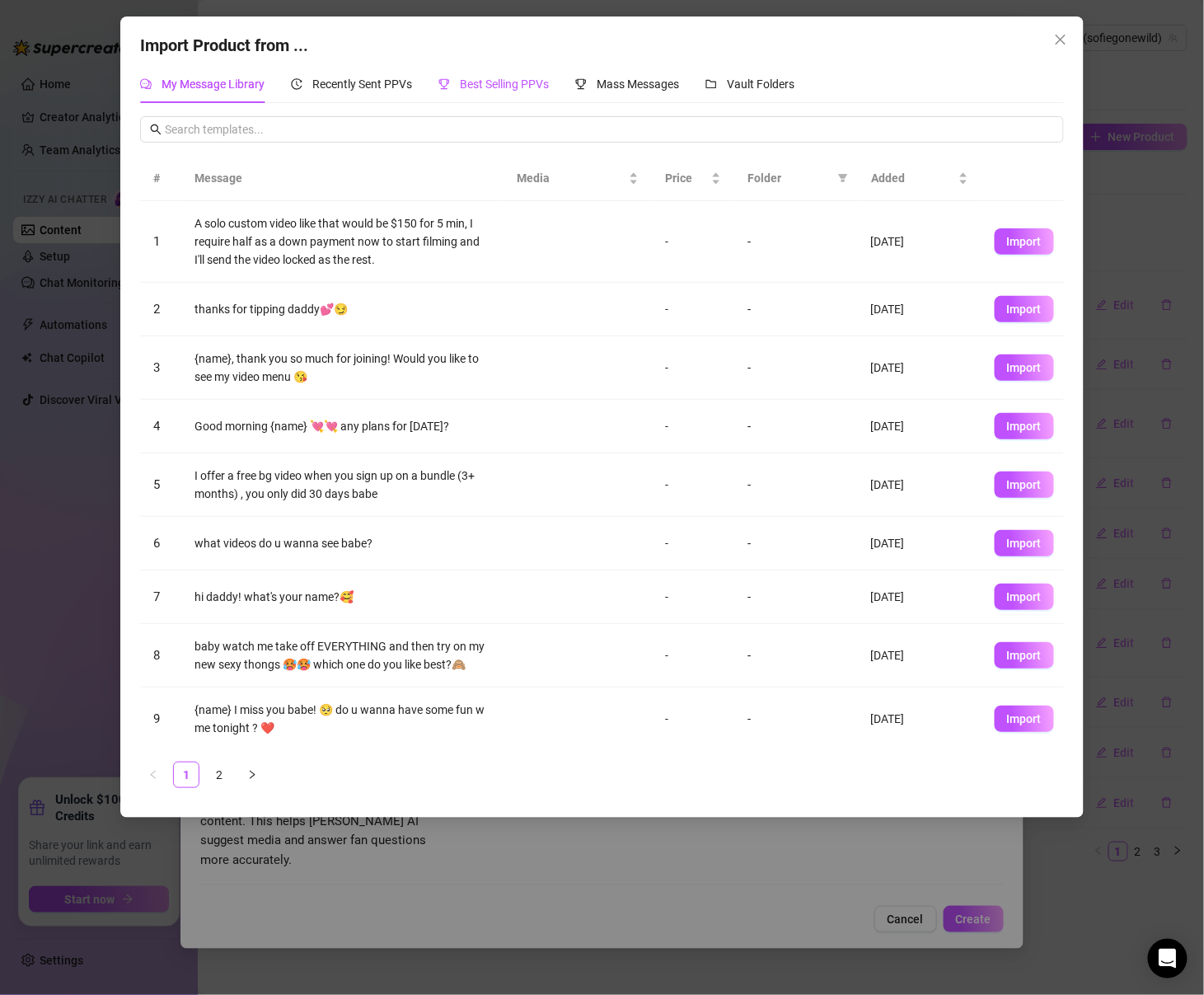
click at [497, 83] on span "Best Selling PPVs" at bounding box center [505, 84] width 89 height 13
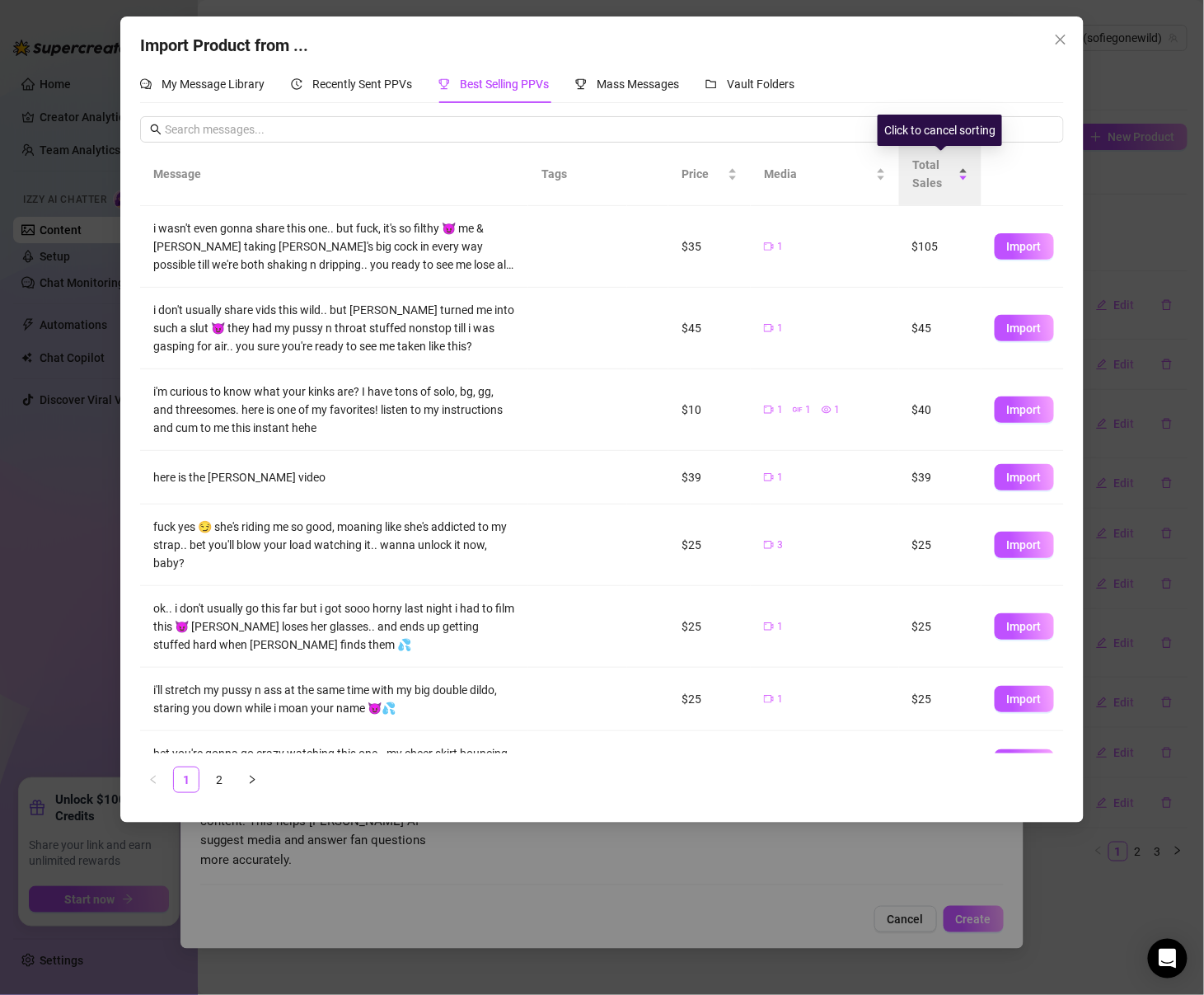
click at [926, 164] on span "Total Sales" at bounding box center [933, 174] width 43 height 37
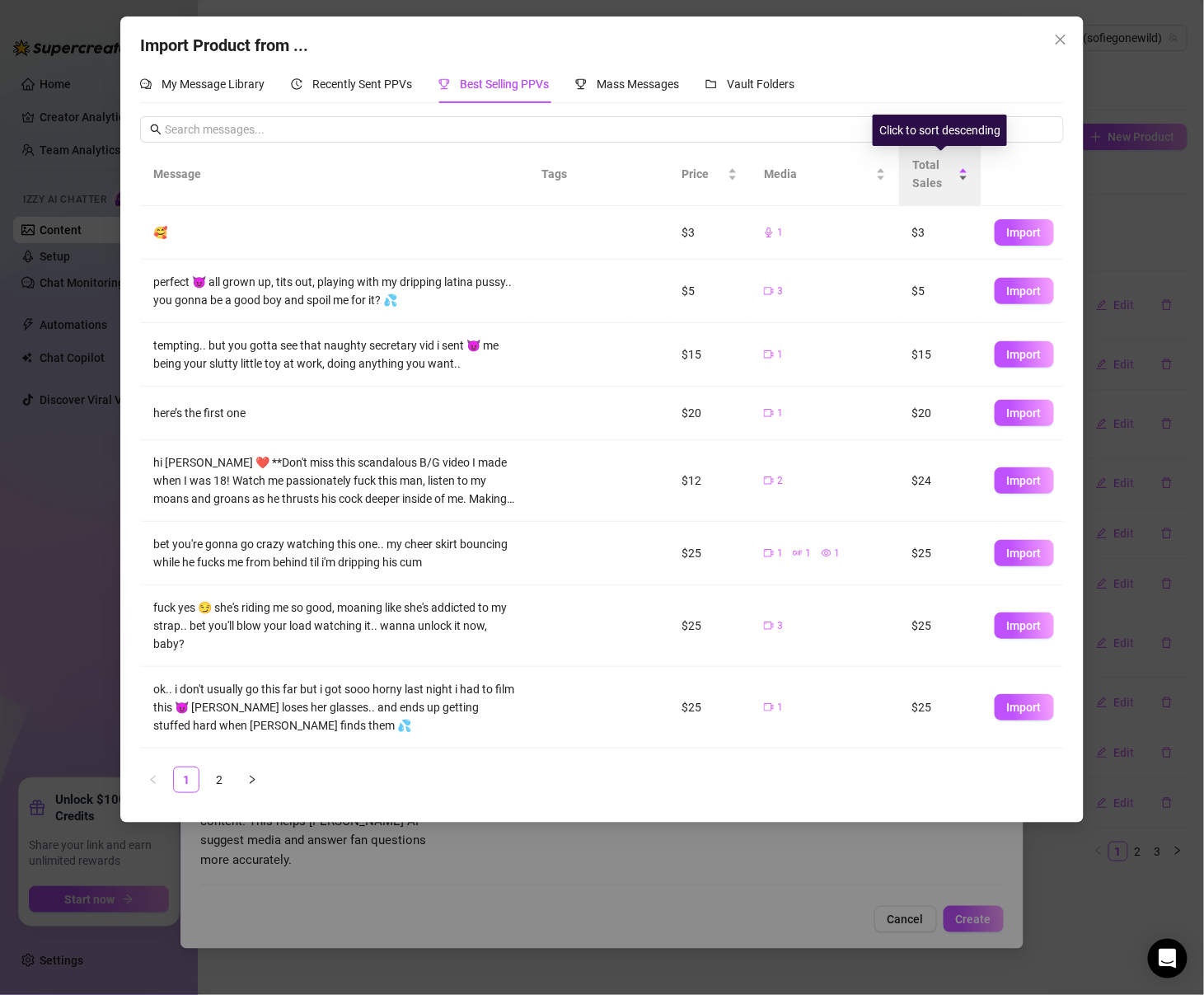
click at [926, 164] on span "Total Sales" at bounding box center [933, 174] width 43 height 37
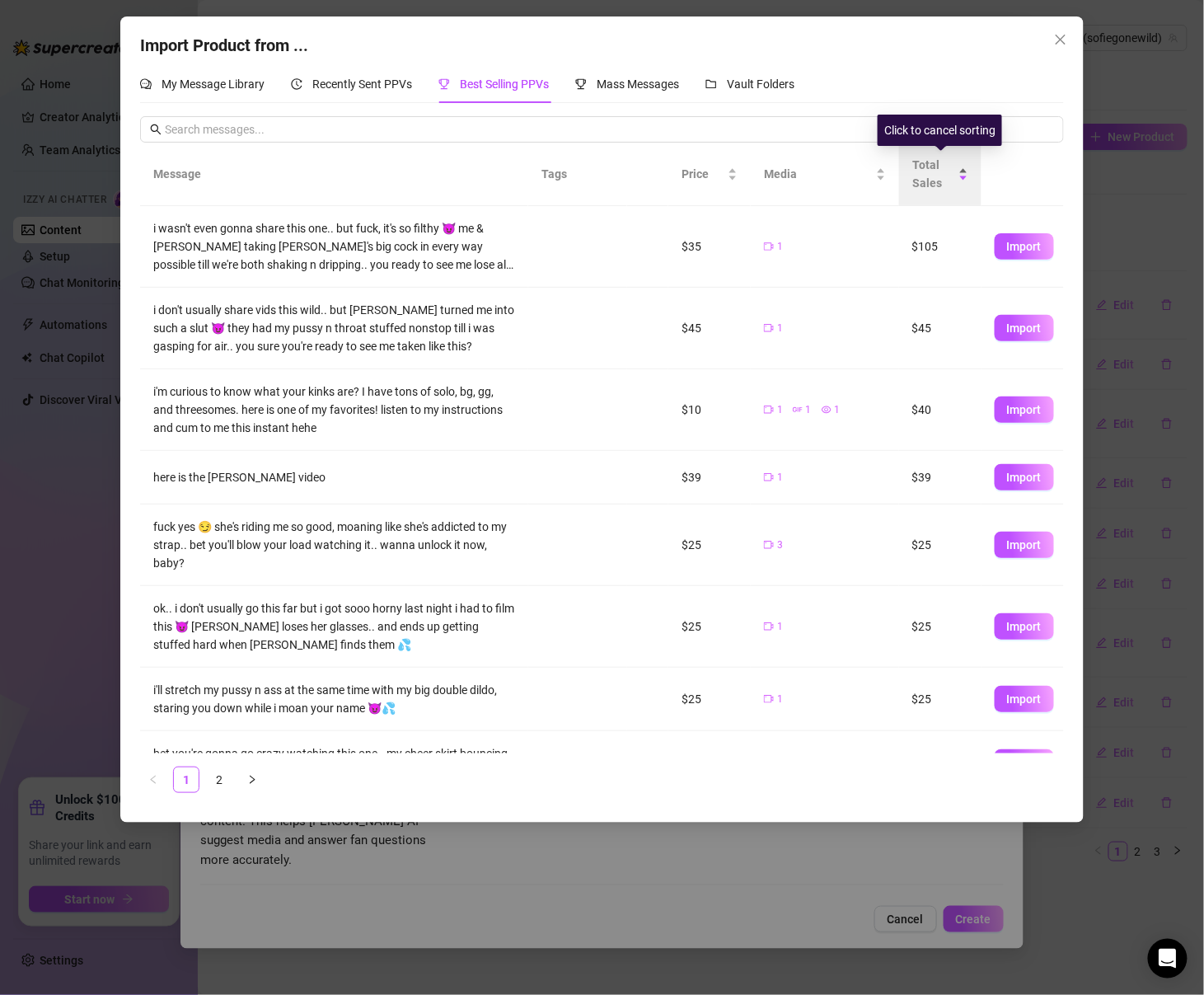
click at [926, 164] on span "Total Sales" at bounding box center [933, 174] width 43 height 37
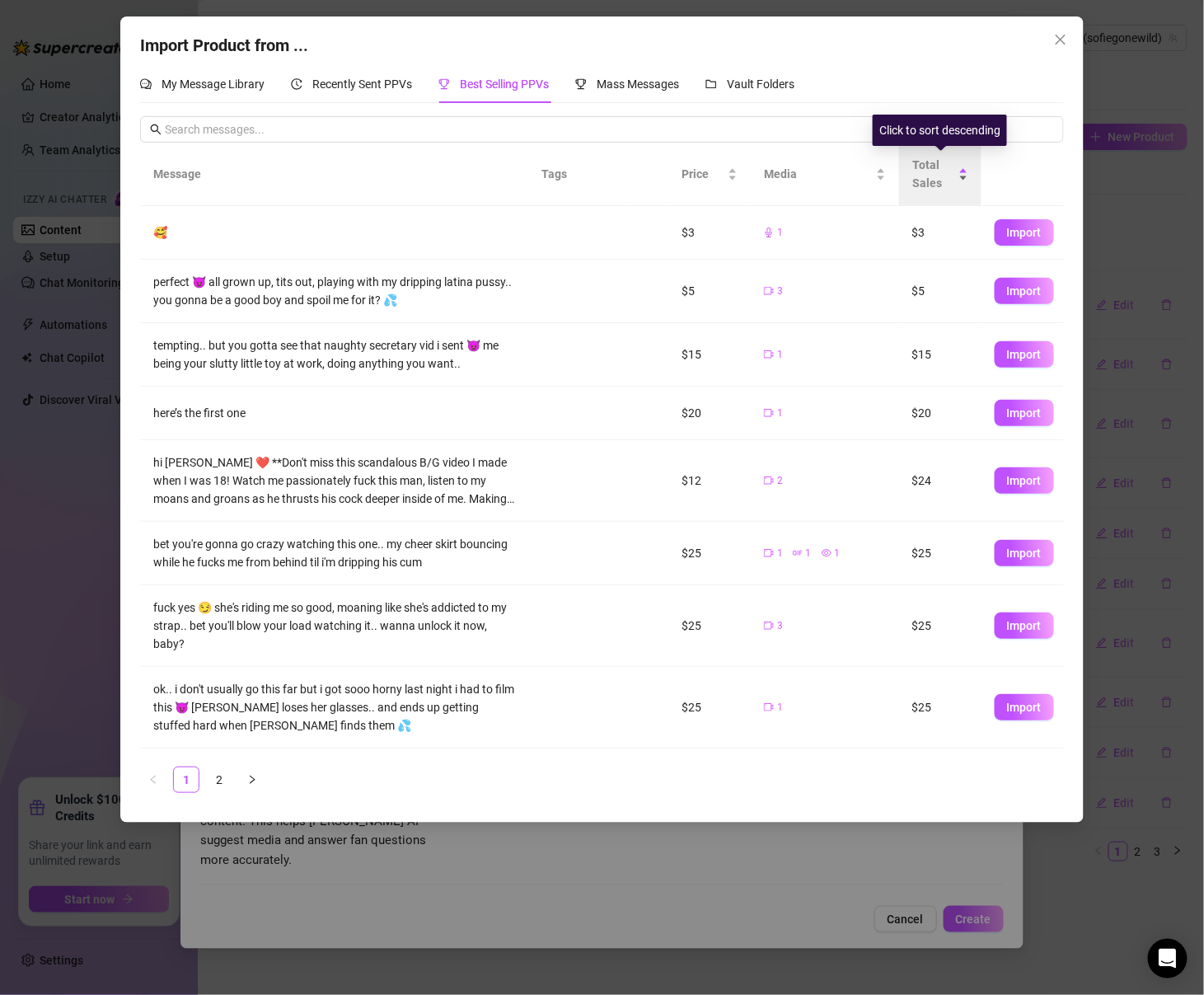
click at [926, 164] on span "Total Sales" at bounding box center [933, 174] width 43 height 37
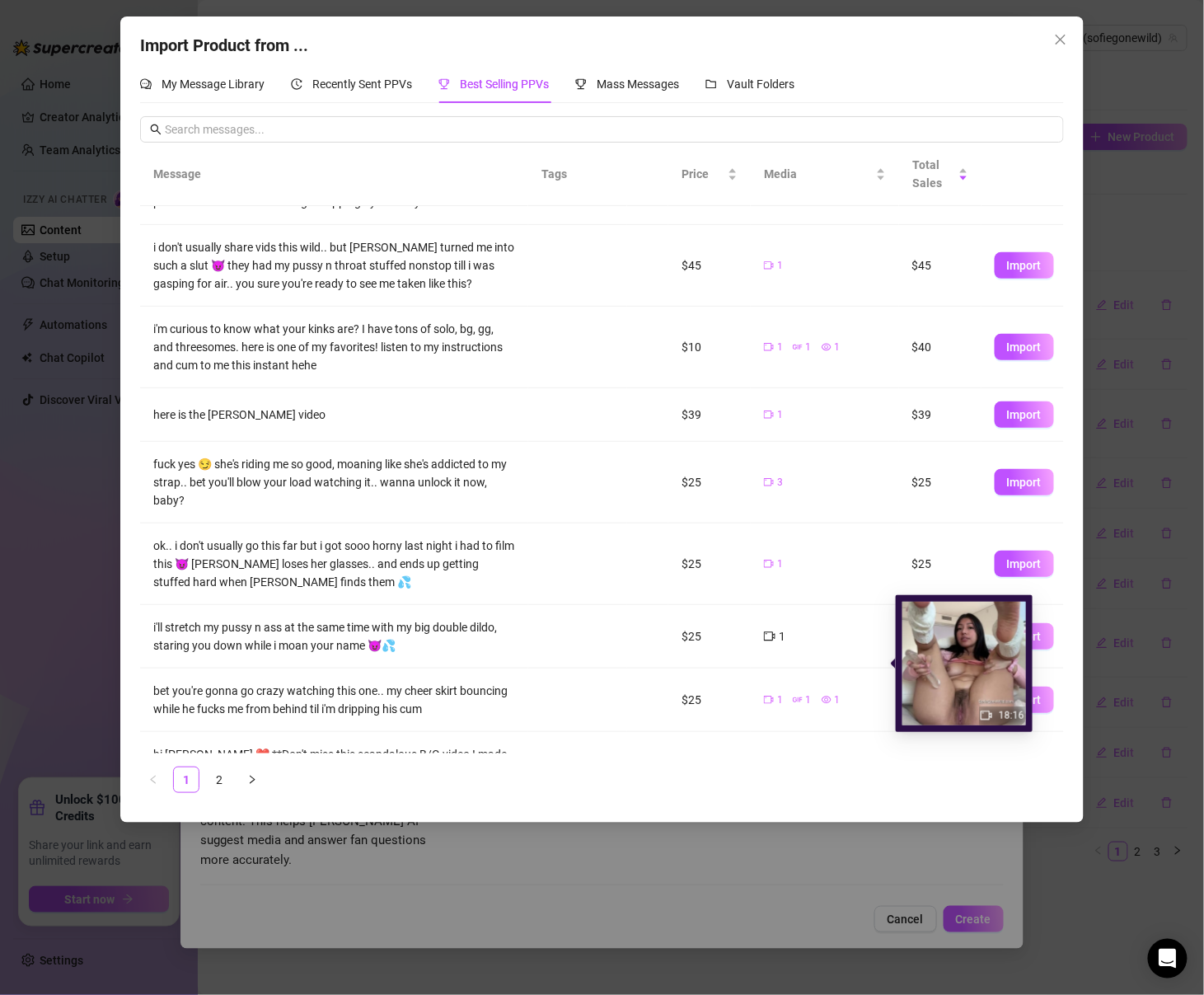
scroll to position [173, 0]
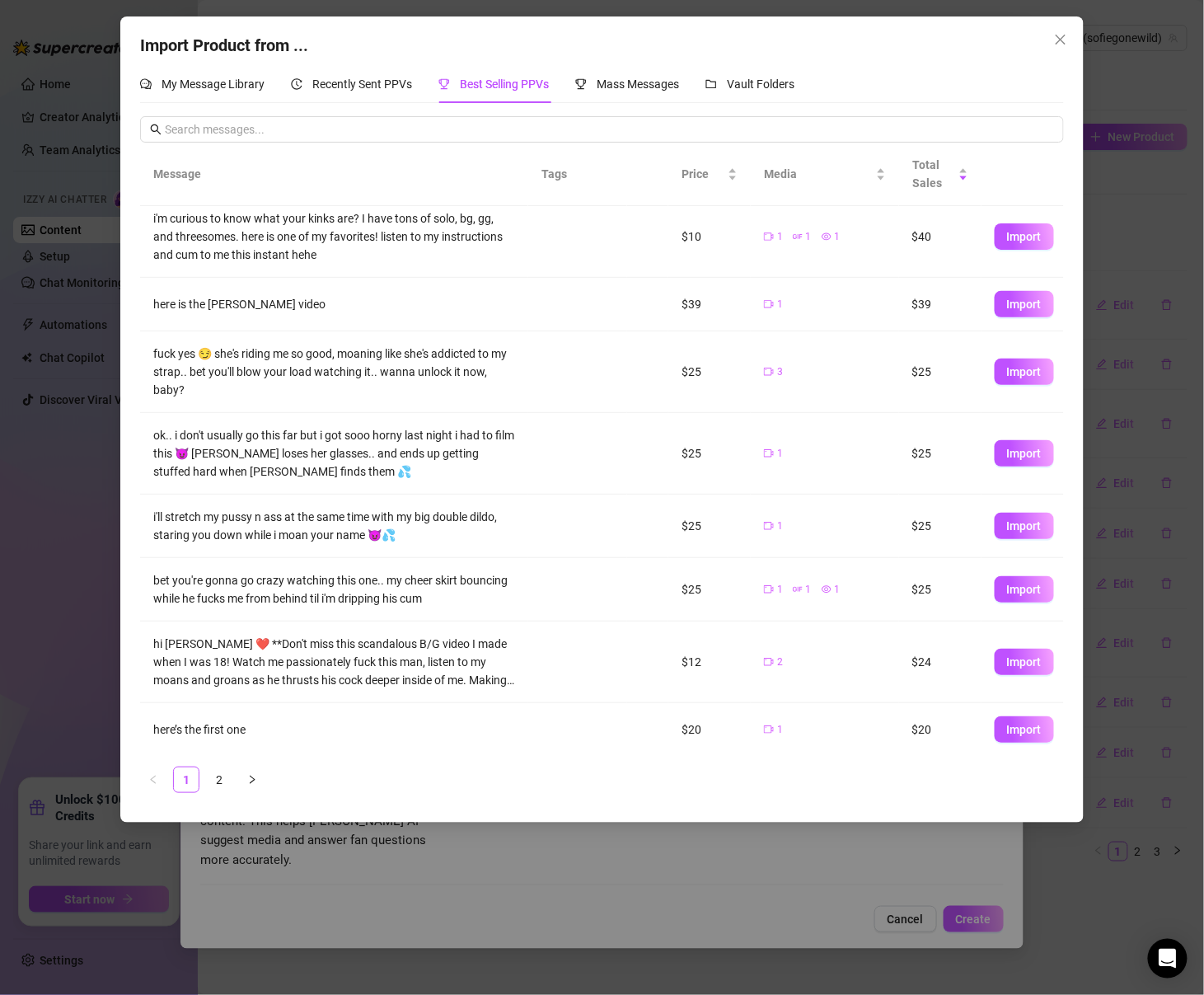
click at [844, 708] on td "1" at bounding box center [825, 730] width 148 height 54
click at [1004, 665] on span "Import" at bounding box center [1025, 662] width 35 height 13
type textarea "hi [PERSON_NAME] ❤️ **Don't miss this scandalous B/G video I made when I was 18…"
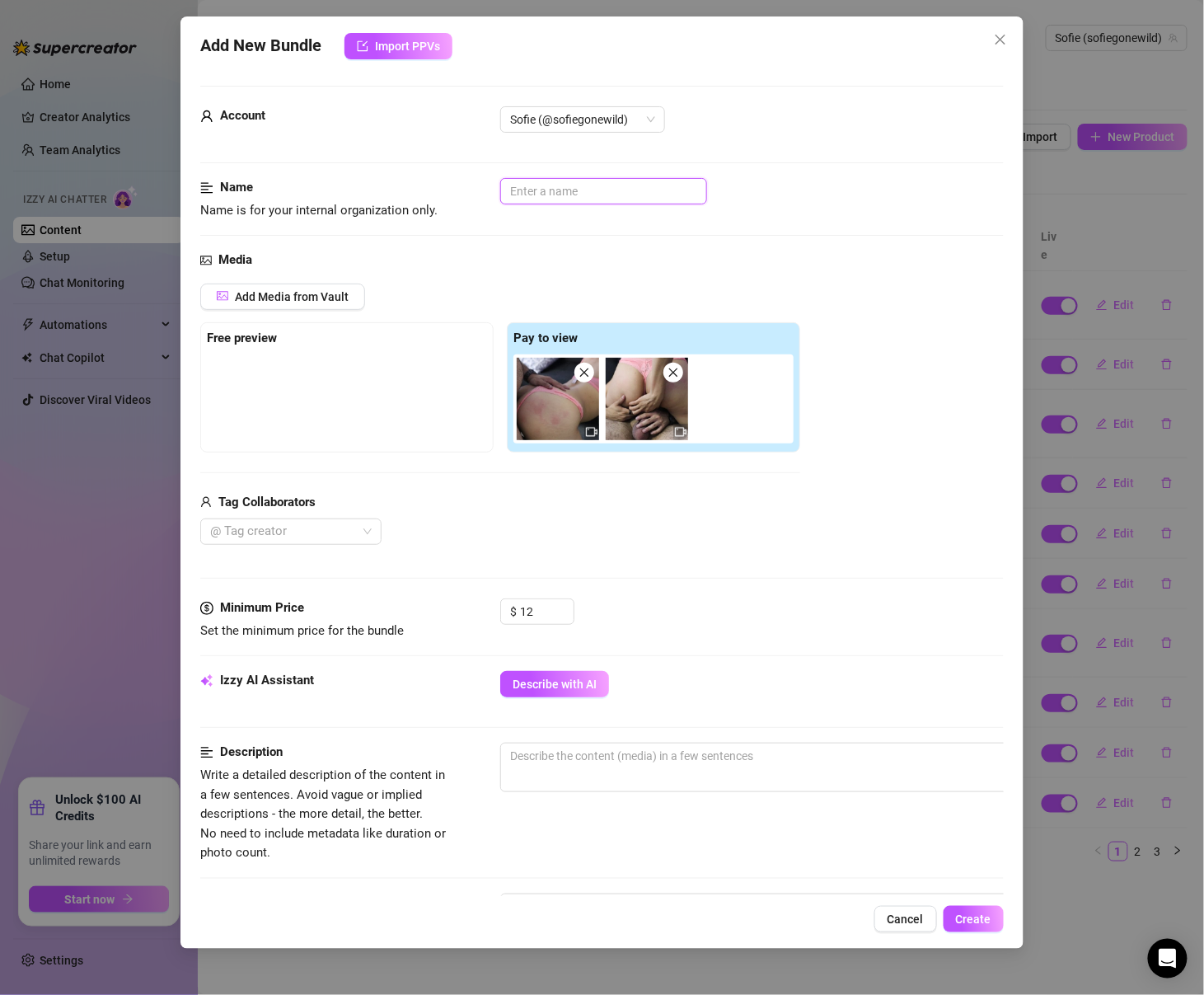
click at [591, 186] on input "text" at bounding box center [603, 191] width 207 height 26
click at [591, 186] on input "B." at bounding box center [603, 191] width 207 height 26
click at [288, 529] on div at bounding box center [281, 532] width 157 height 23
type input "B/G - Fucking at 18"
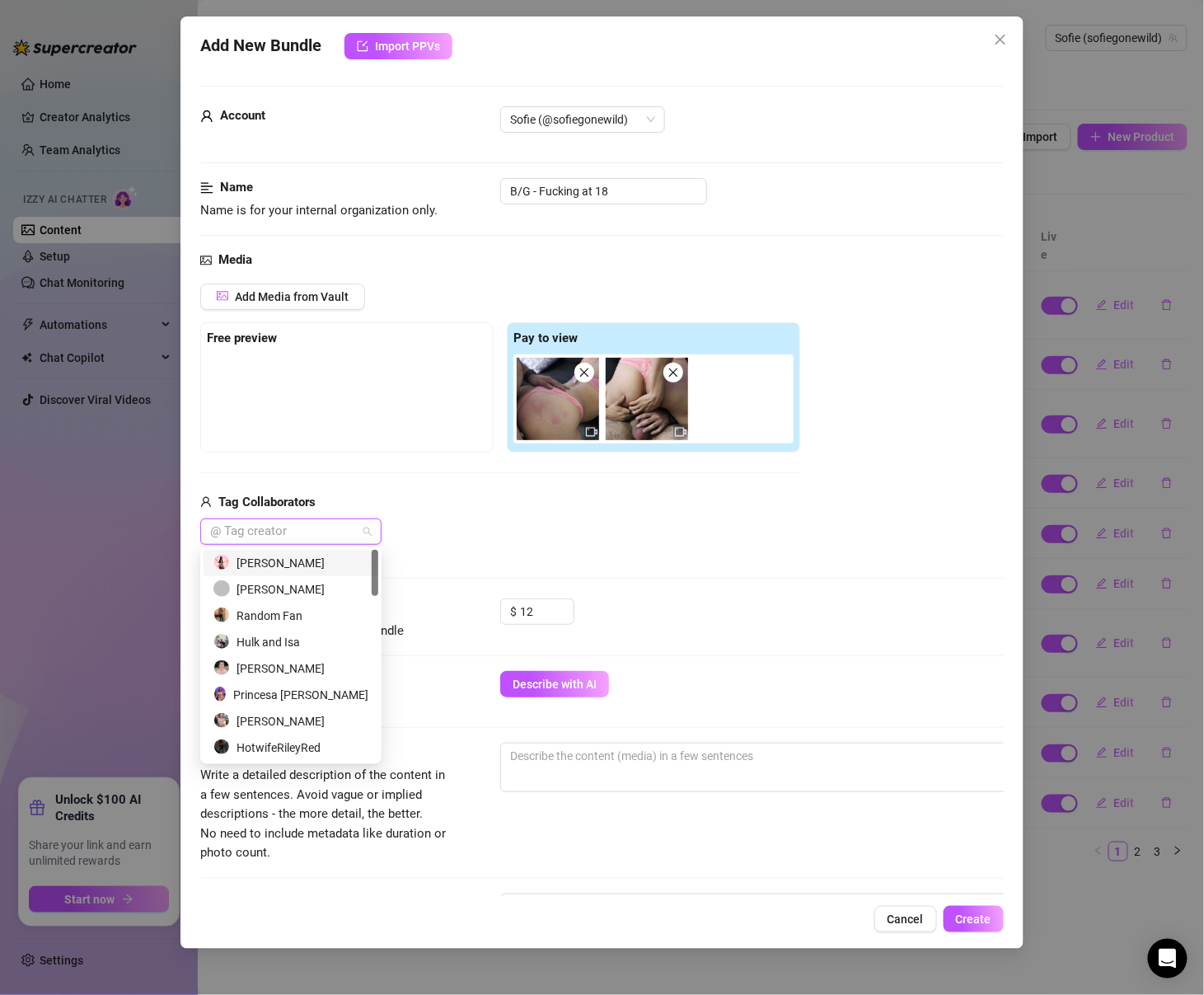
click at [287, 572] on div "[PERSON_NAME]" at bounding box center [290, 563] width 174 height 26
click at [287, 571] on div "[PERSON_NAME]" at bounding box center [285, 563] width 144 height 18
click at [281, 615] on div "Random Fan" at bounding box center [291, 615] width 155 height 18
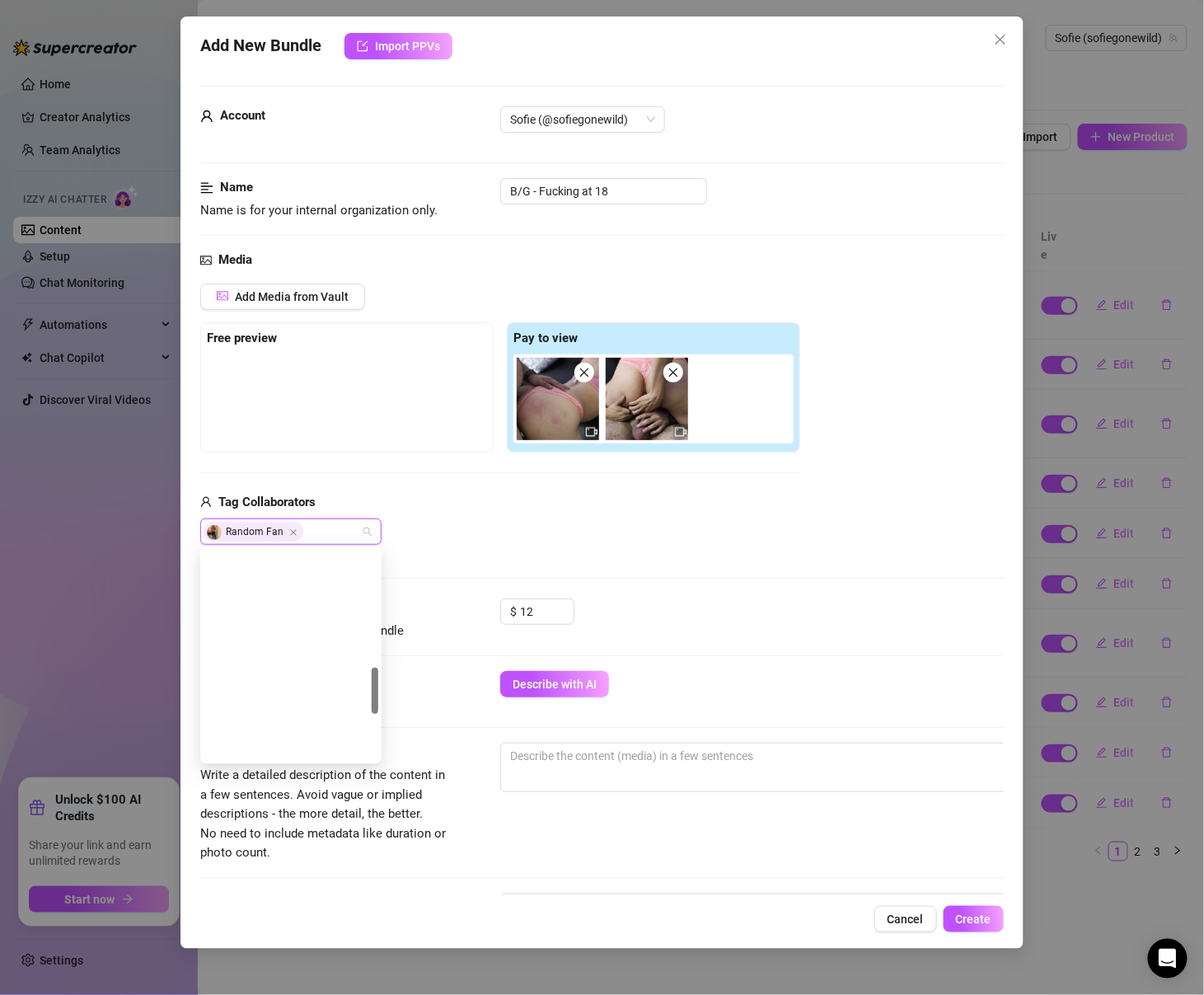
scroll to position [738, 0]
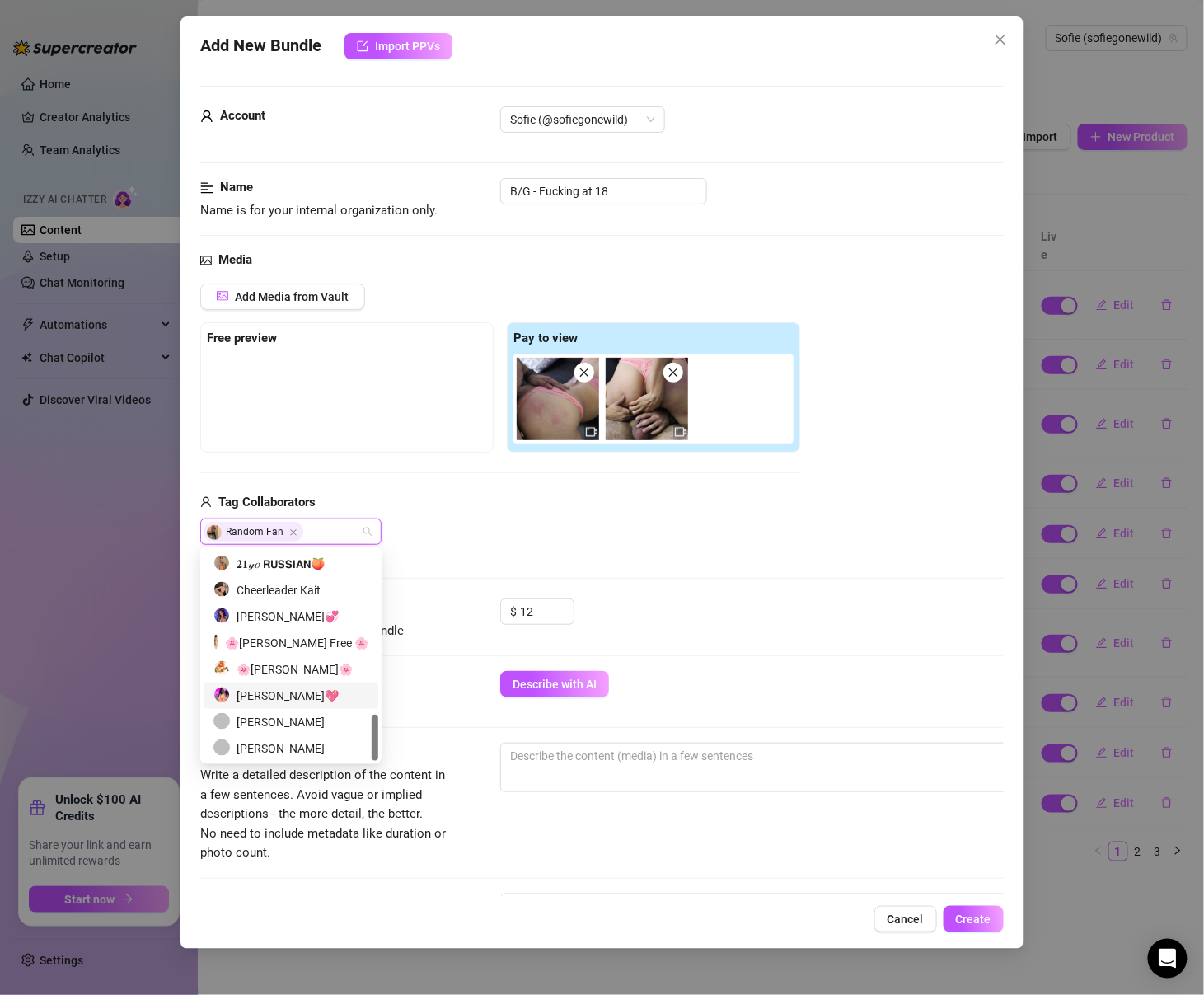
click at [254, 700] on div "[PERSON_NAME]💖" at bounding box center [291, 695] width 155 height 18
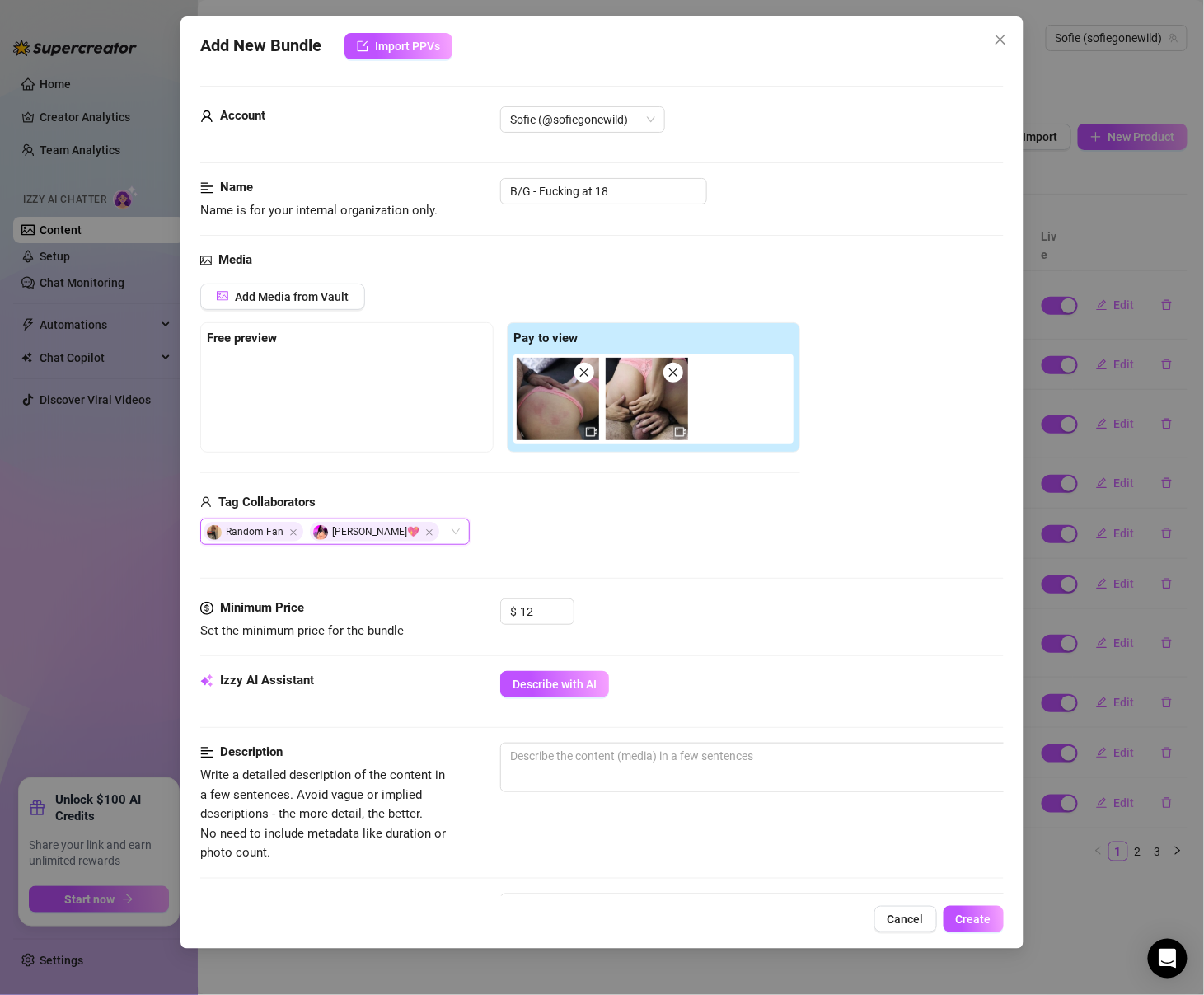
click at [398, 424] on div at bounding box center [347, 396] width 280 height 83
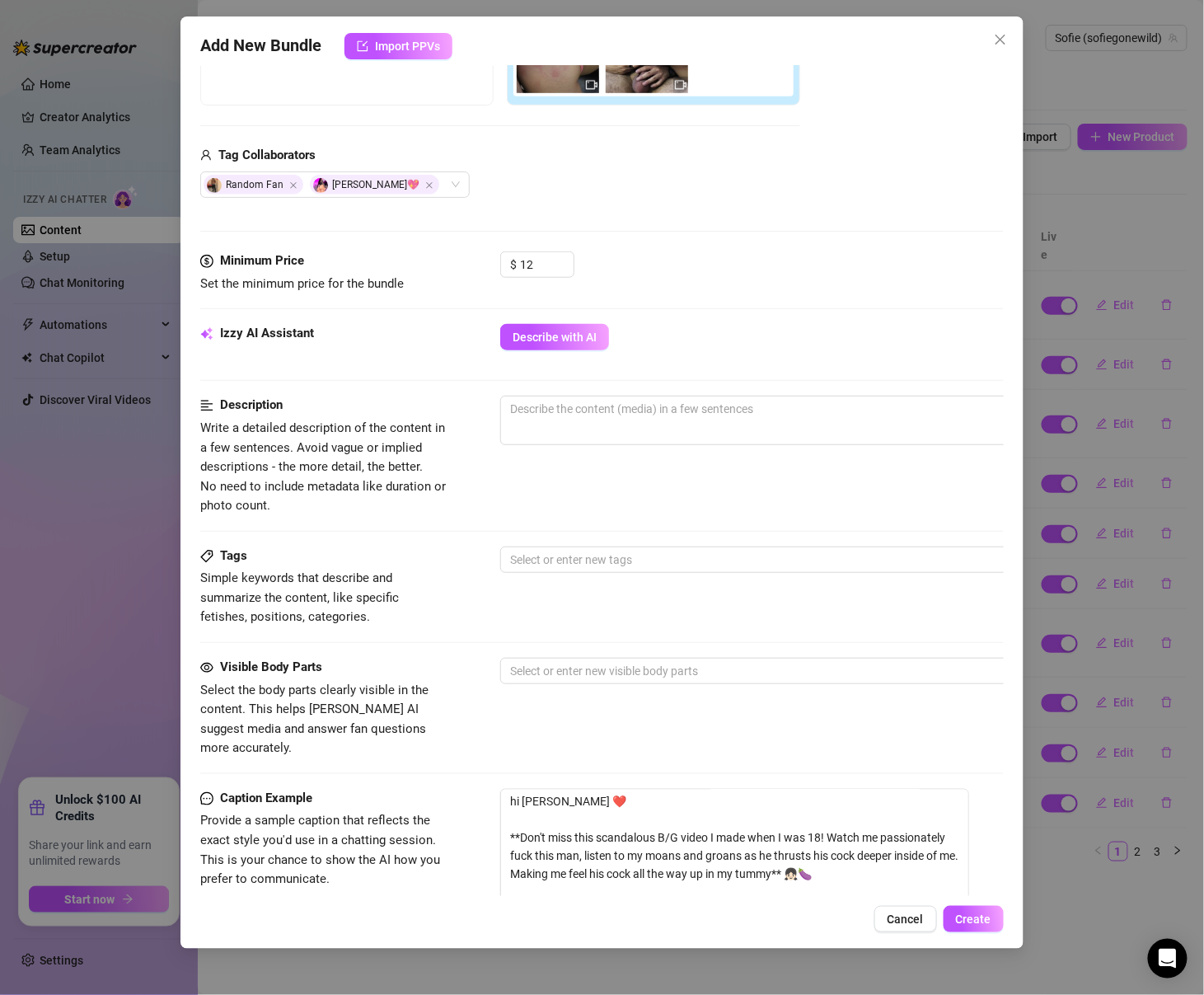
scroll to position [362, 0]
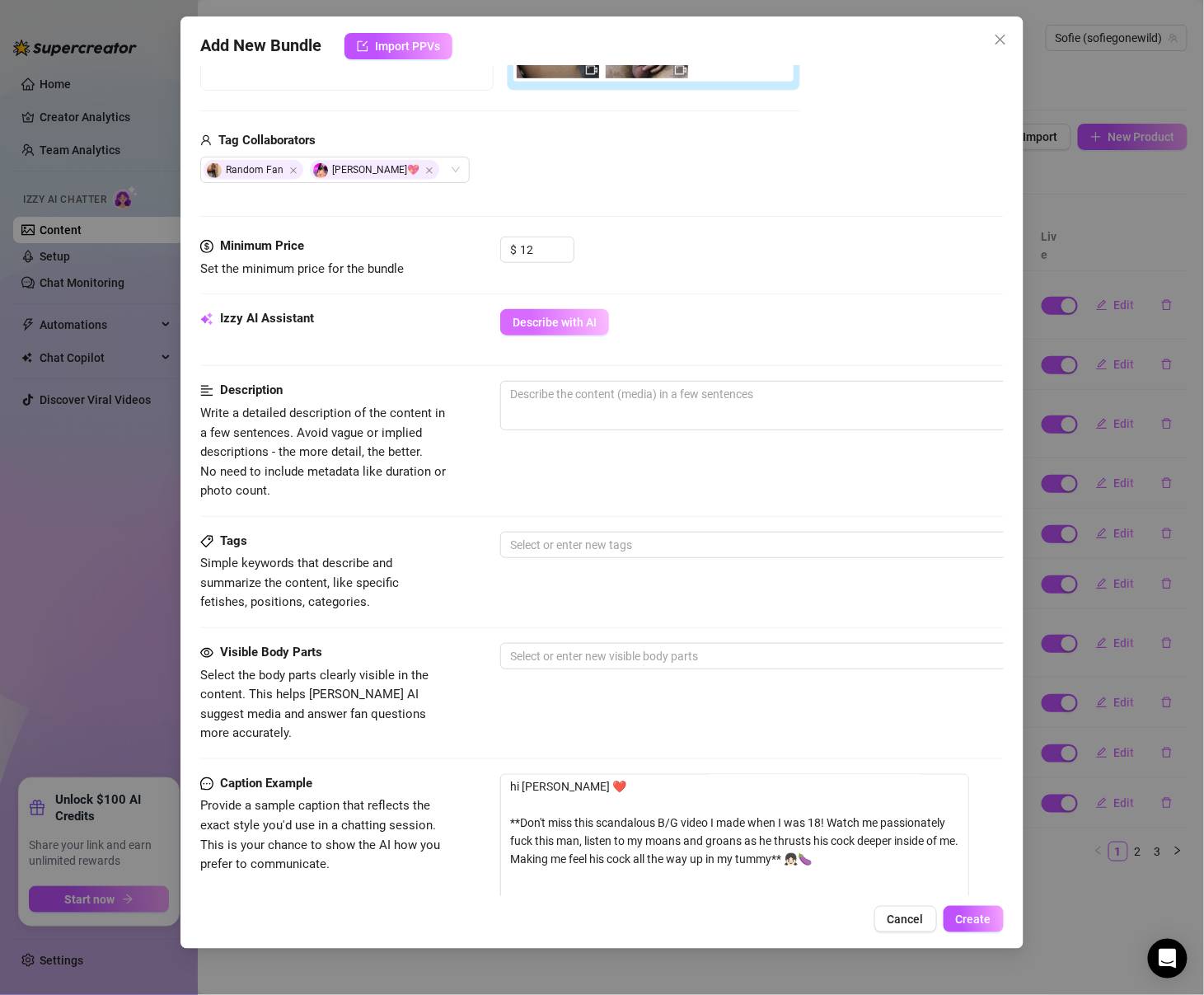
click at [523, 328] on button "Describe with AI" at bounding box center [554, 322] width 109 height 26
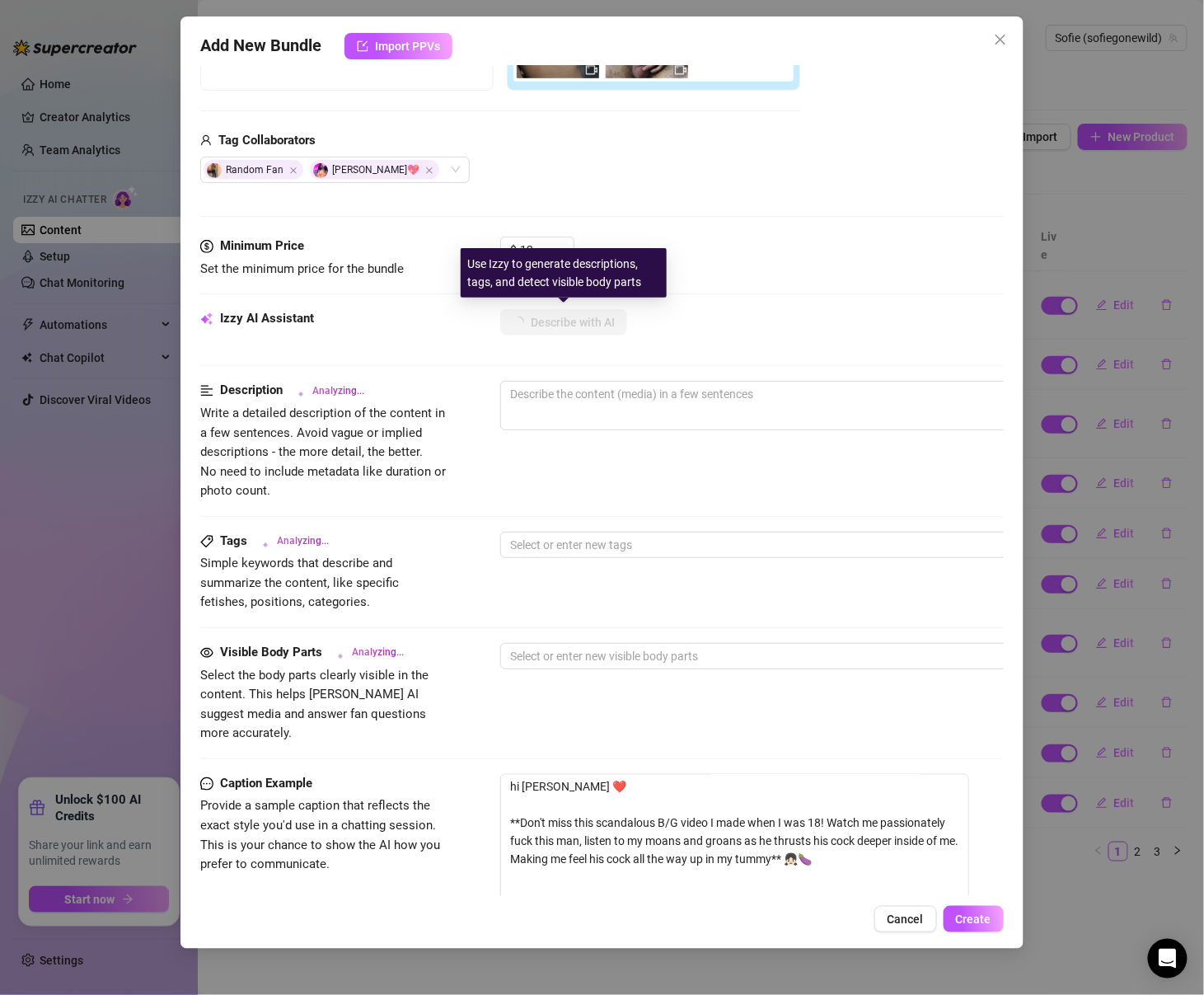
type textarea "Sofie"
type textarea "[PERSON_NAME] wears"
type textarea "[PERSON_NAME] wears sheer"
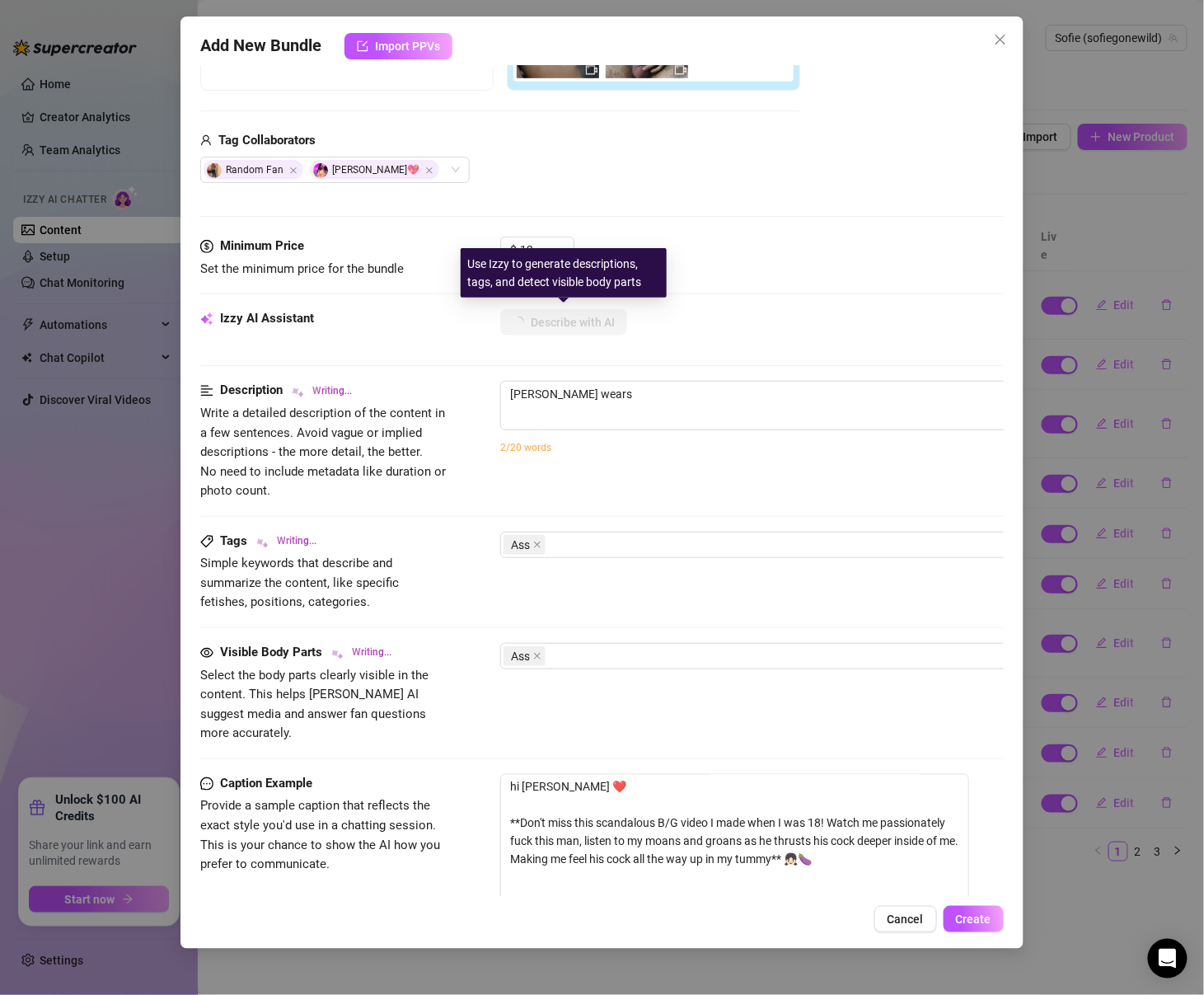
type textarea "[PERSON_NAME] wears sheer"
type textarea "[PERSON_NAME] wears sheer pink"
type textarea "[PERSON_NAME] wears sheer pink lace"
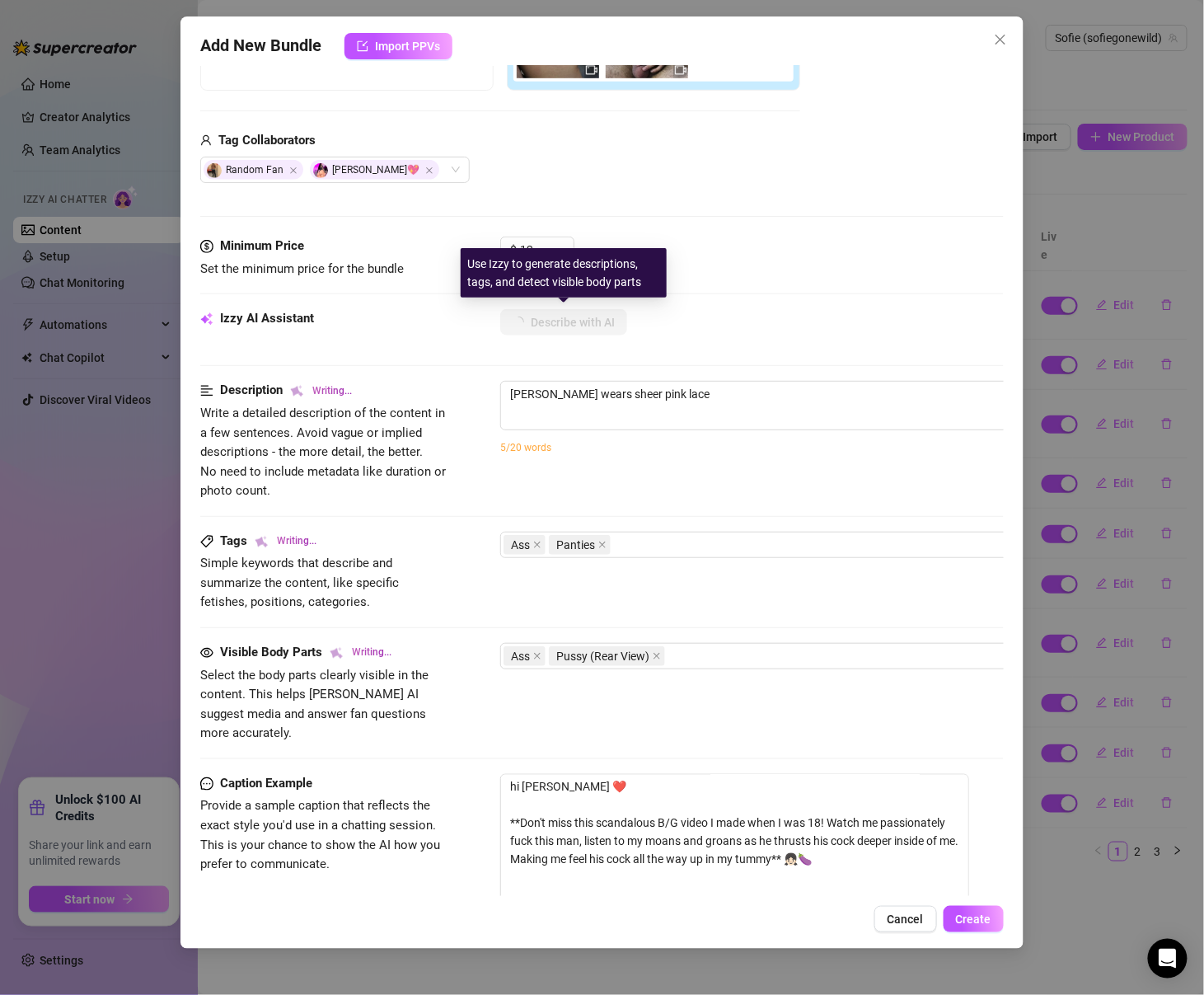
type textarea "[PERSON_NAME] wears sheer pink lace panties"
type textarea "[PERSON_NAME] wears sheer pink lace panties while"
type textarea "[PERSON_NAME] wears sheer pink lace panties while bent"
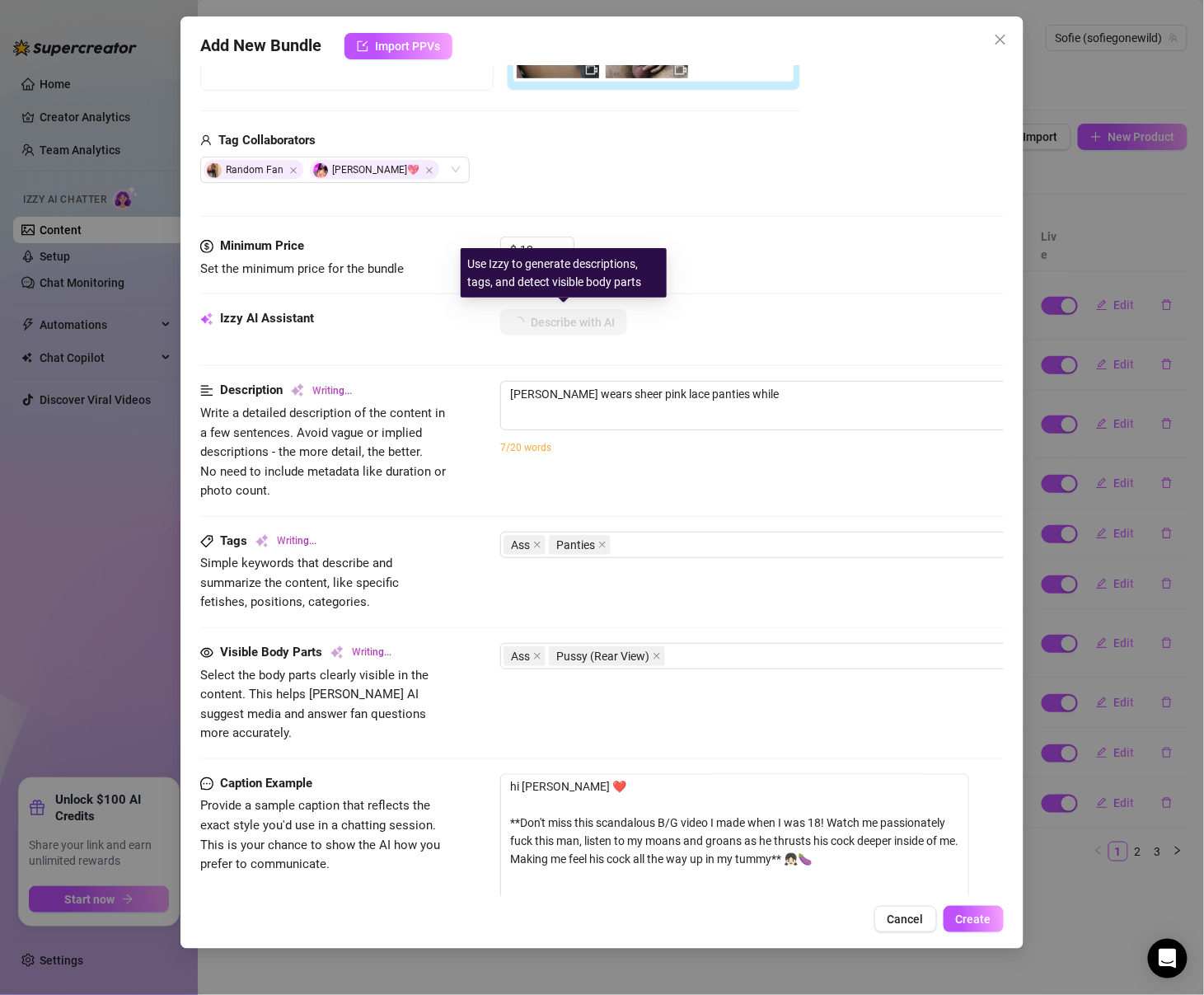
type textarea "[PERSON_NAME] wears sheer pink lace panties while bent"
type textarea "[PERSON_NAME] wears sheer pink lace panties while bent over,"
type textarea "[PERSON_NAME] wears sheer pink lace panties while bent over, her"
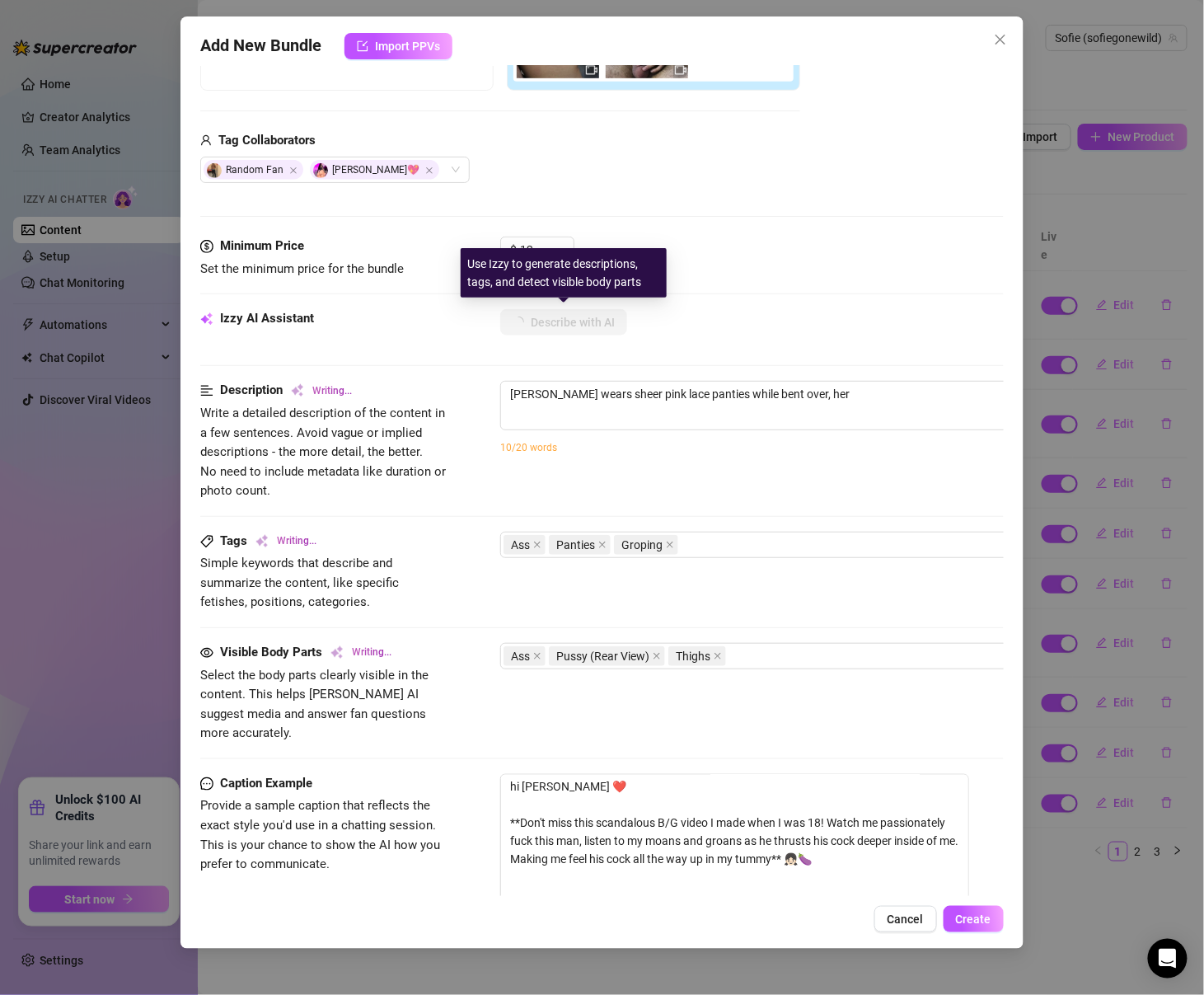
type textarea "[PERSON_NAME] wears sheer pink lace panties while bent over, her thick"
type textarea "[PERSON_NAME] wears sheer pink lace panties while bent over, her thick ass"
type textarea "[PERSON_NAME] wears sheer pink lace panties while bent over, her thick ass being"
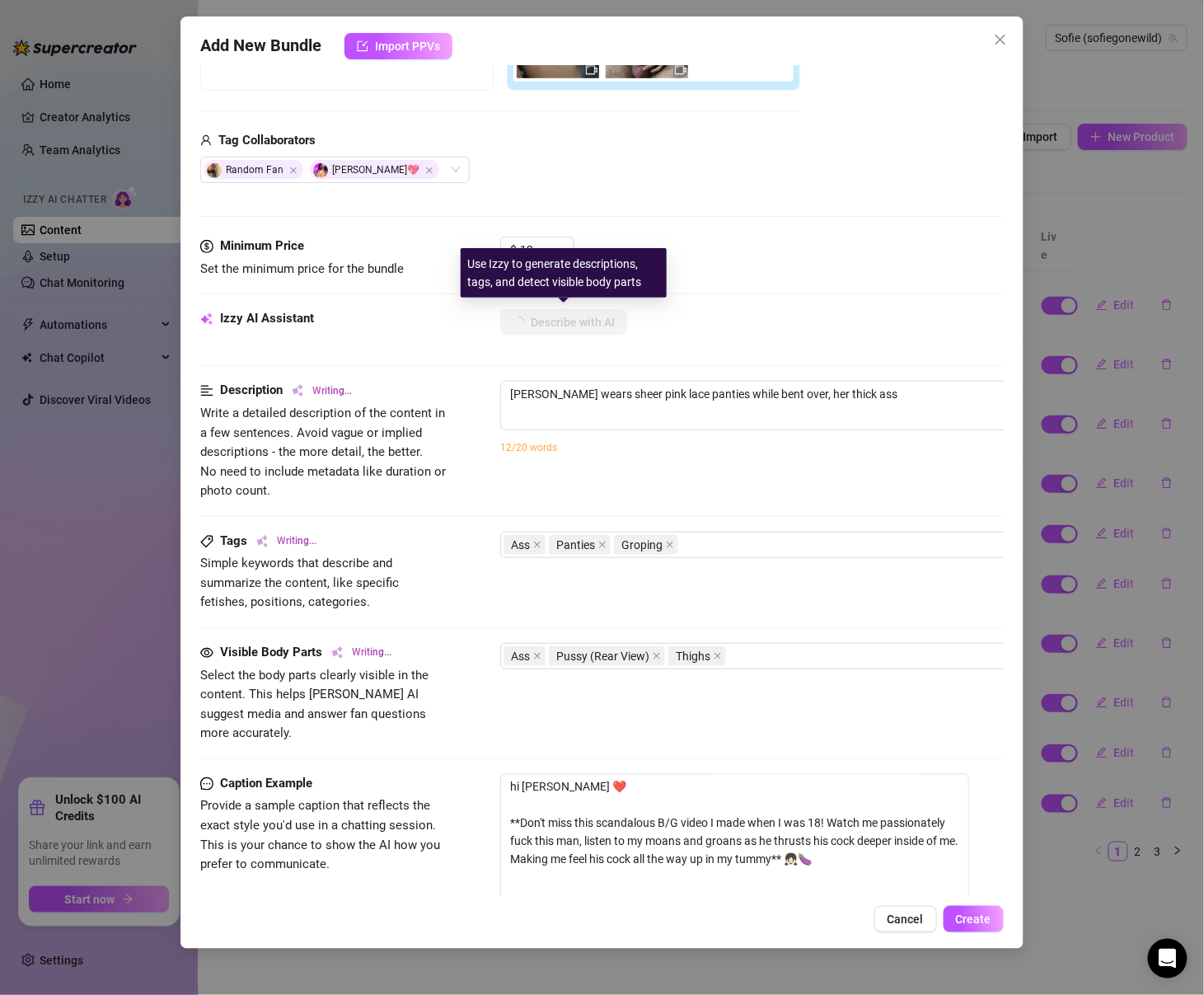
type textarea "[PERSON_NAME] wears sheer pink lace panties while bent over, her thick ass being"
type textarea "[PERSON_NAME] wears sheer pink lace panties while bent over, her thick ass bein…"
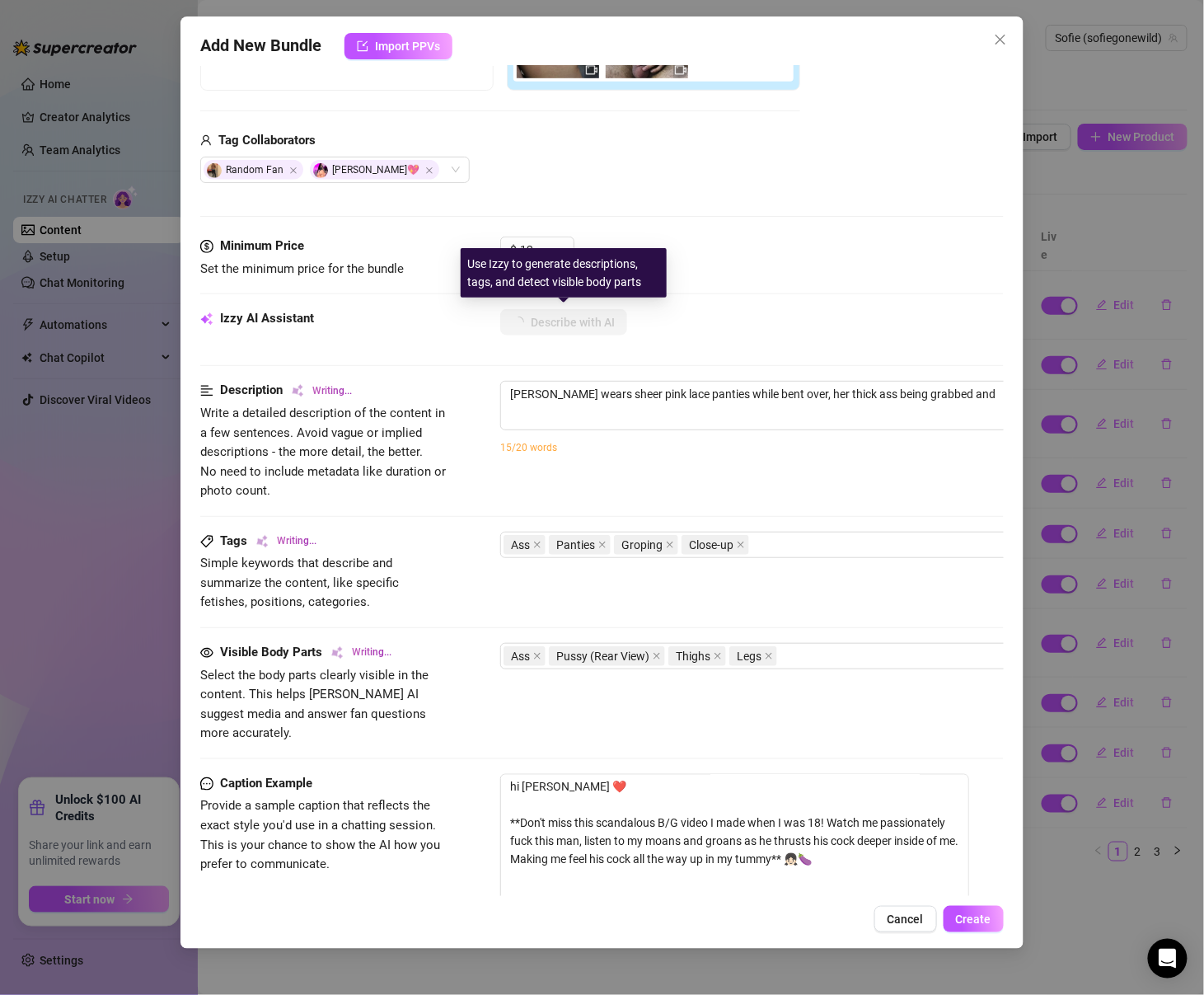
type textarea "[PERSON_NAME] wears sheer pink lace panties while bent over, her thick ass bein…"
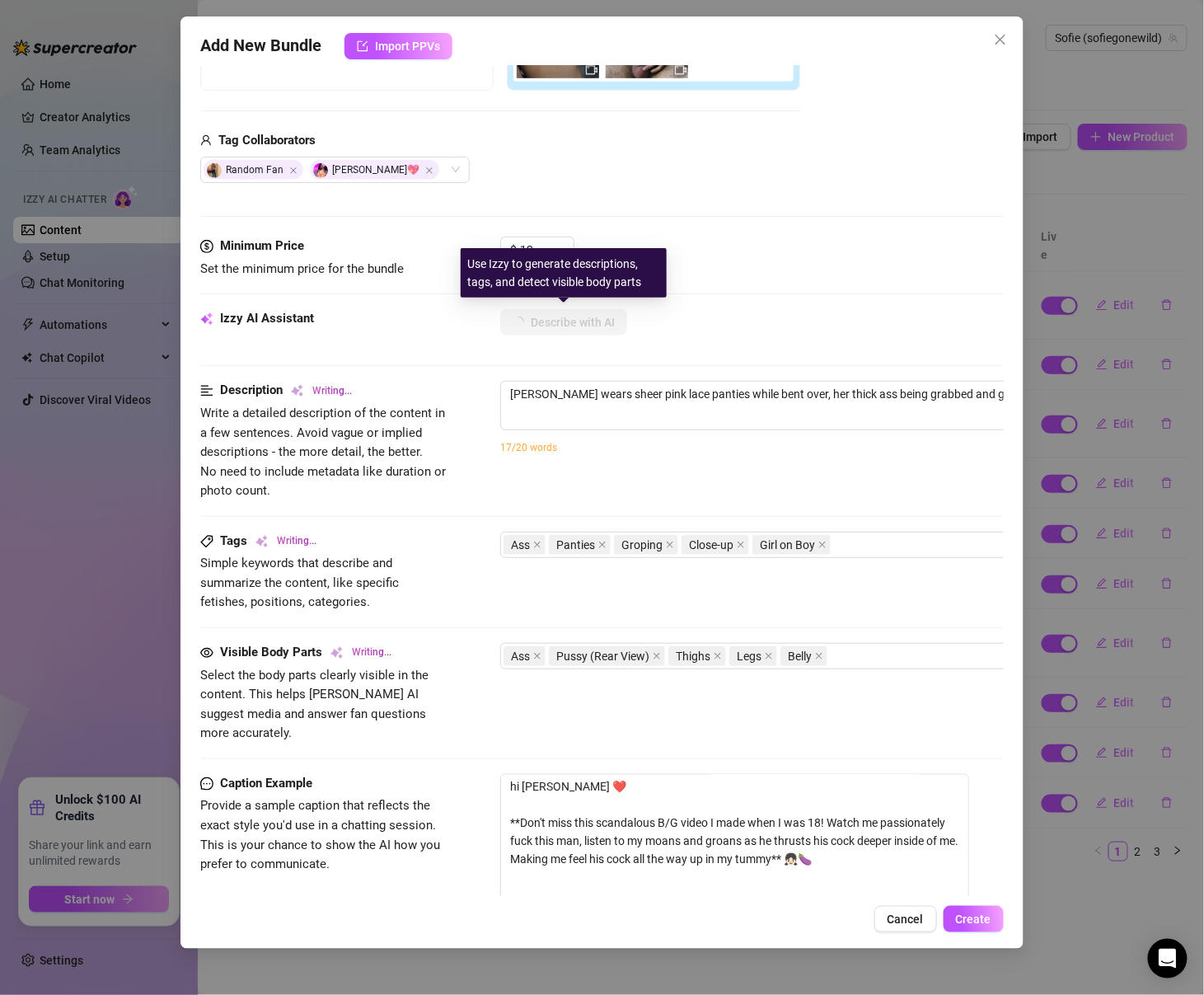
type textarea "[PERSON_NAME] wears sheer pink lace panties while bent over, her thick ass bein…"
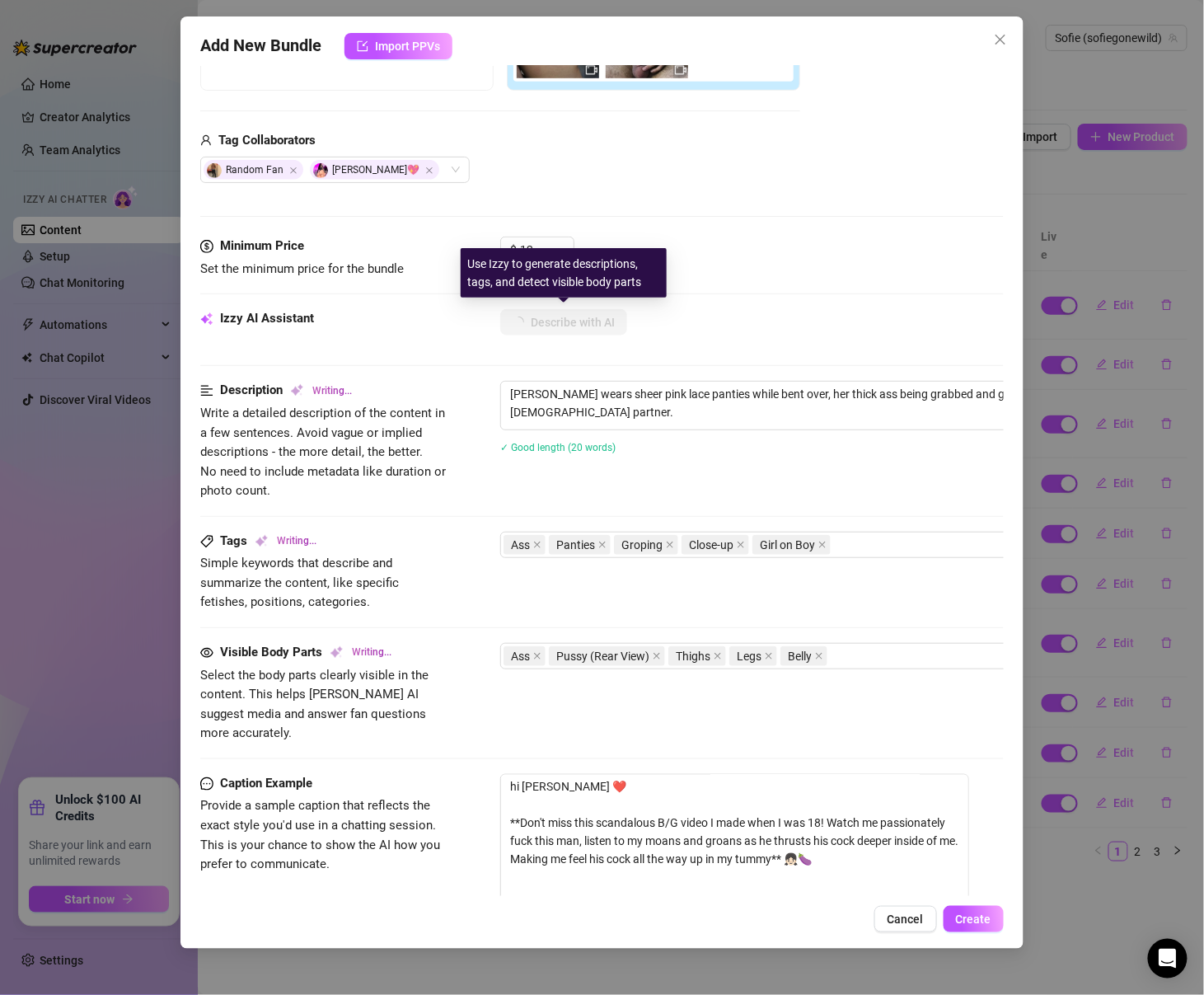
type textarea "[PERSON_NAME] wears sheer pink lace panties while bent over, her thick ass bein…"
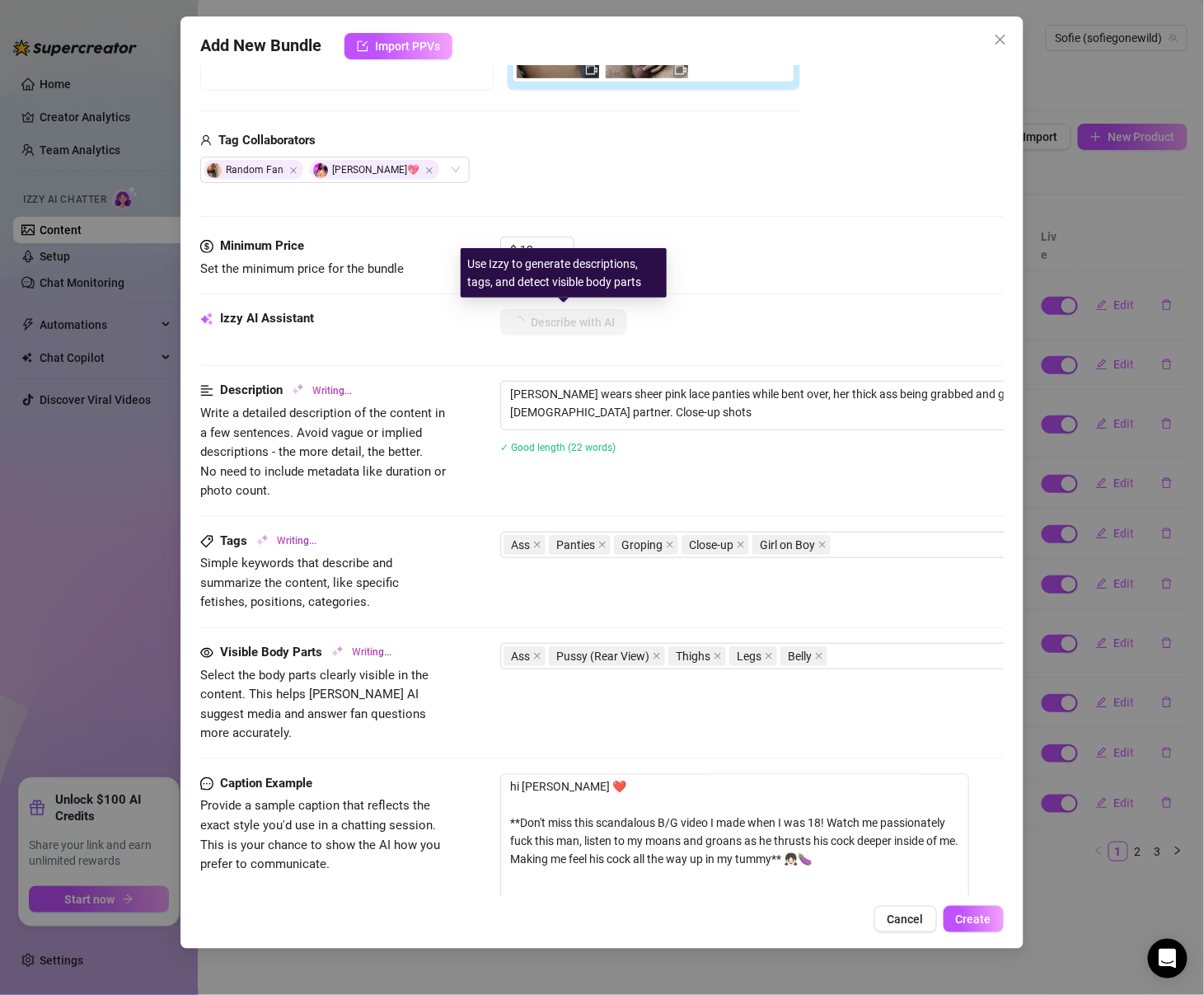
type textarea "[PERSON_NAME] wears sheer pink lace panties while bent over, her thick ass bein…"
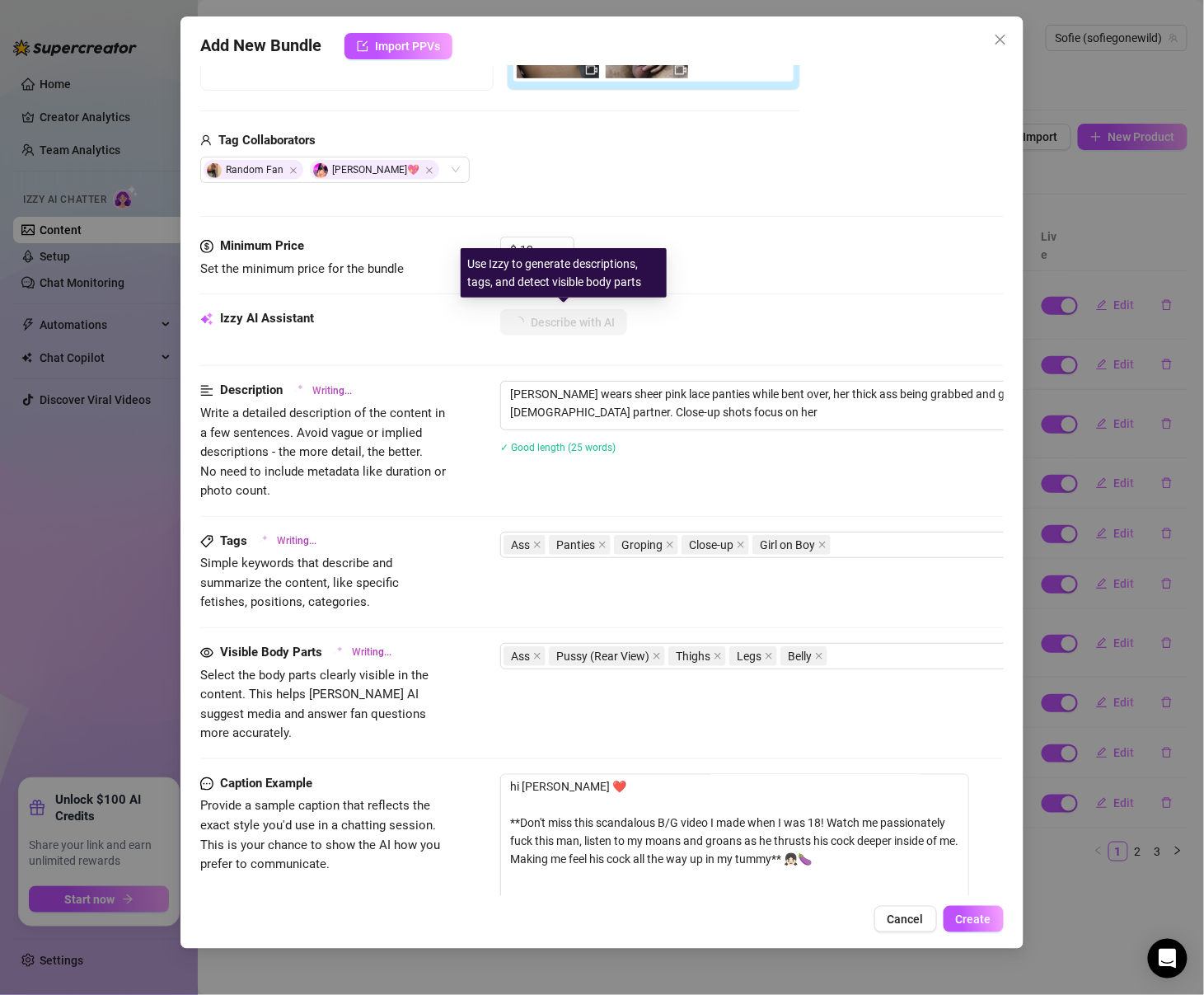
type textarea "[PERSON_NAME] wears sheer pink lace panties while bent over, her thick ass bein…"
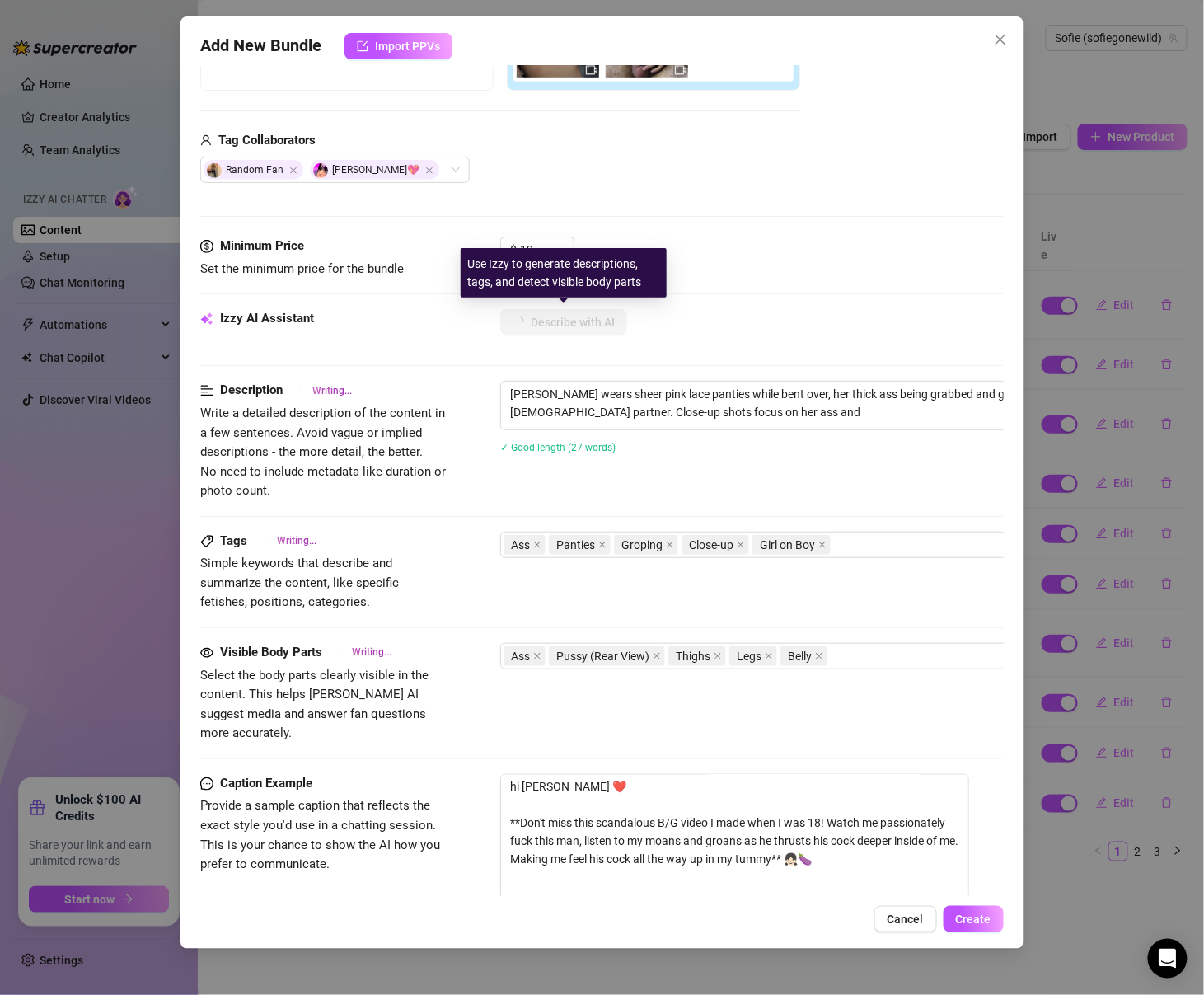
type textarea "[PERSON_NAME] wears sheer pink lace panties while bent over, her thick ass bein…"
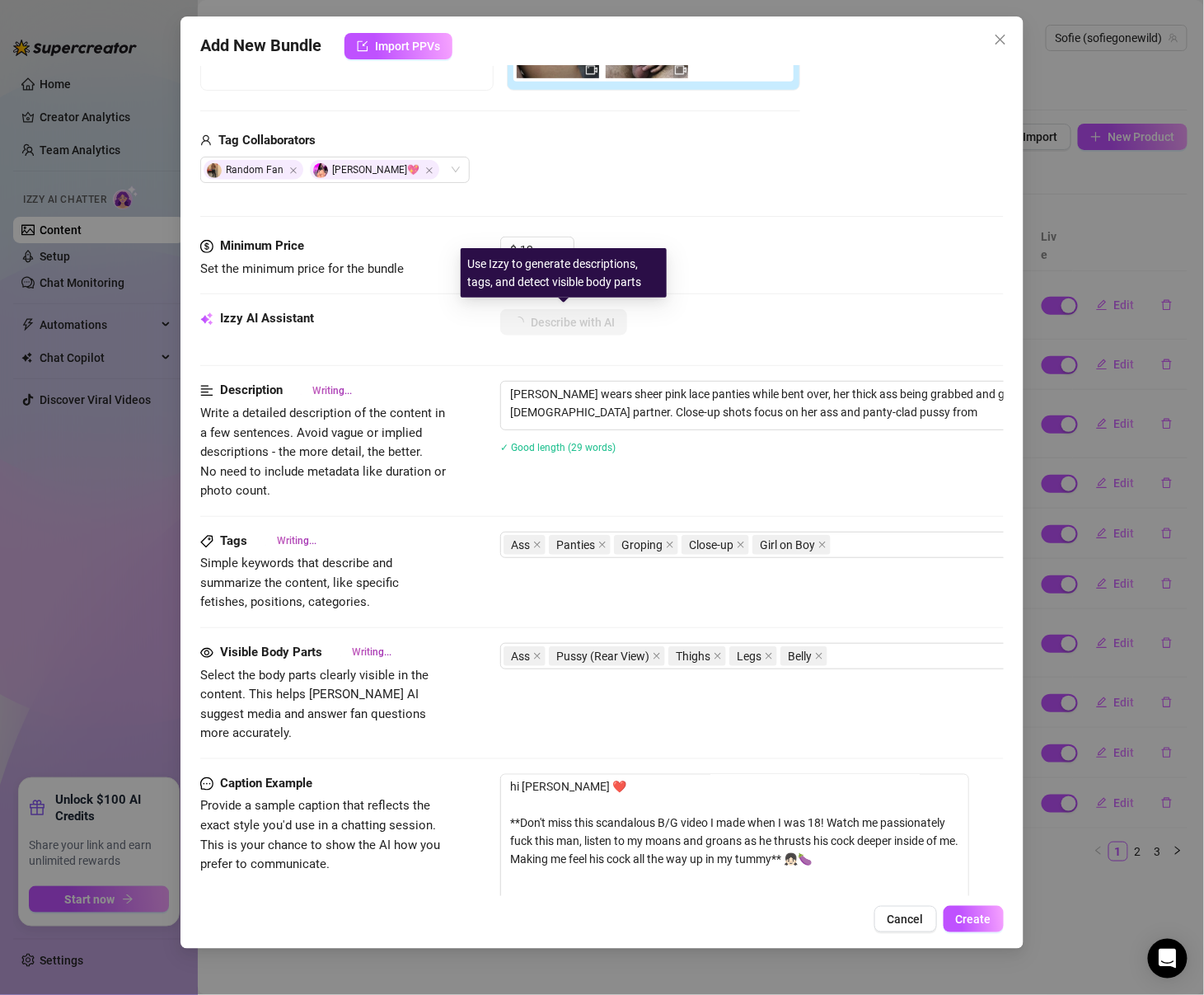
type textarea "[PERSON_NAME] wears sheer pink lace panties while bent over, her thick ass bein…"
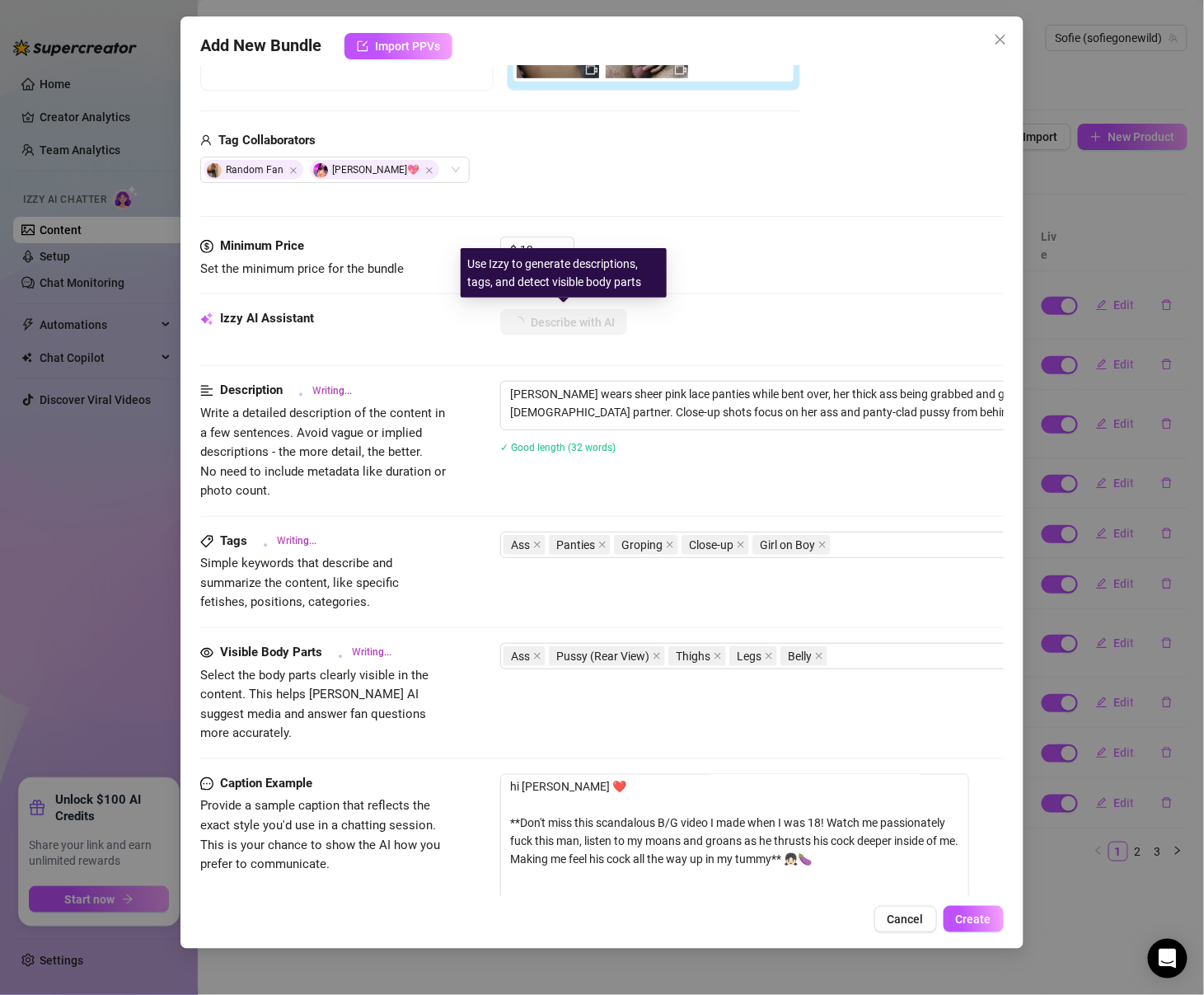
type textarea "[PERSON_NAME] wears sheer pink lace panties while bent over, her thick ass bein…"
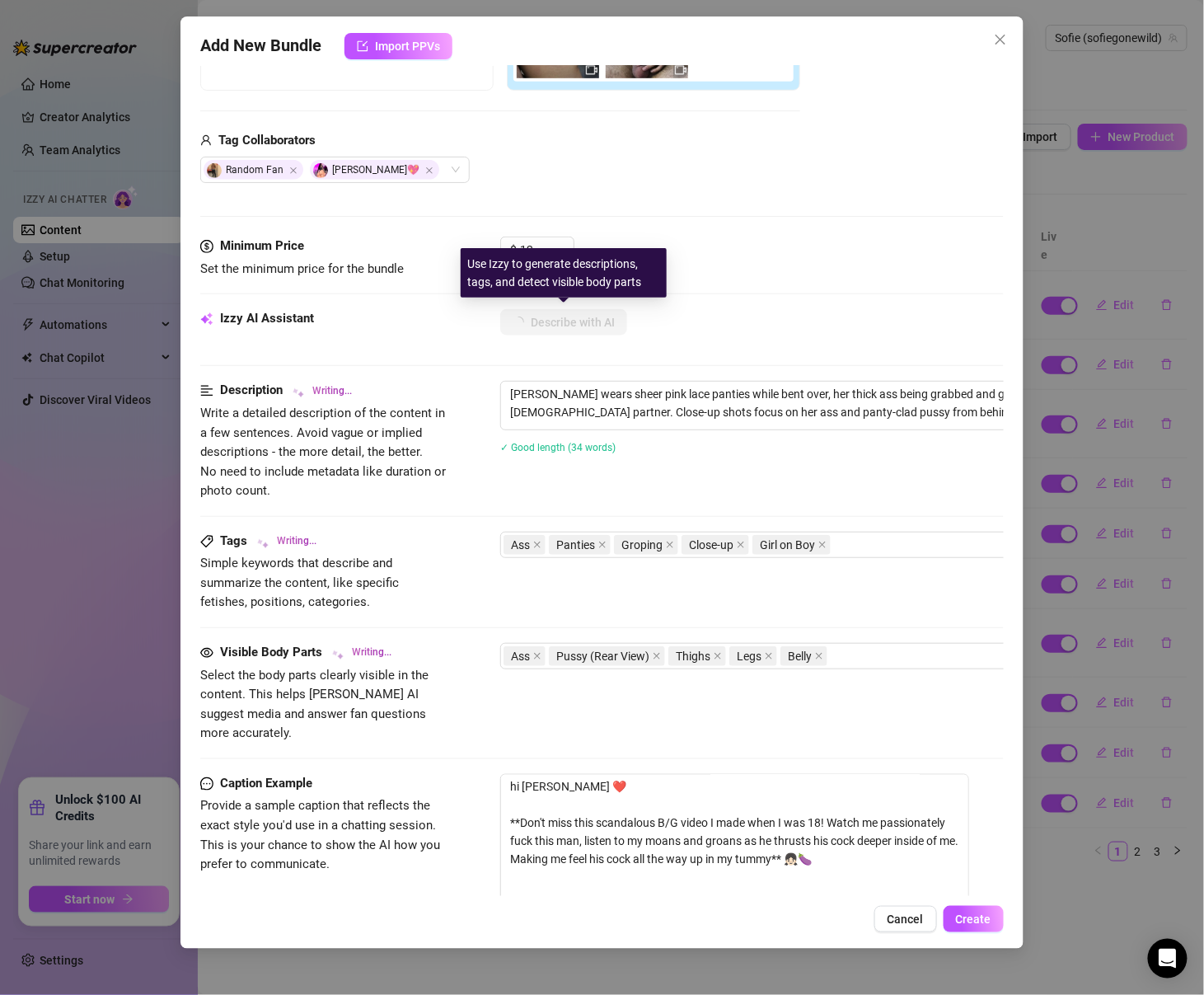
type textarea "[PERSON_NAME] wears sheer pink lace panties while bent over, her thick ass bein…"
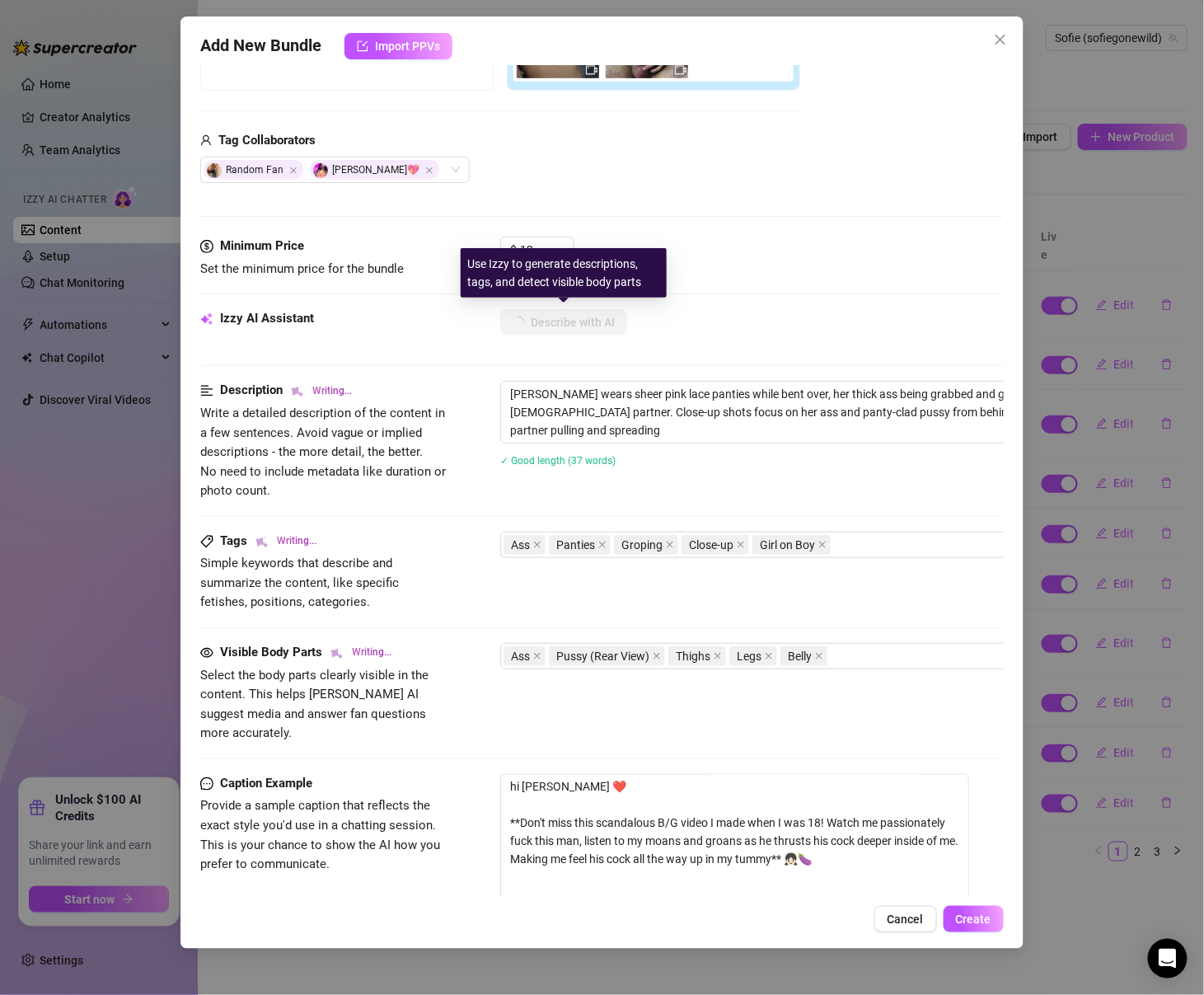
type textarea "[PERSON_NAME] wears sheer pink lace panties while bent over, her thick ass bein…"
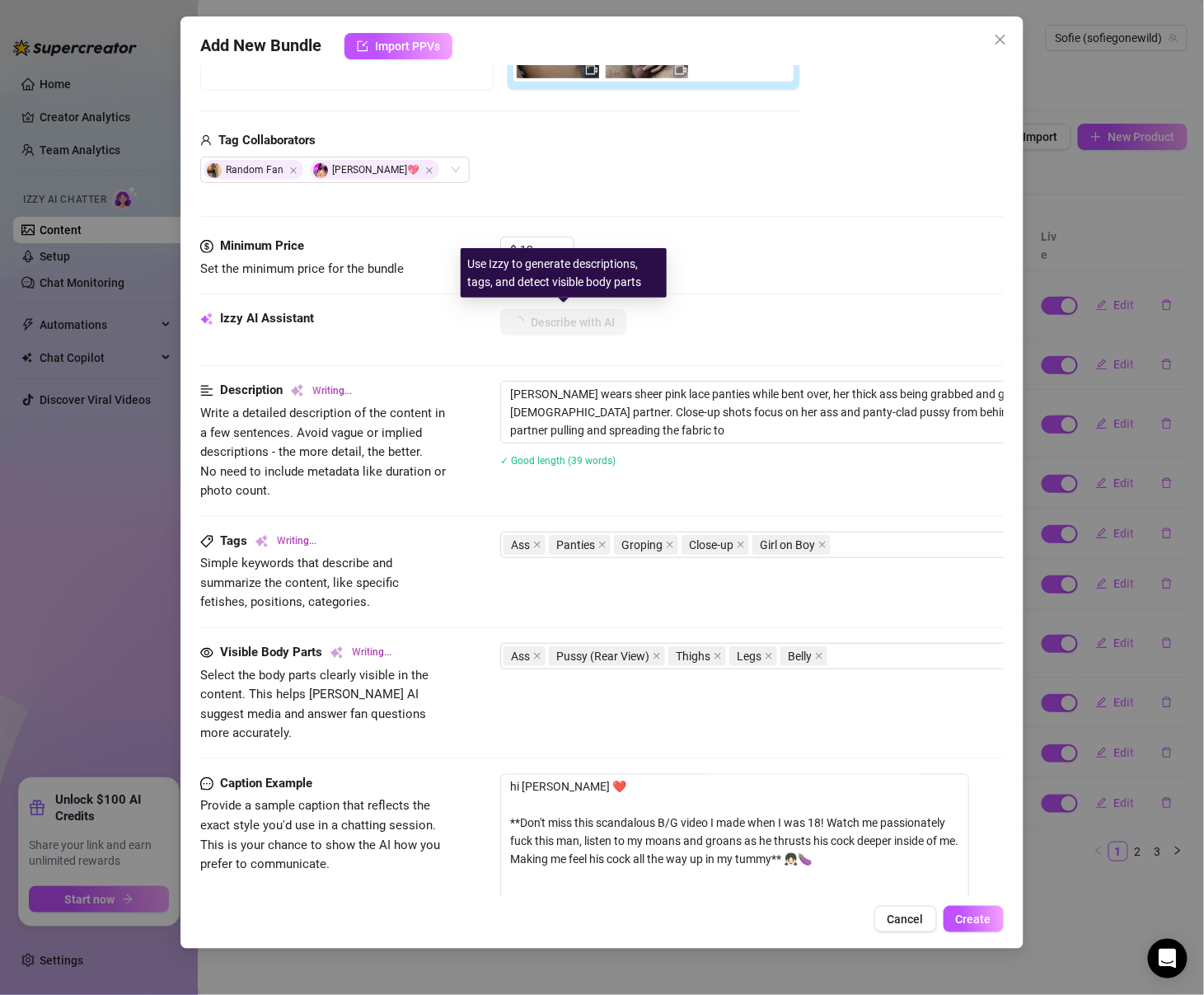
type textarea "[PERSON_NAME] wears sheer pink lace panties while bent over, her thick ass bein…"
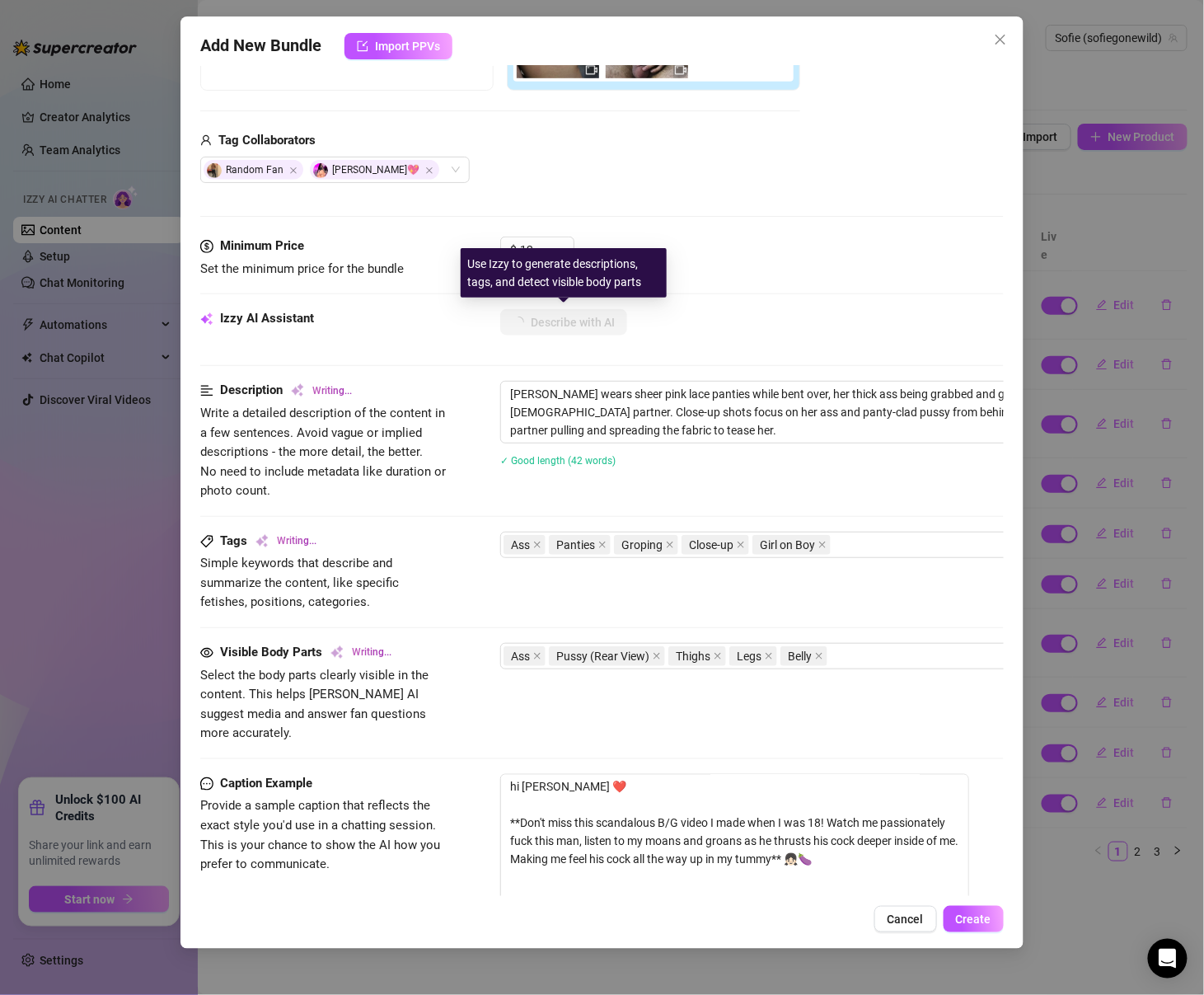
type textarea "[PERSON_NAME] wears sheer pink lace panties while bent over, her thick ass bein…"
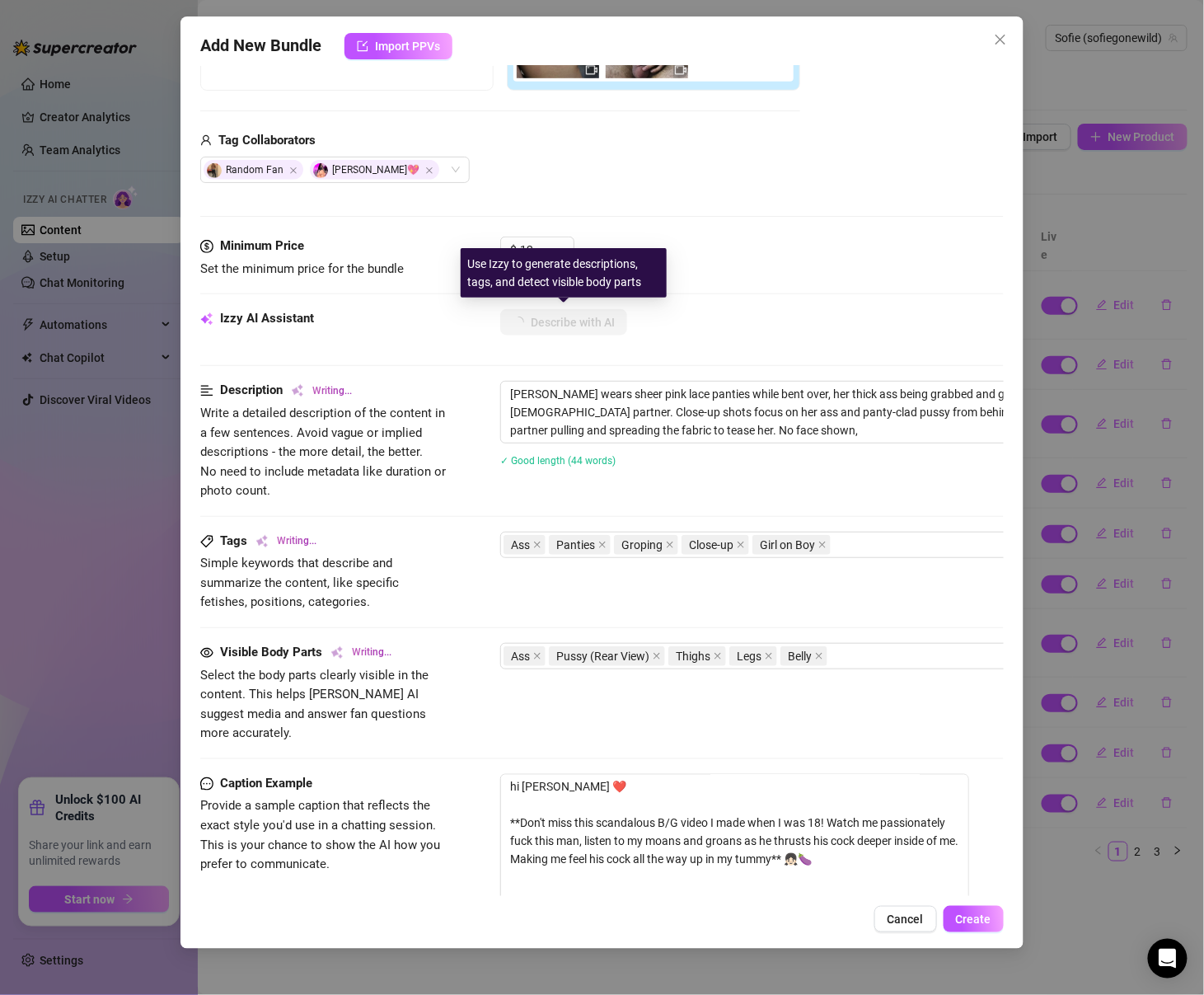
type textarea "[PERSON_NAME] wears sheer pink lace panties while bent over, her thick ass bein…"
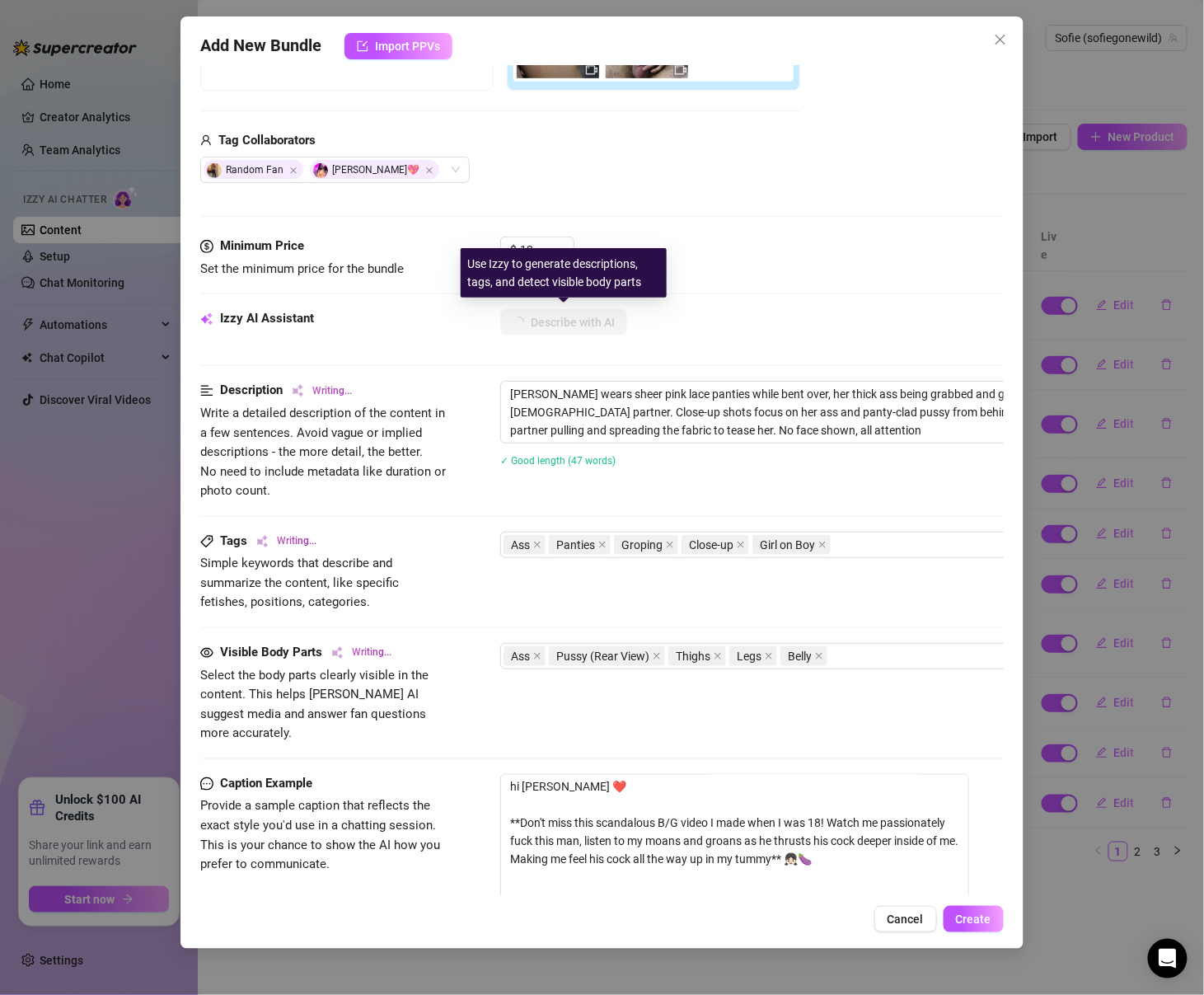
type textarea "[PERSON_NAME] wears sheer pink lace panties while bent over, her thick ass bein…"
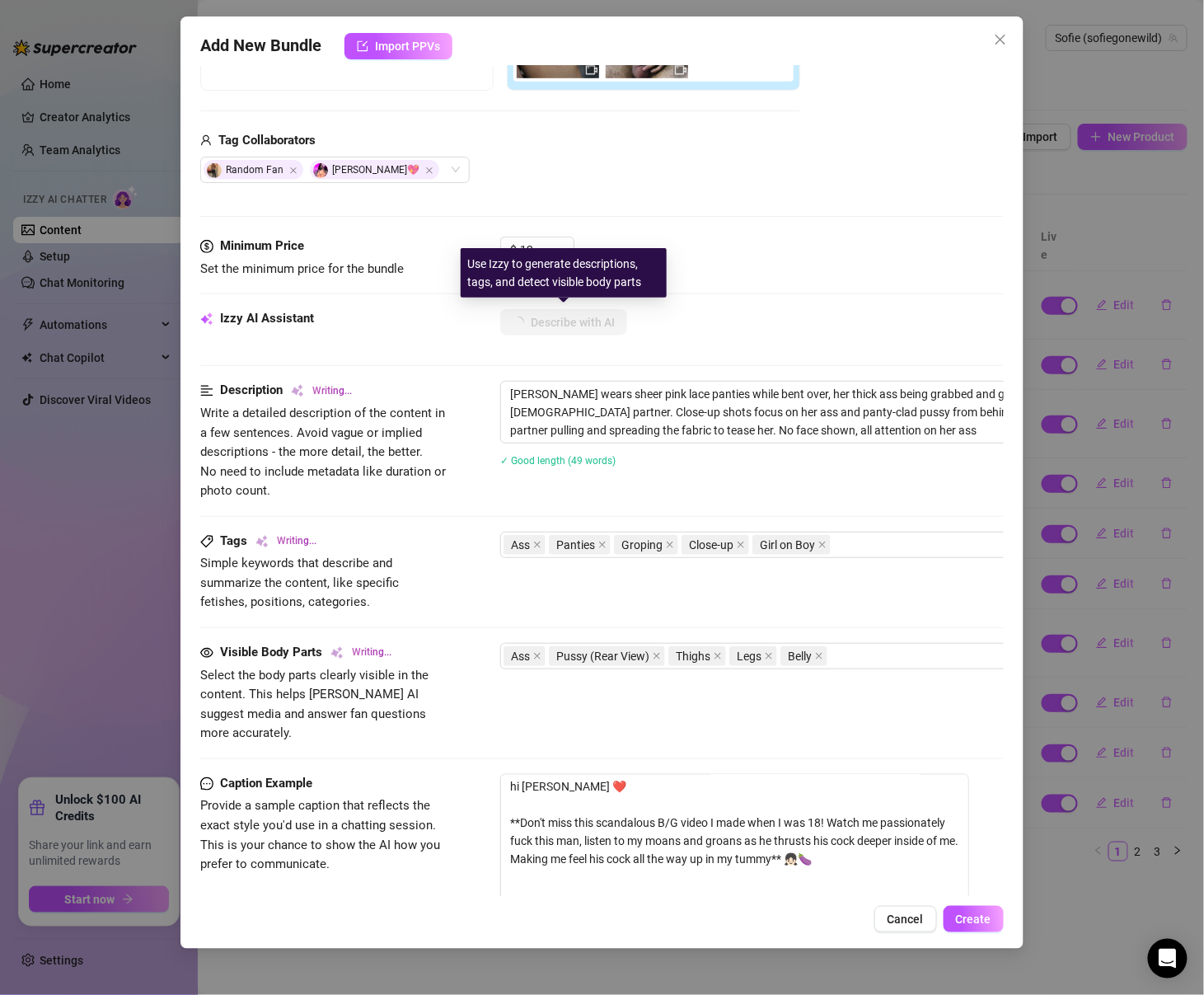
type textarea "[PERSON_NAME] wears sheer pink lace panties while bent over, her thick ass bein…"
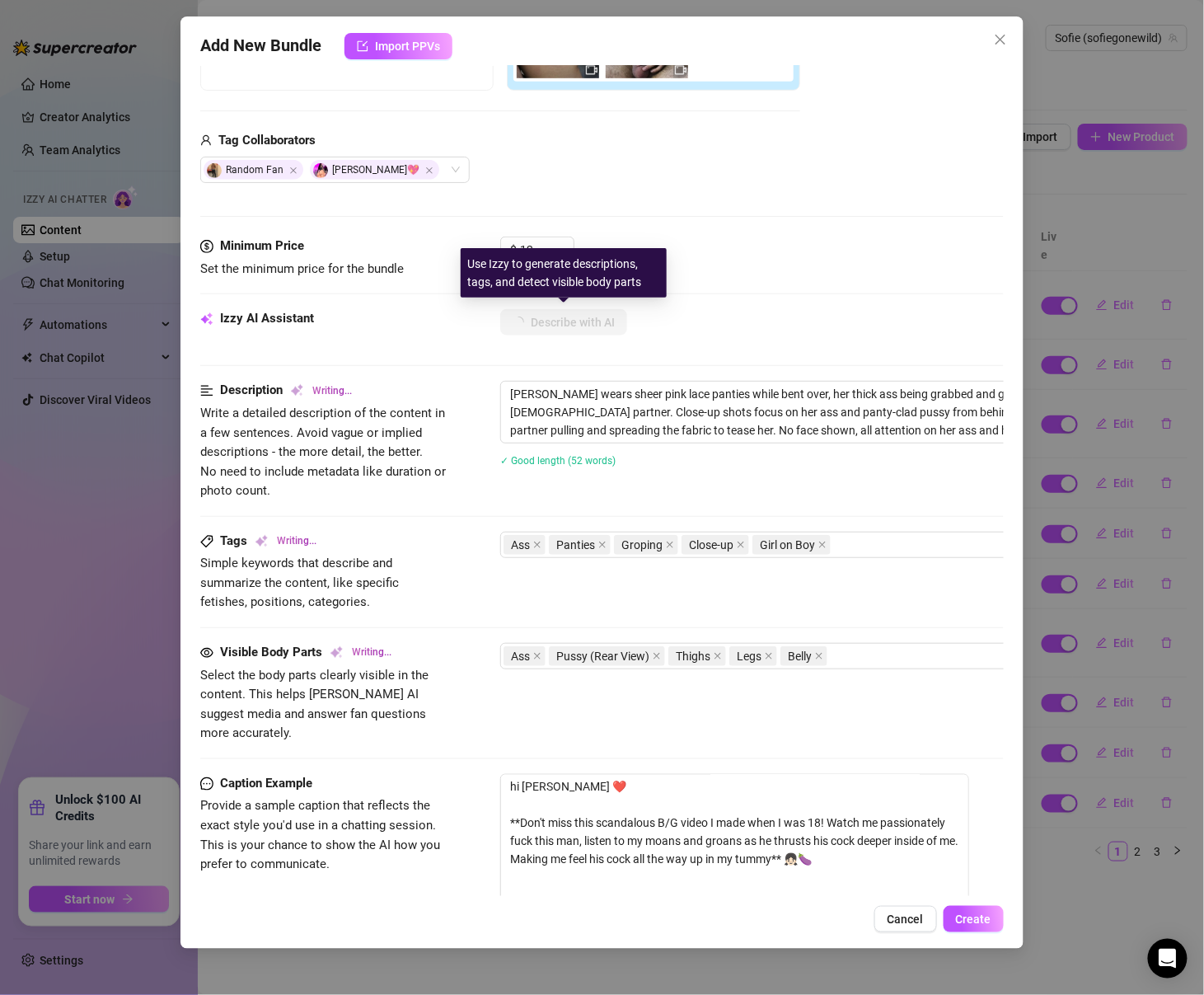
type textarea "[PERSON_NAME] wears sheer pink lace panties while bent over, her thick ass bein…"
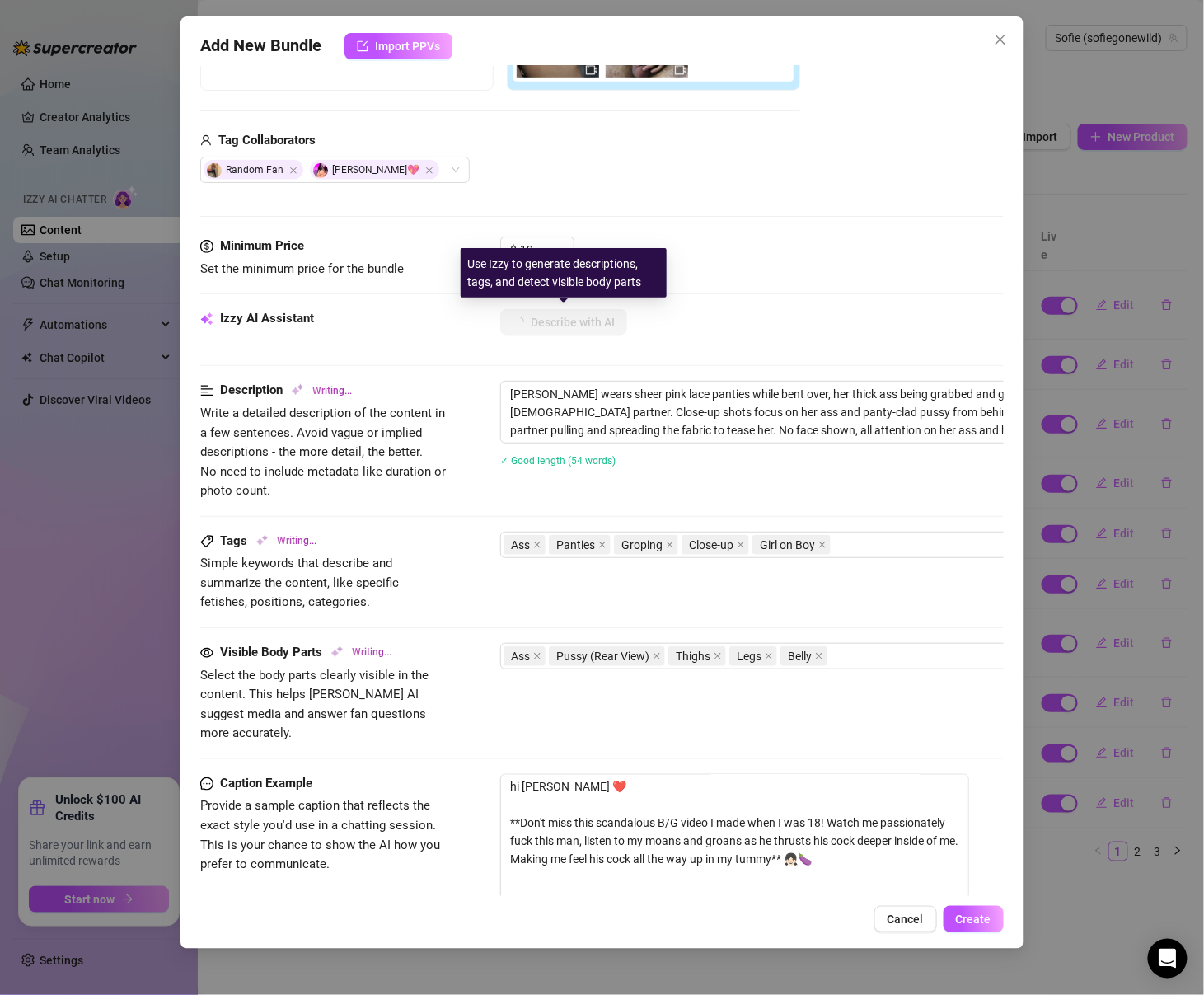
type textarea "[PERSON_NAME] wears sheer pink lace panties while bent over, her thick ass bein…"
